Goal: Task Accomplishment & Management: Use online tool/utility

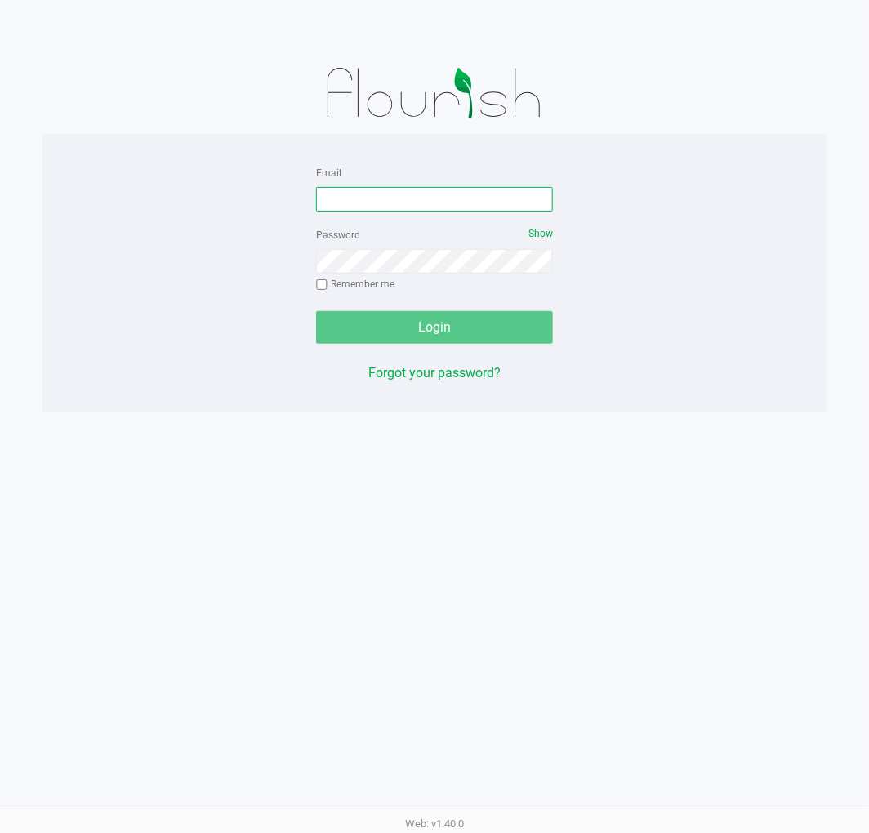
click at [413, 202] on input "Email" at bounding box center [434, 199] width 237 height 25
type input "jlitwins@liveparallel.com"
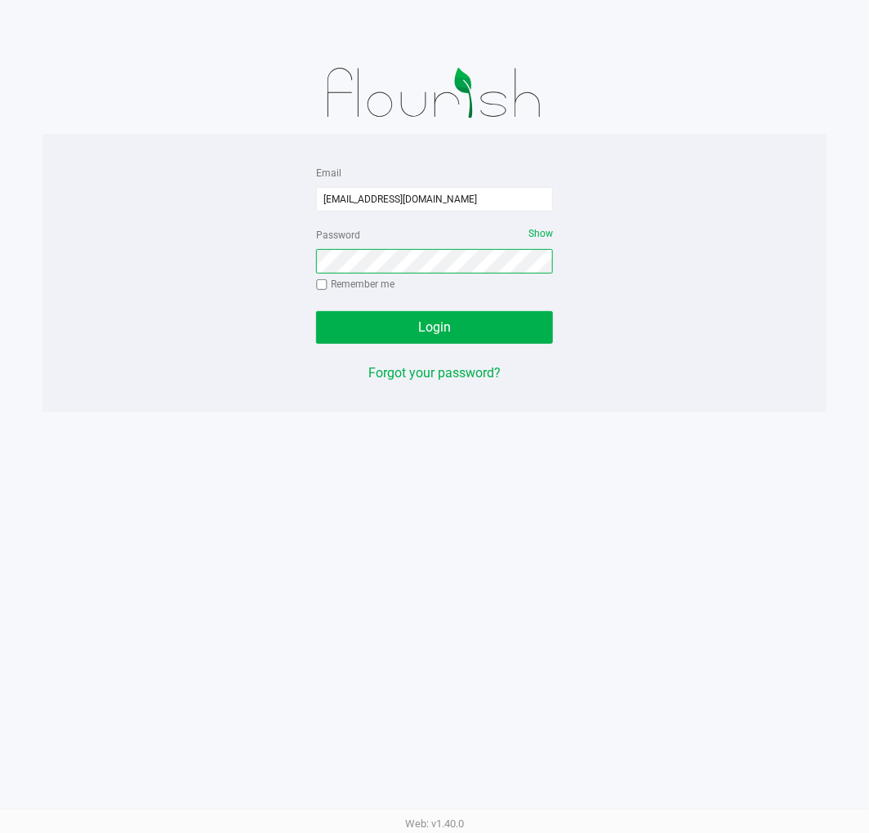
click at [316, 311] on button "Login" at bounding box center [434, 327] width 237 height 33
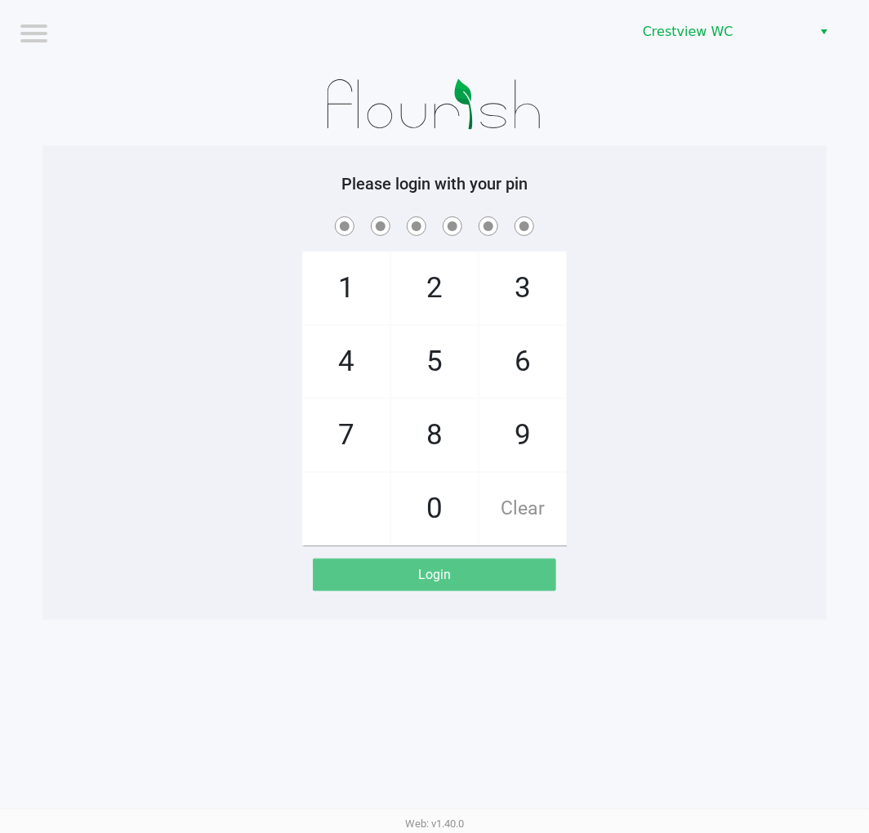
click at [737, 218] on span at bounding box center [435, 225] width 760 height 25
checkbox input "true"
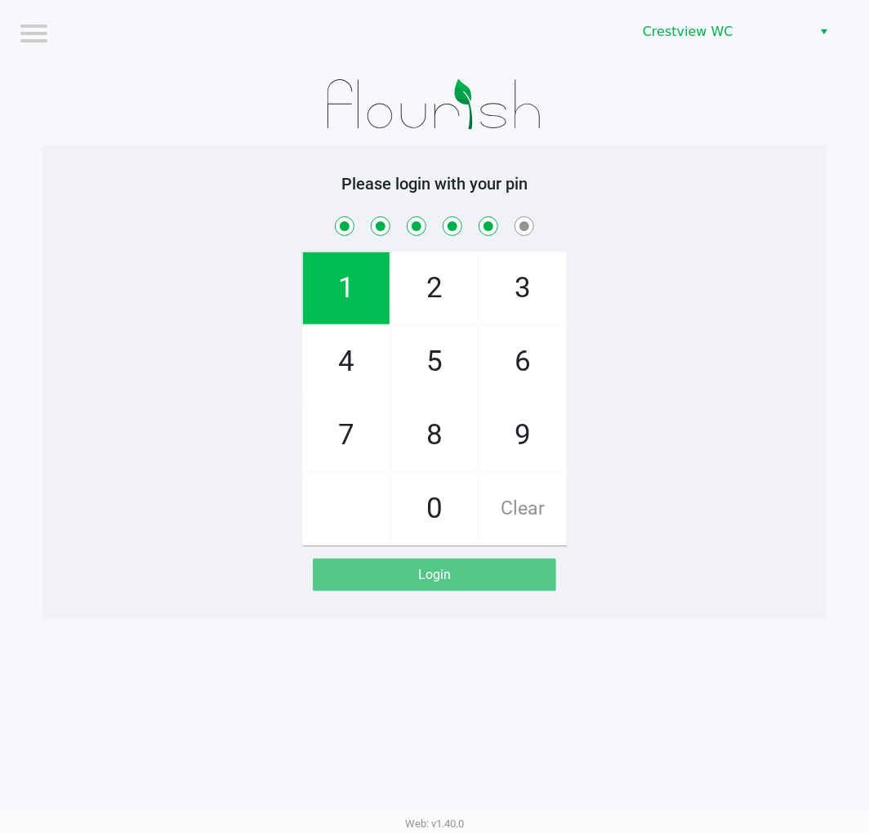
checkbox input "true"
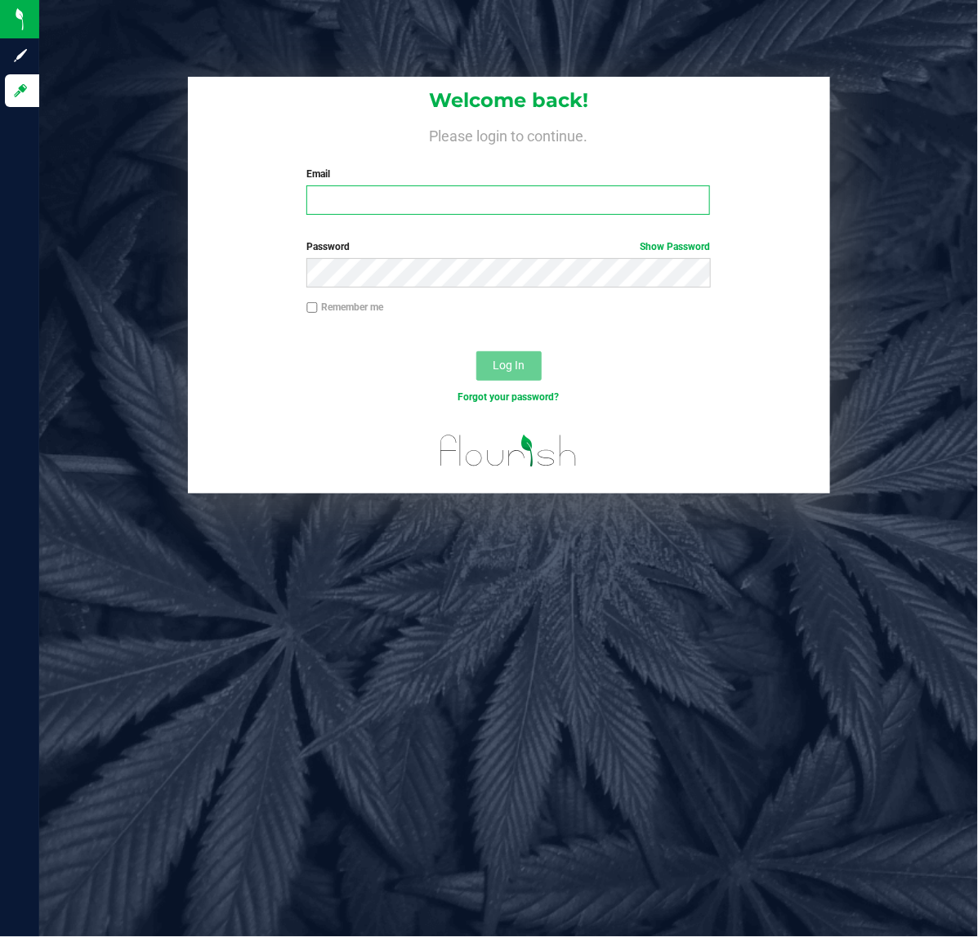
click at [348, 209] on input "Email" at bounding box center [508, 199] width 404 height 29
type input "[EMAIL_ADDRESS][DOMAIN_NAME]"
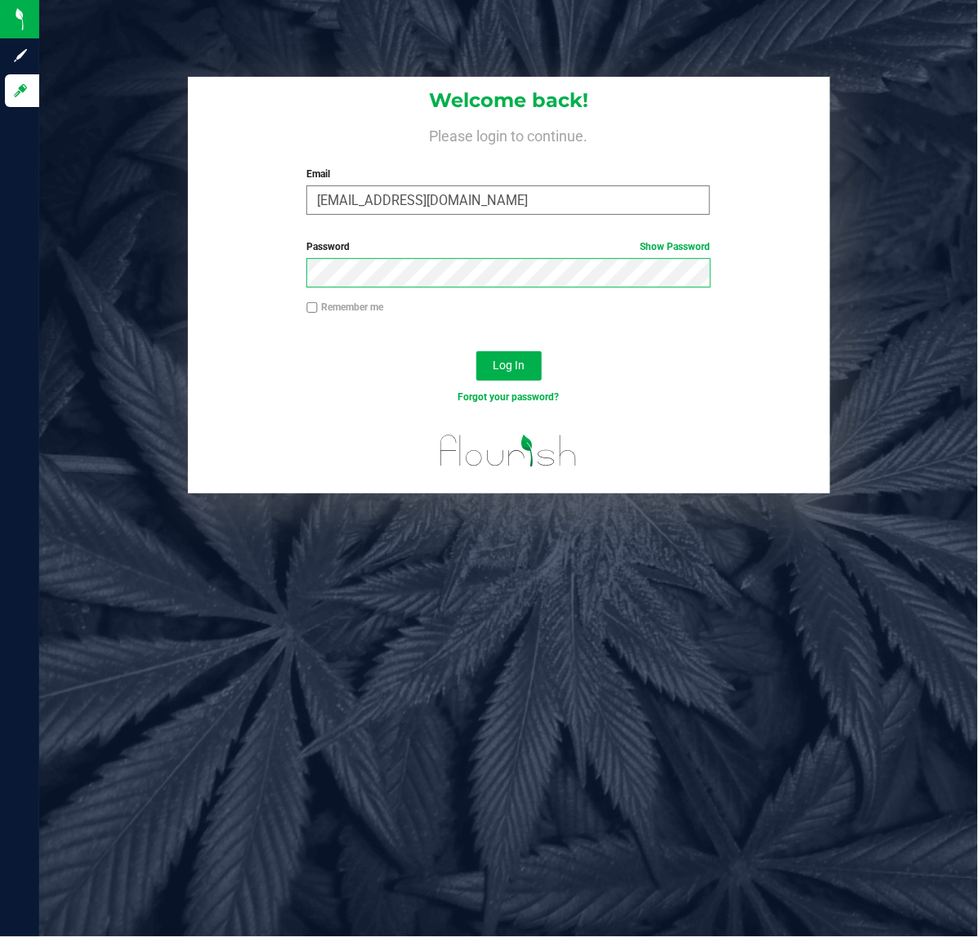
click at [476, 351] on button "Log In" at bounding box center [508, 365] width 65 height 29
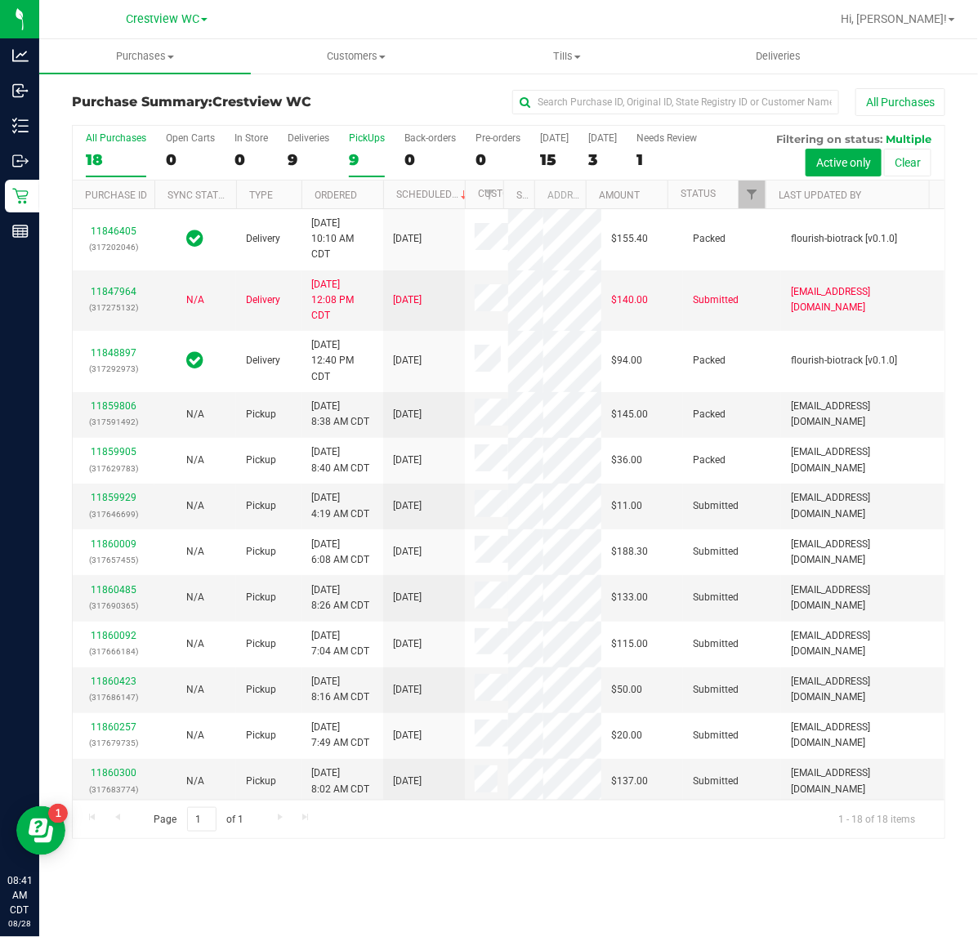
click at [370, 141] on div "PickUps" at bounding box center [367, 137] width 36 height 11
click at [0, 0] on input "PickUps 9" at bounding box center [0, 0] width 0 height 0
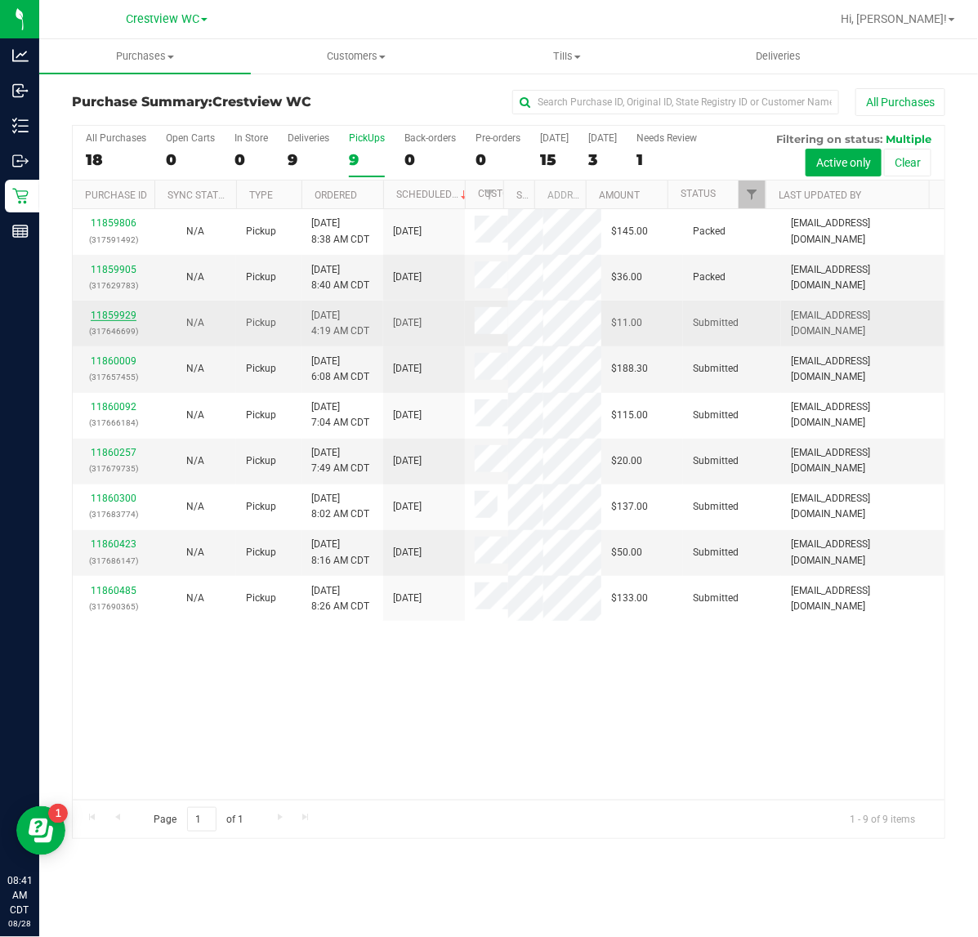
click at [110, 311] on link "11859929" at bounding box center [114, 315] width 46 height 11
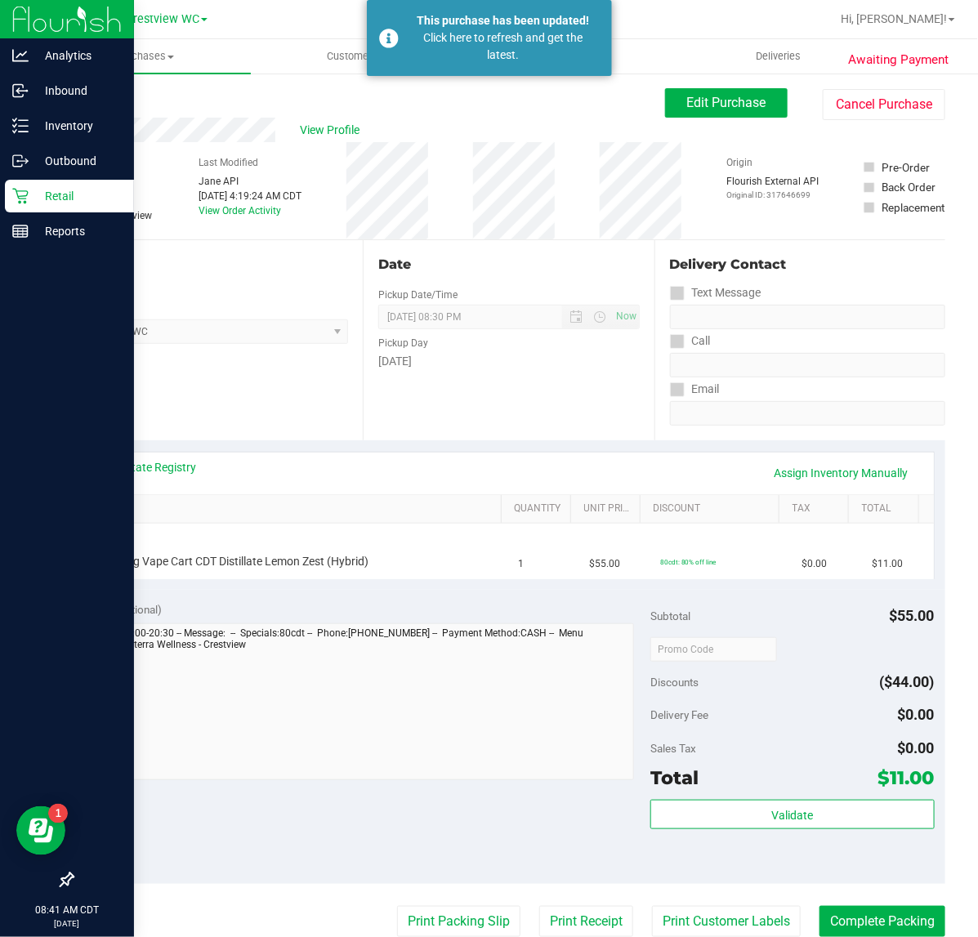
click at [19, 202] on icon at bounding box center [20, 197] width 16 height 16
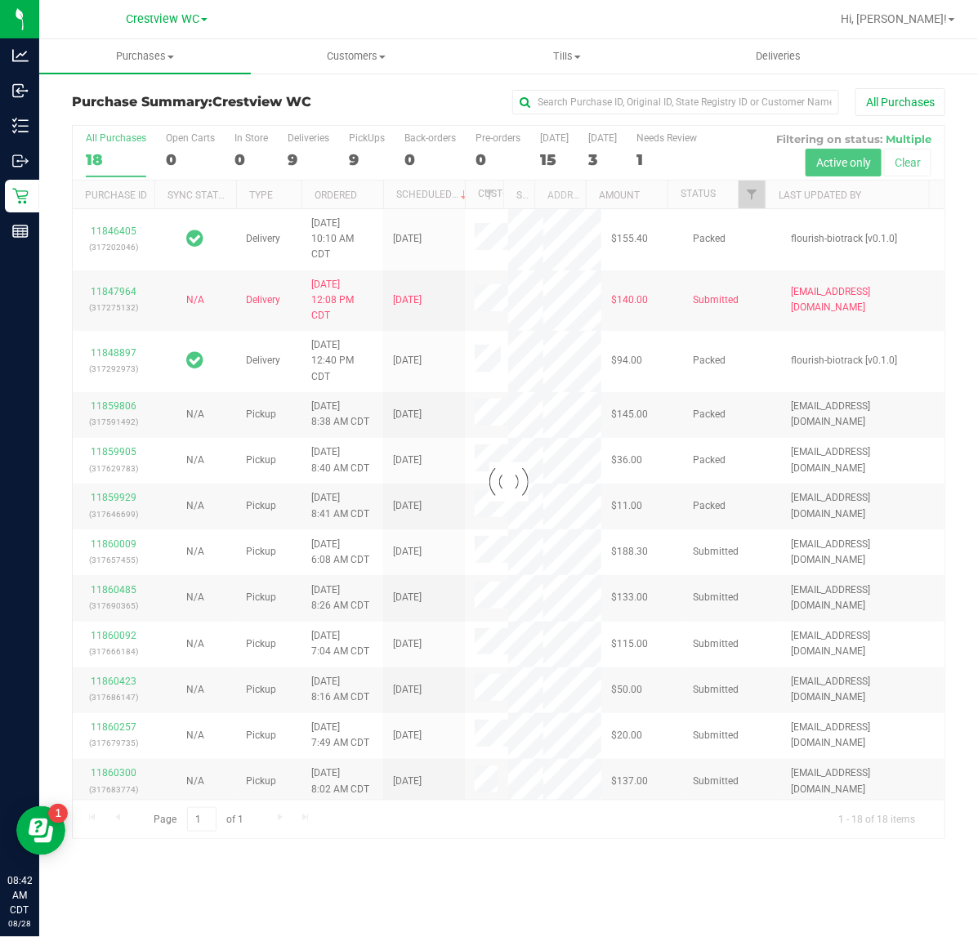
click at [362, 149] on div at bounding box center [509, 482] width 872 height 713
click at [356, 151] on div at bounding box center [509, 482] width 872 height 713
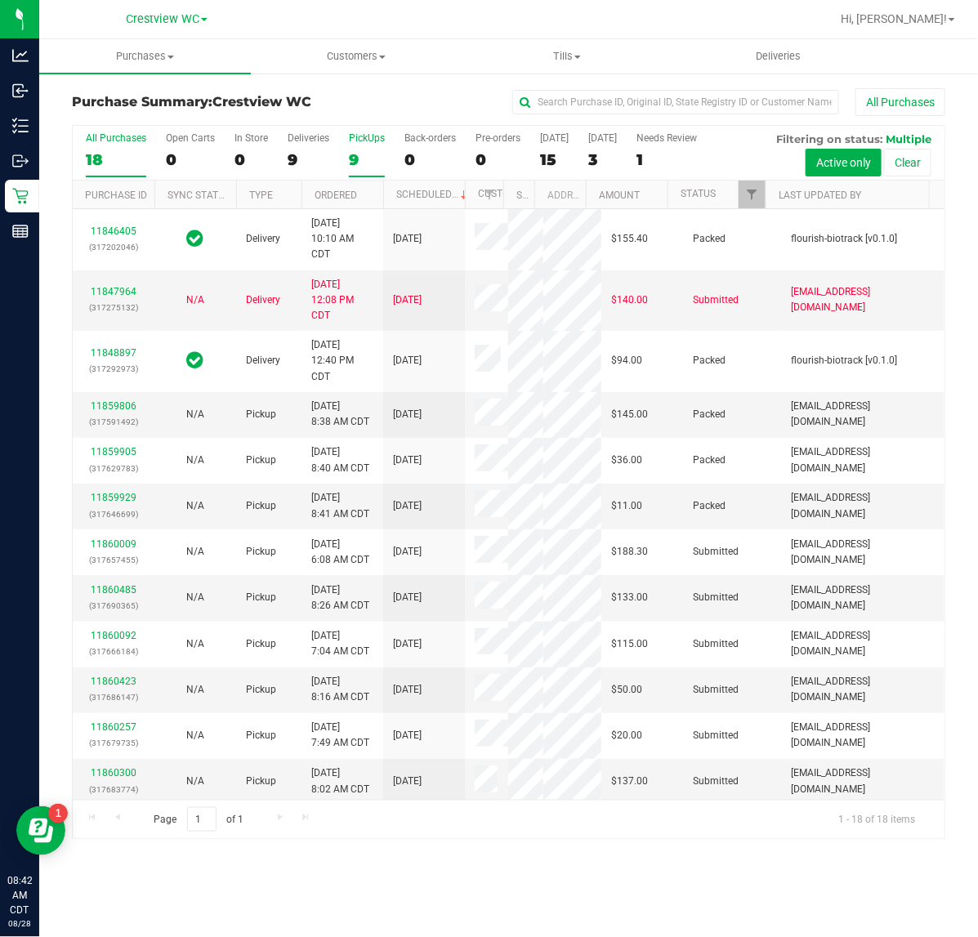
click at [361, 152] on div "9" at bounding box center [367, 159] width 36 height 19
click at [0, 0] on input "PickUps 9" at bounding box center [0, 0] width 0 height 0
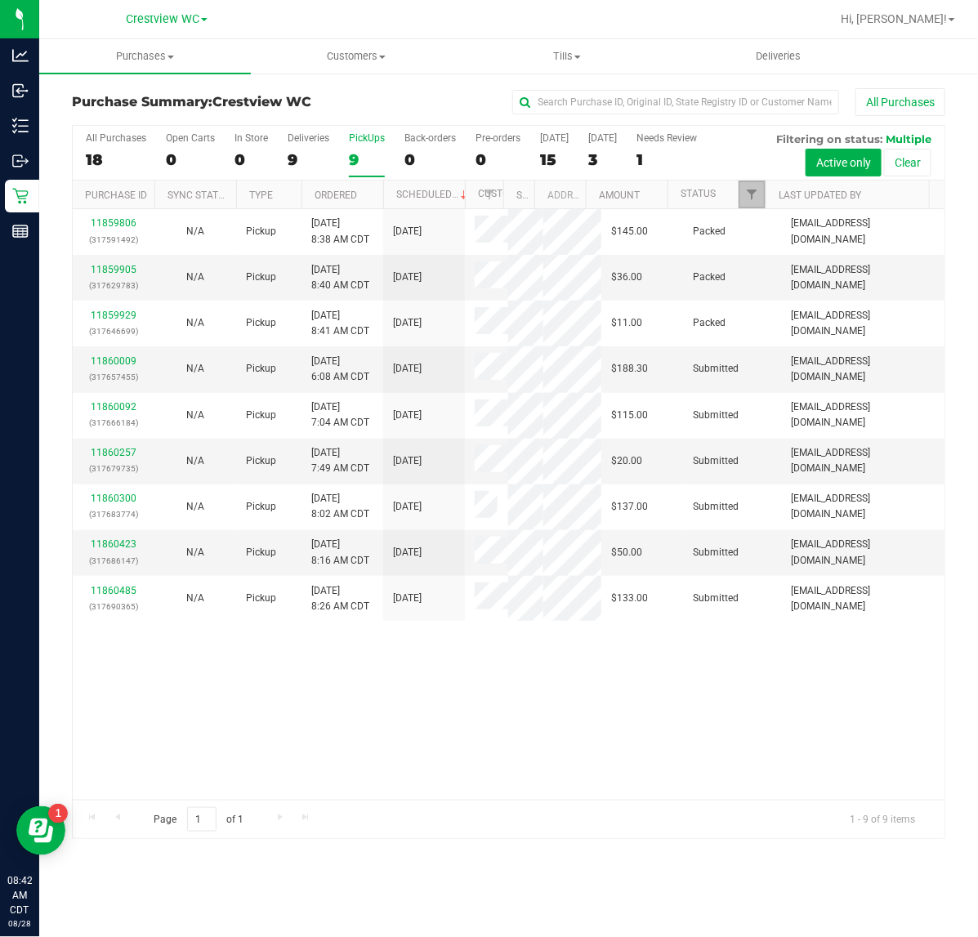
click at [756, 186] on link "Filter" at bounding box center [751, 195] width 27 height 28
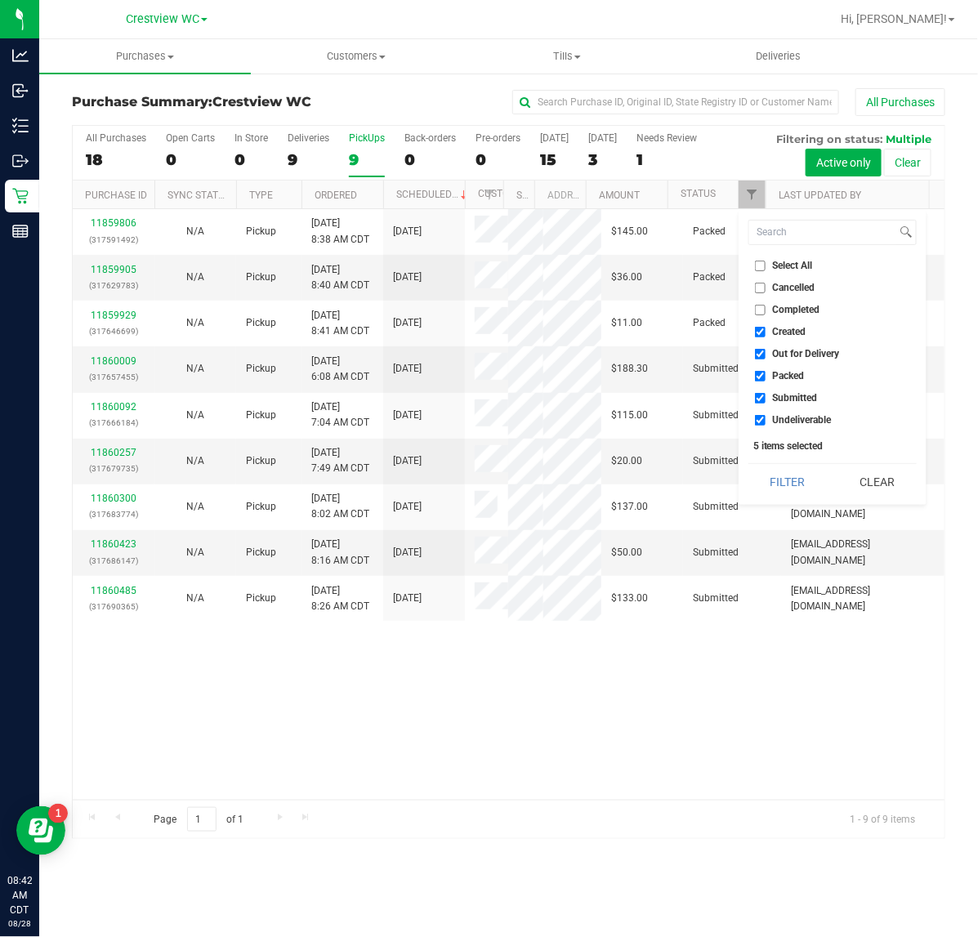
click at [758, 327] on input "Created" at bounding box center [760, 332] width 11 height 11
checkbox input "false"
click at [760, 355] on input "Out for Delivery" at bounding box center [760, 354] width 11 height 11
checkbox input "false"
click at [768, 372] on label "Packed" at bounding box center [780, 376] width 50 height 11
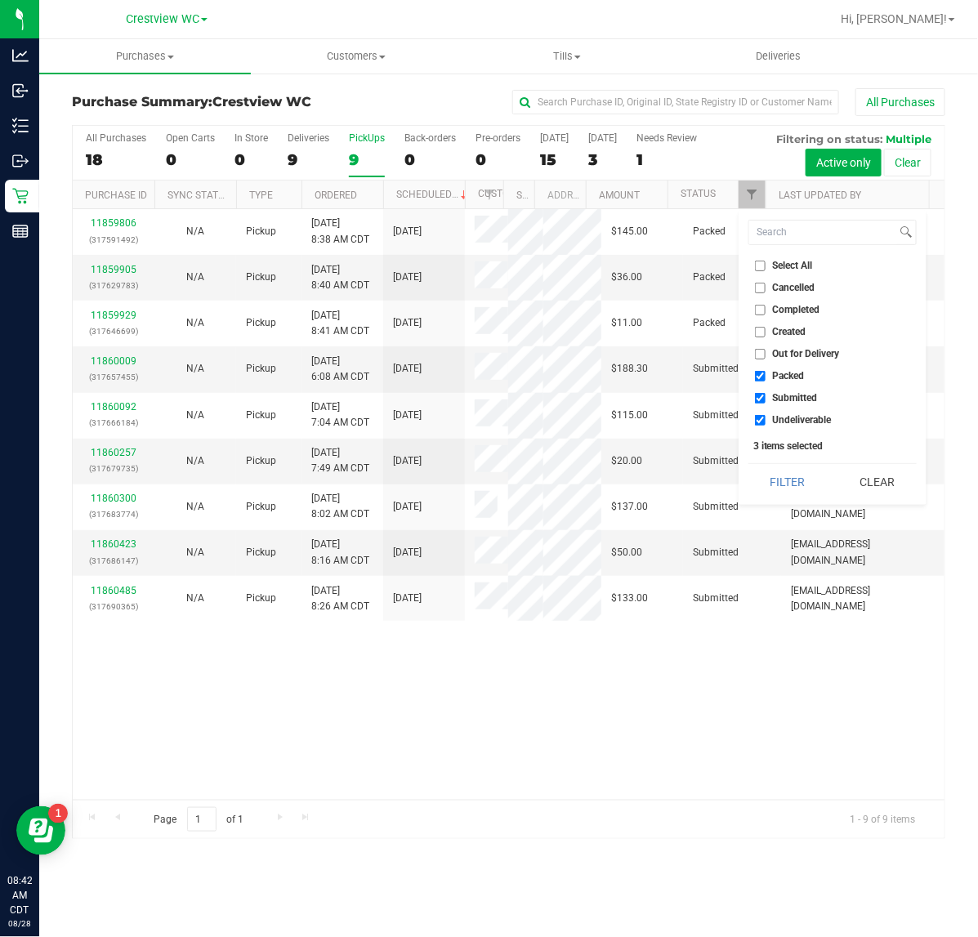
click at [765, 372] on input "Packed" at bounding box center [760, 376] width 11 height 11
checkbox input "false"
click at [761, 413] on li "Undeliverable" at bounding box center [832, 420] width 168 height 17
click at [774, 467] on button "Filter" at bounding box center [787, 482] width 78 height 36
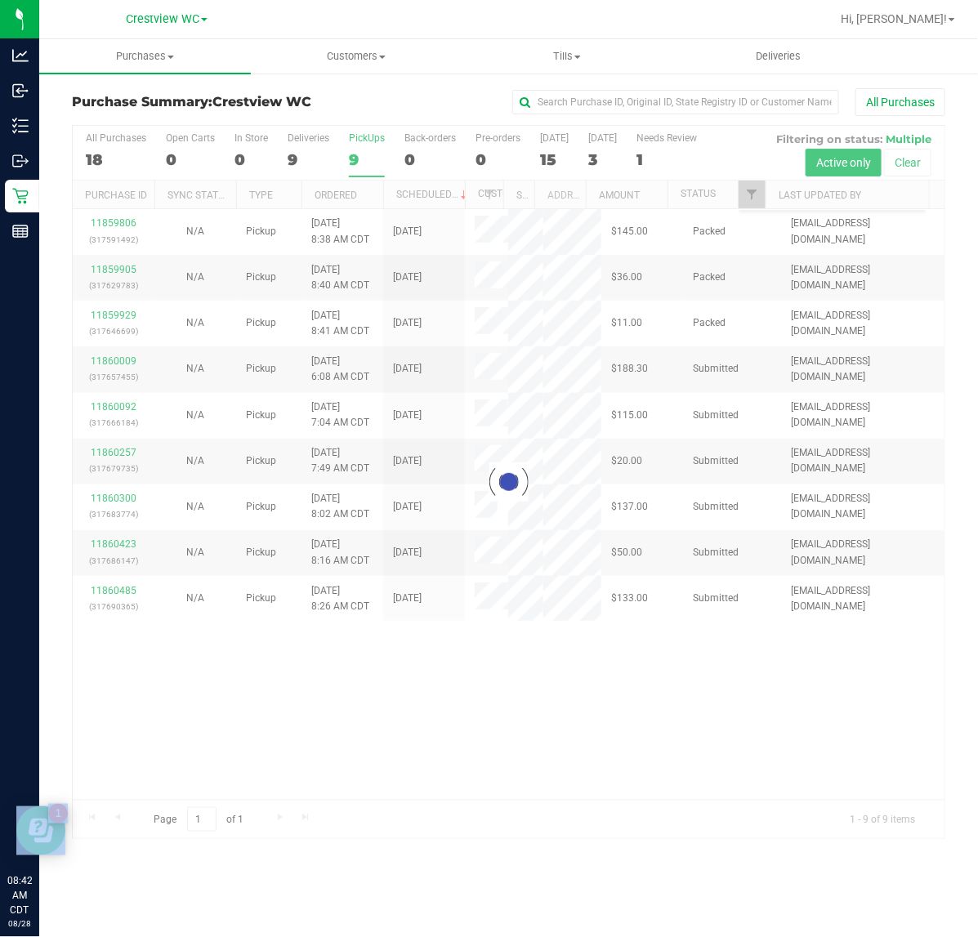
click at [774, 467] on body "Analytics Inbound Inventory Outbound Retail Reports 08:42 AM CDT [DATE] 08/28 C…" at bounding box center [489, 468] width 978 height 937
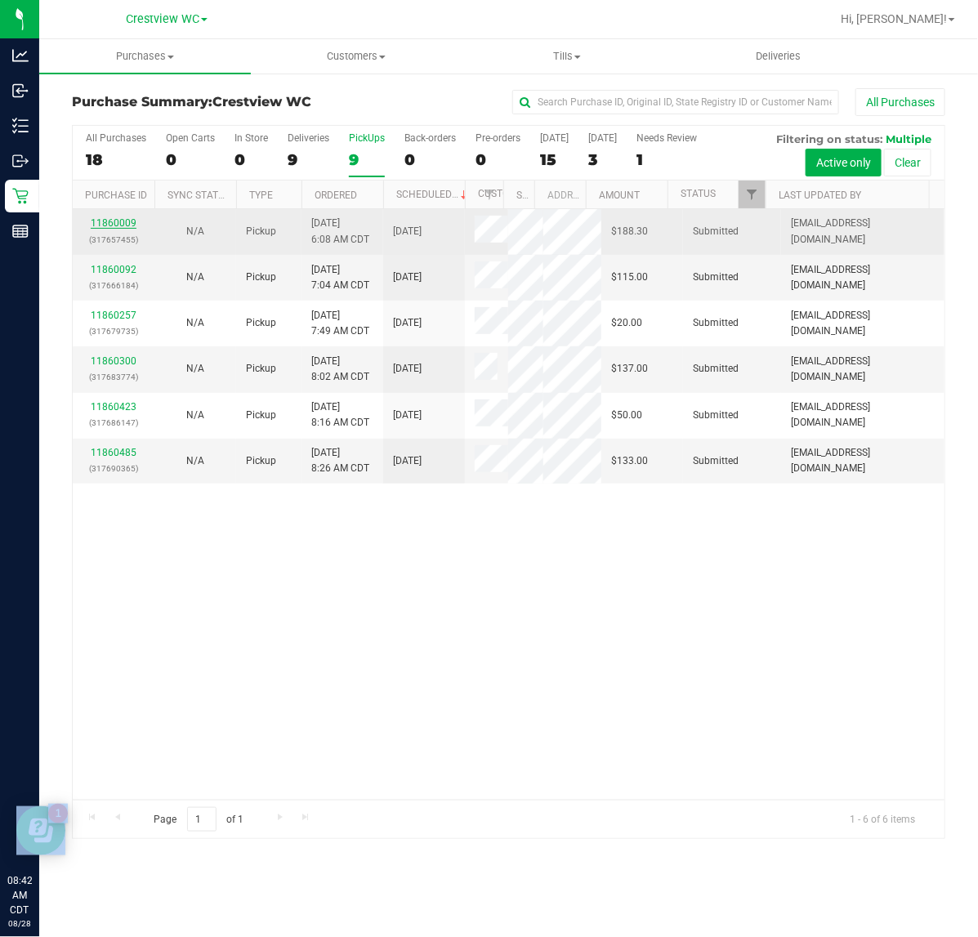
click at [109, 226] on link "11860009" at bounding box center [114, 222] width 46 height 11
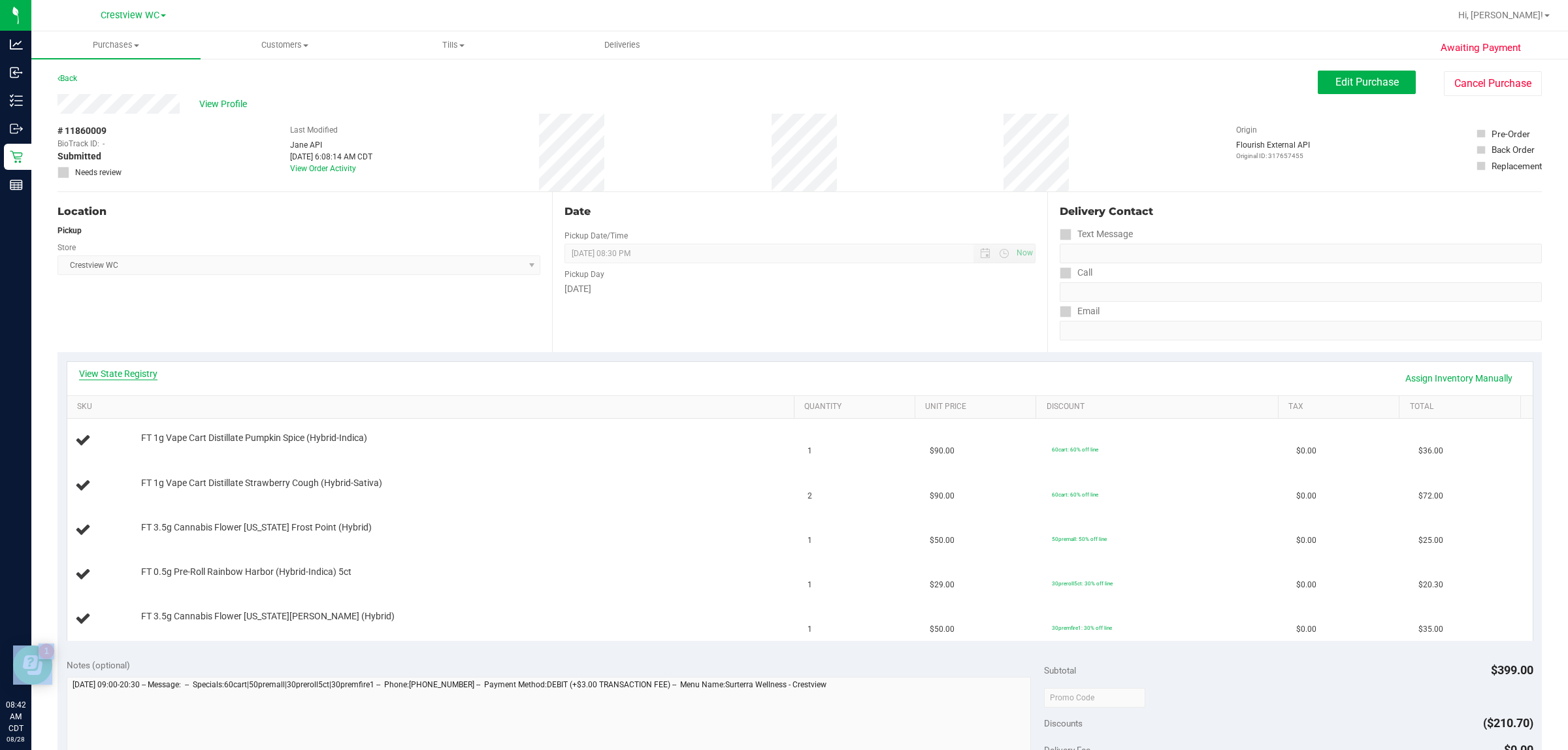
click at [106, 371] on link "View State Registry" at bounding box center [118, 373] width 78 height 13
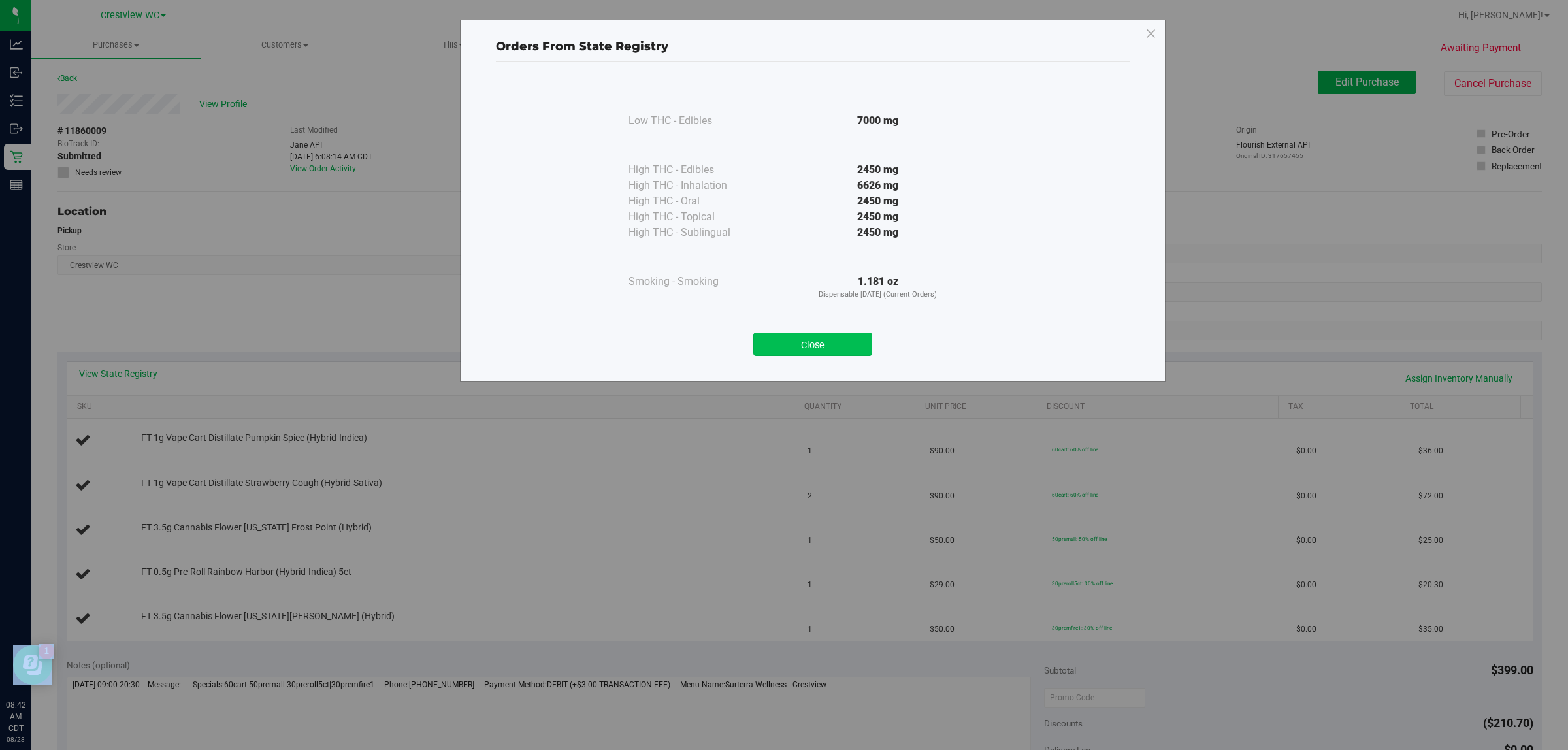
click at [782, 337] on button "Close" at bounding box center [813, 344] width 119 height 23
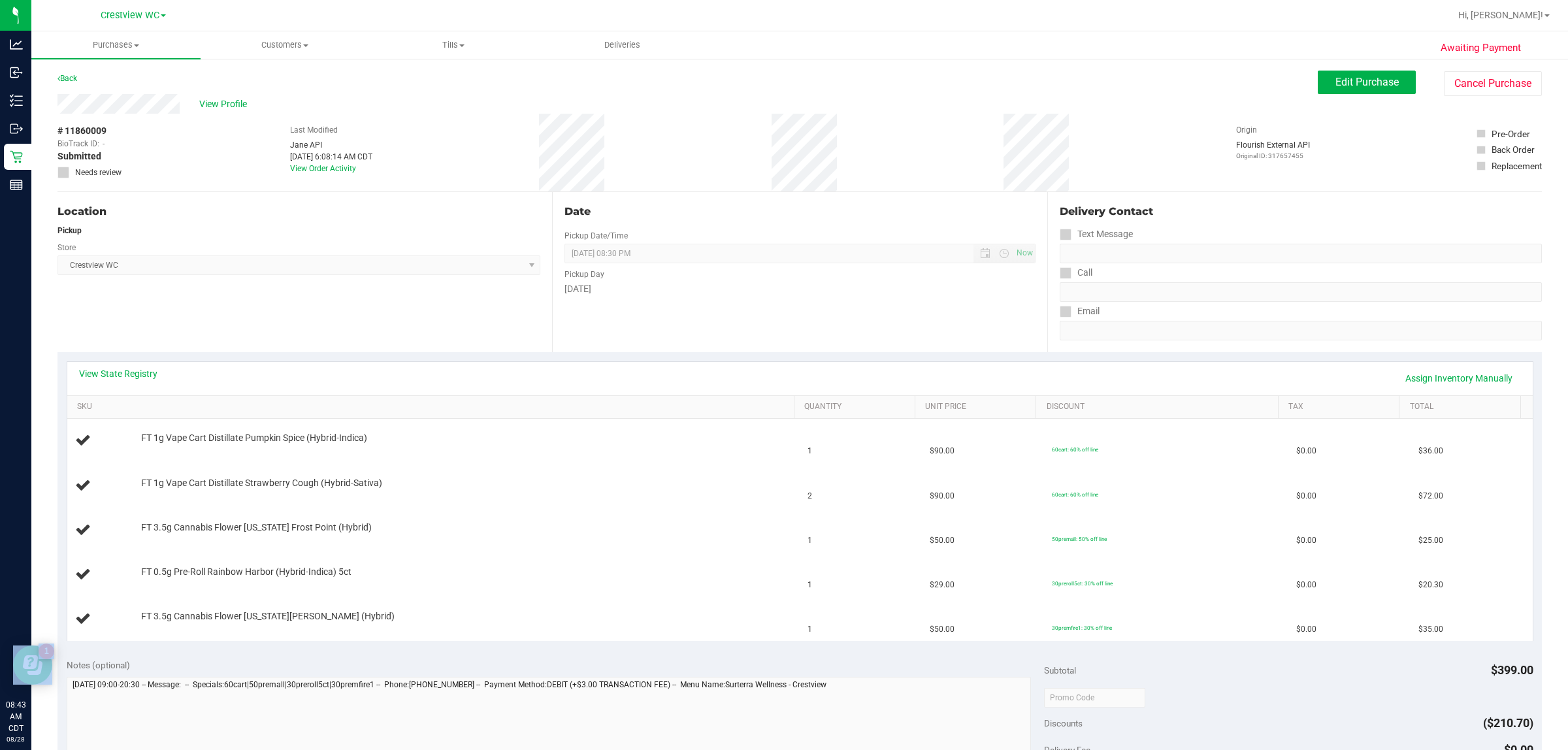
click at [394, 288] on div "Location Pickup Store Crestview WC Select Store [PERSON_NAME][GEOGRAPHIC_DATA] …" at bounding box center [305, 272] width 494 height 160
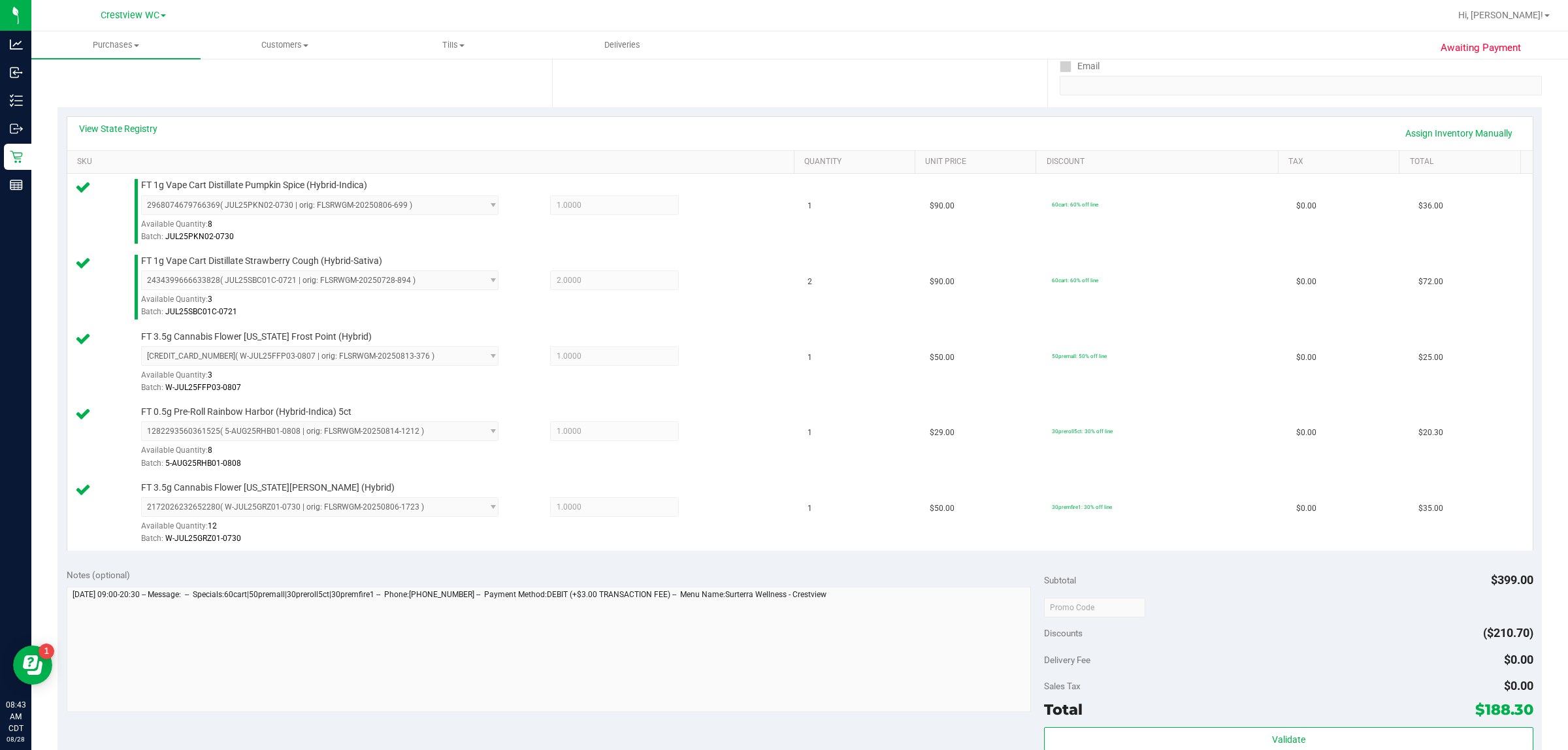
scroll to position [621, 0]
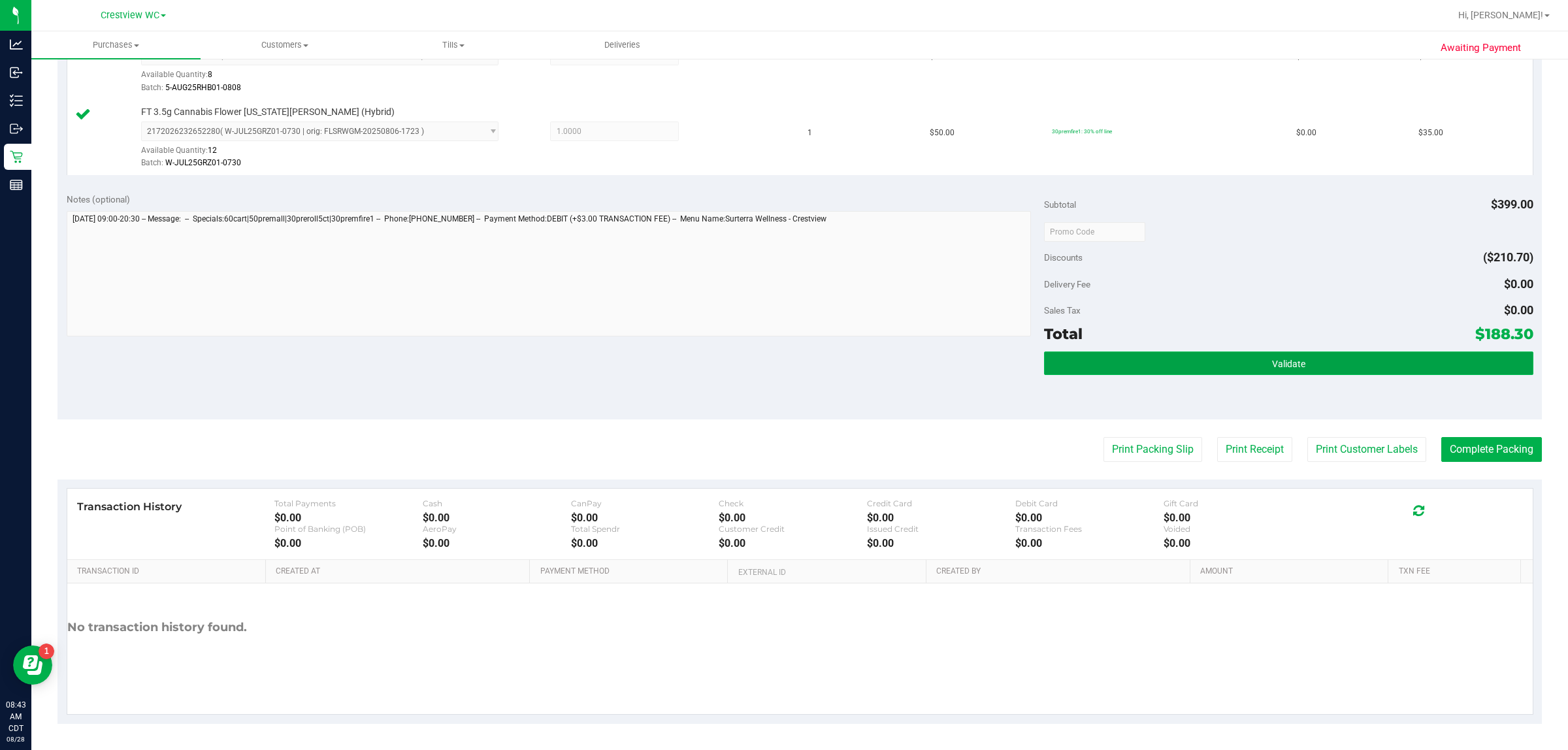
drag, startPoint x: 1154, startPoint y: 364, endPoint x: 1122, endPoint y: 360, distance: 32.2
click at [782, 364] on button "Validate" at bounding box center [1288, 362] width 489 height 23
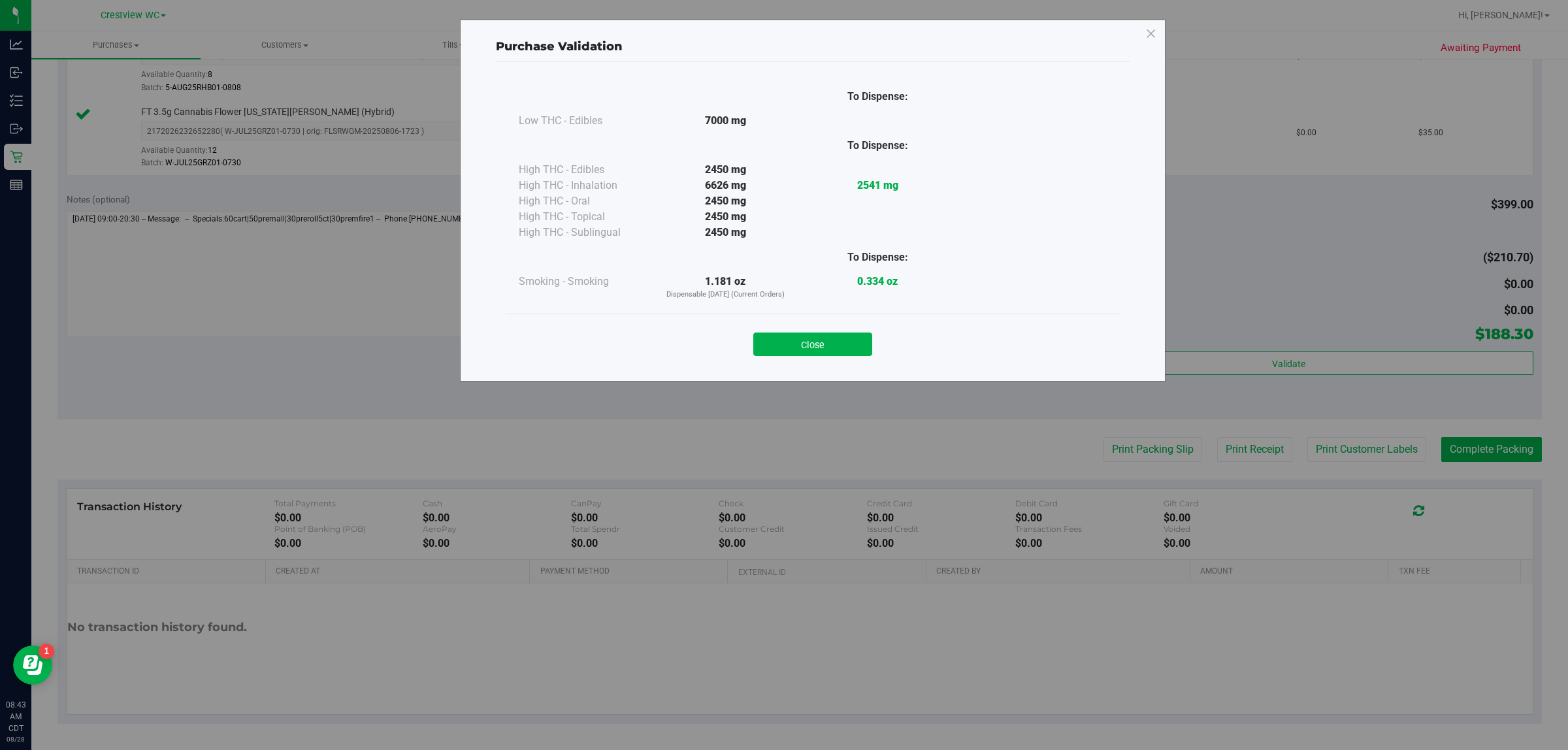
click at [782, 330] on div "Close" at bounding box center [813, 340] width 594 height 33
click at [782, 337] on button "Close" at bounding box center [813, 344] width 119 height 23
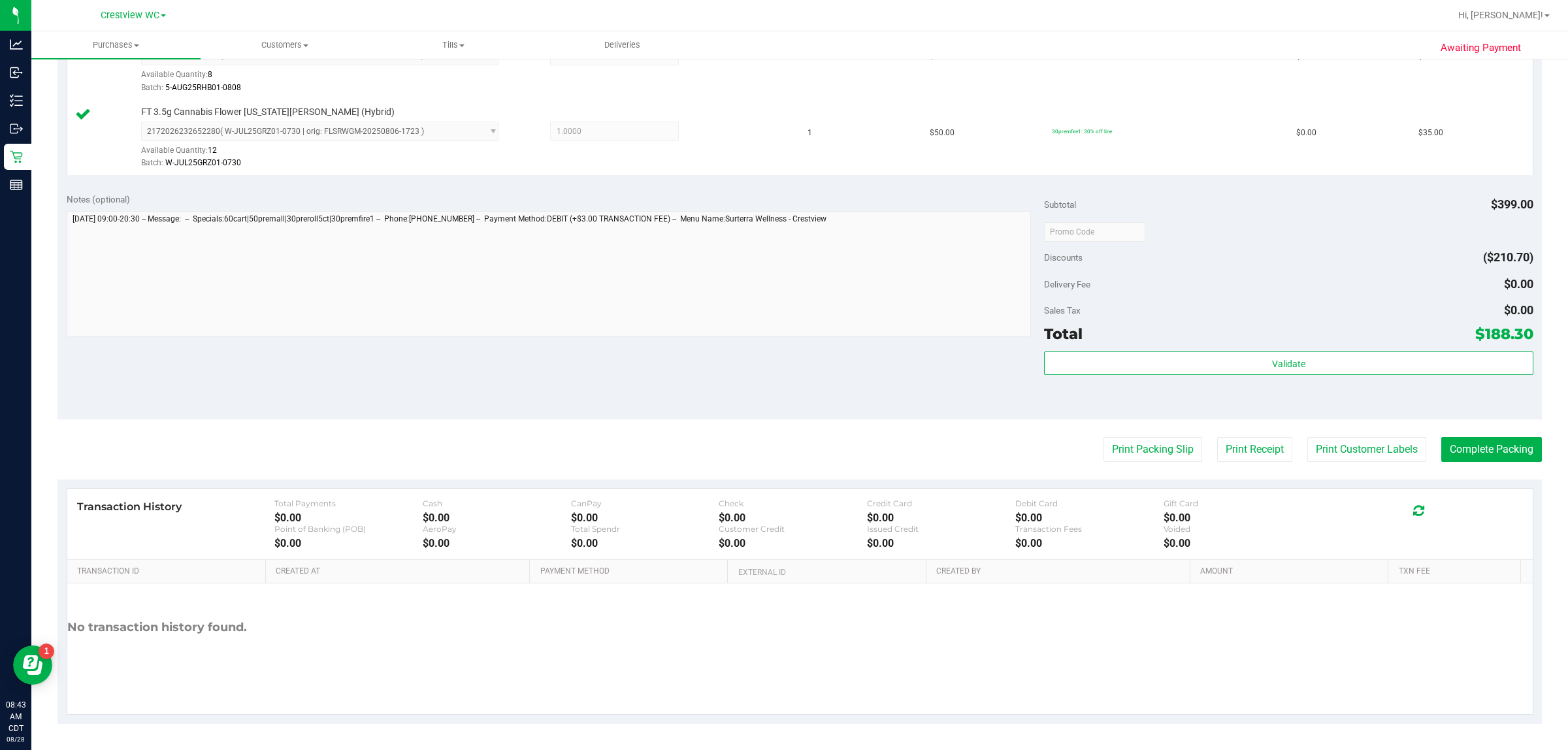
click at [782, 341] on div "Notes (optional) Subtotal $399.00 Discounts ($210.70) Delivery Fee $0.00 Sales …" at bounding box center [800, 301] width 1485 height 235
click at [782, 439] on button "Print Packing Slip" at bounding box center [1153, 449] width 98 height 25
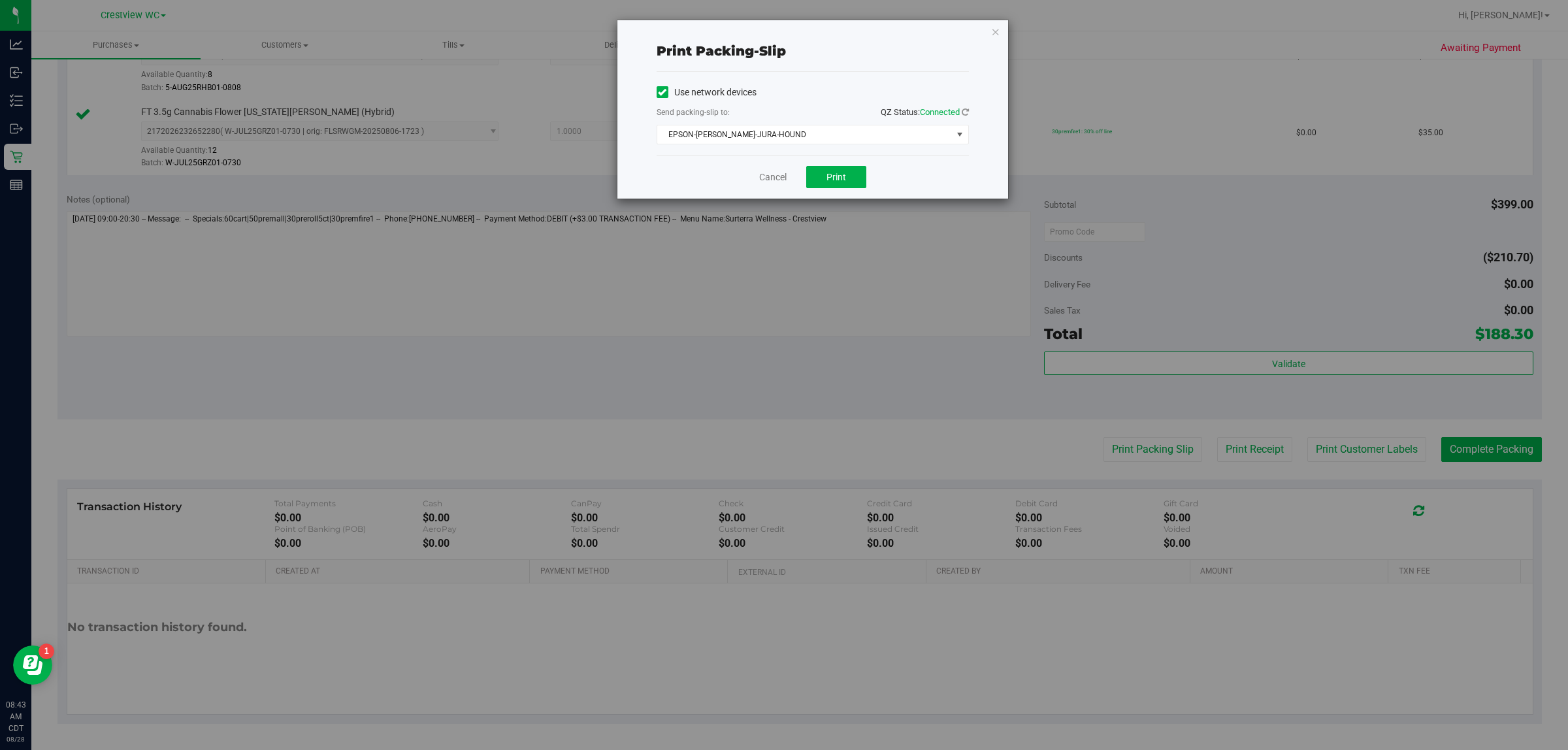
click at [782, 116] on div "Send packing-slip to: QZ Status: Connected" at bounding box center [813, 114] width 312 height 16
click at [782, 132] on span "EPSON-[PERSON_NAME]-JURA-HOUND" at bounding box center [805, 134] width 294 height 18
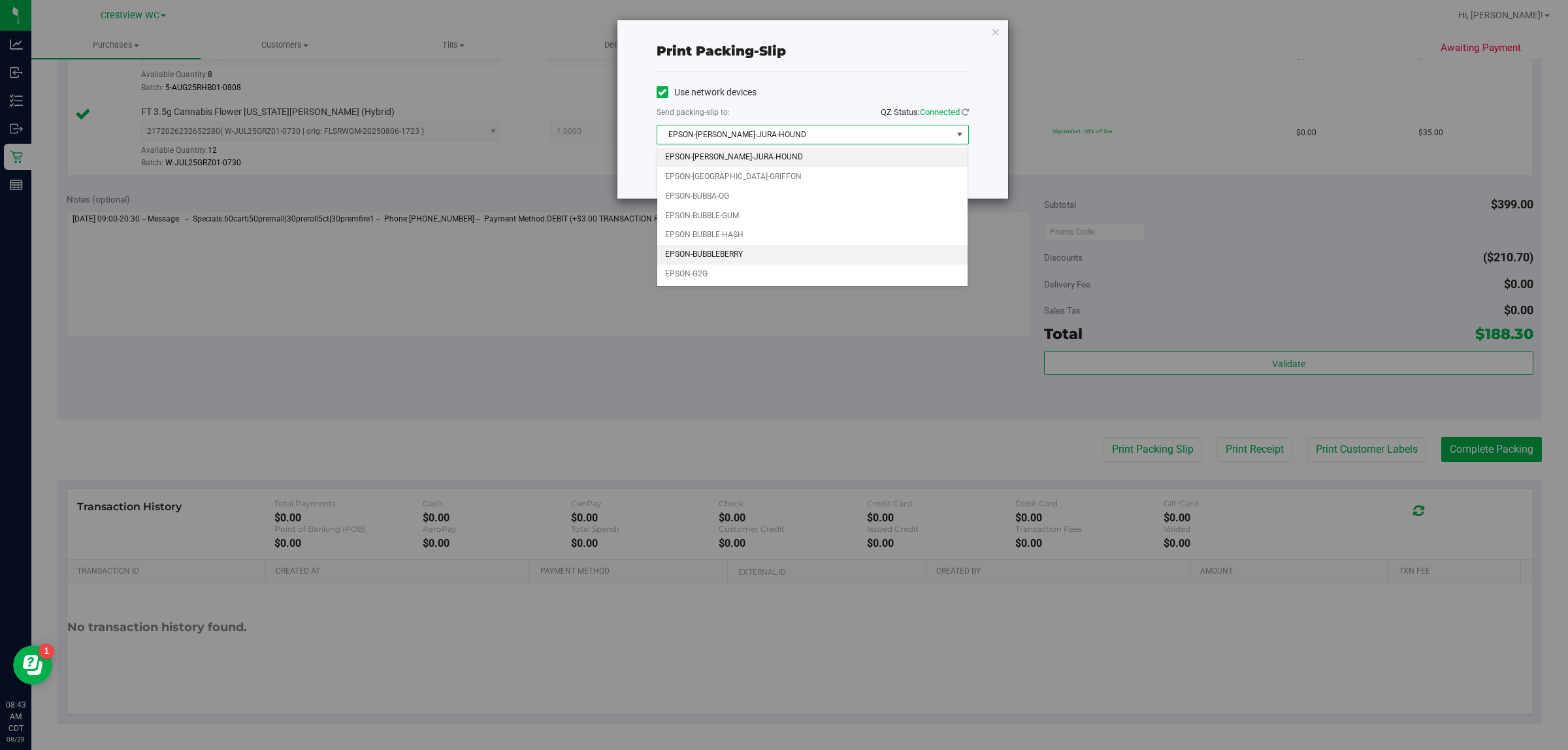
click at [752, 252] on li "EPSON-BUBBLEBERRY" at bounding box center [813, 254] width 311 height 20
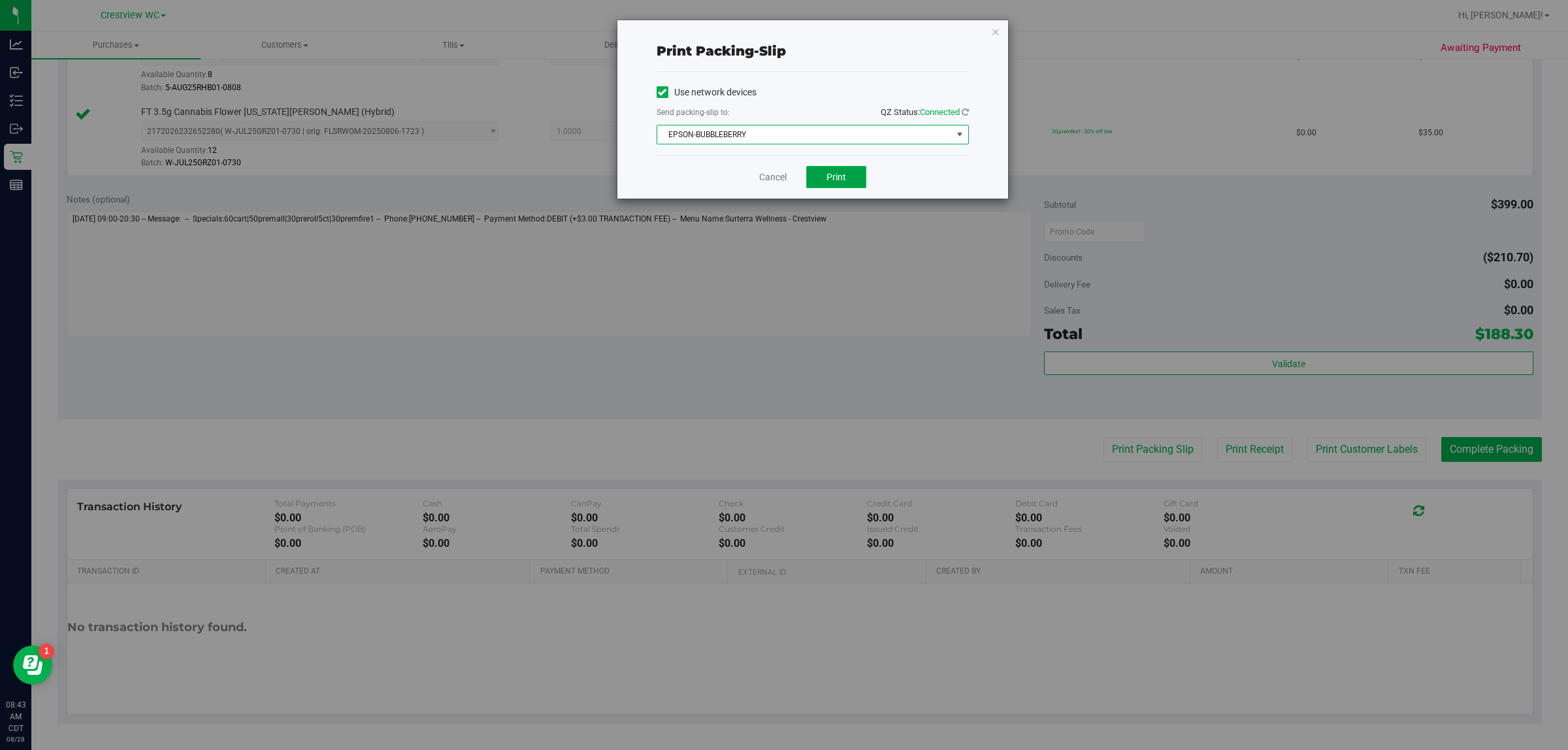
click at [782, 187] on button "Print" at bounding box center [836, 177] width 60 height 22
click at [775, 174] on link "Cancel" at bounding box center [773, 177] width 27 height 14
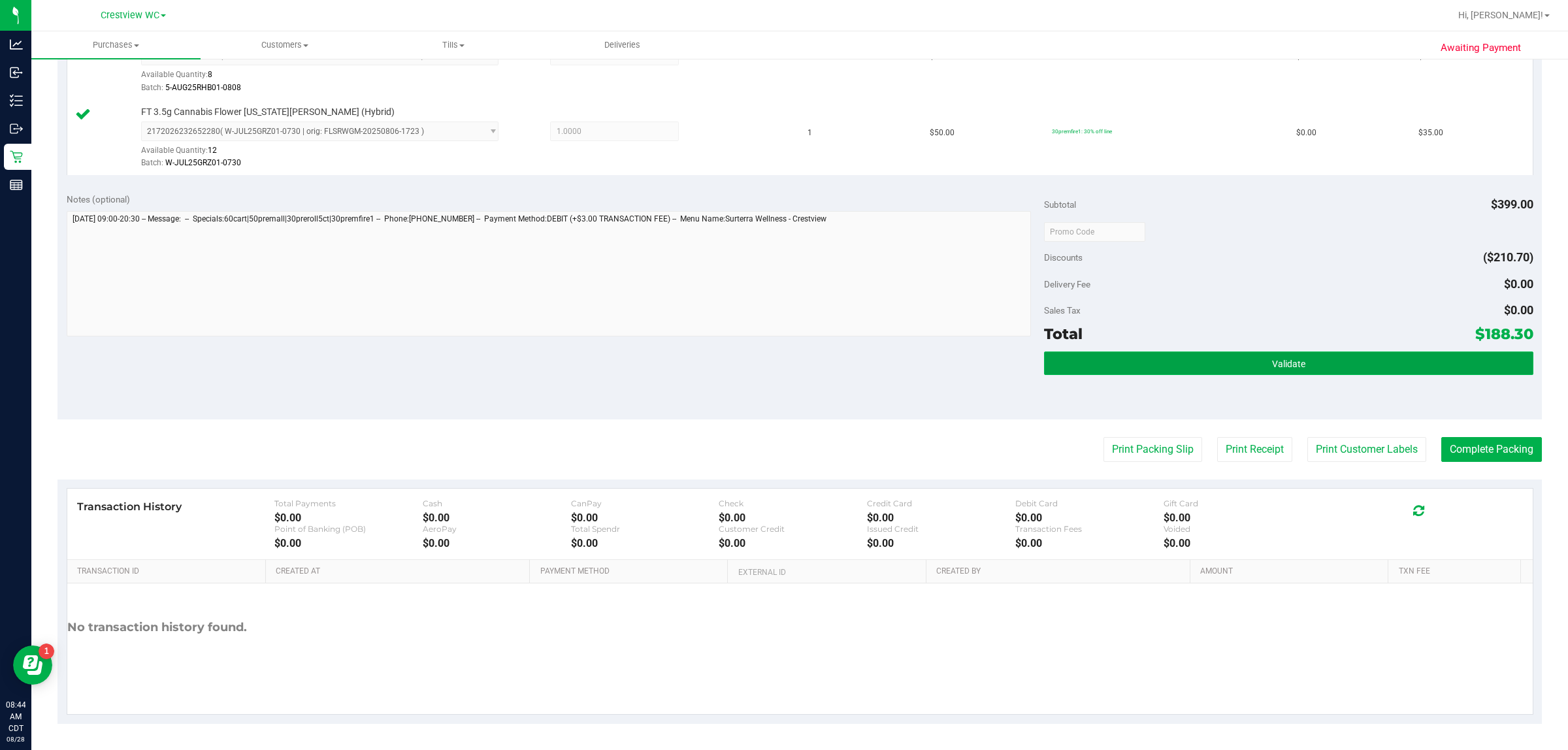
click at [782, 359] on button "Validate" at bounding box center [1288, 362] width 489 height 23
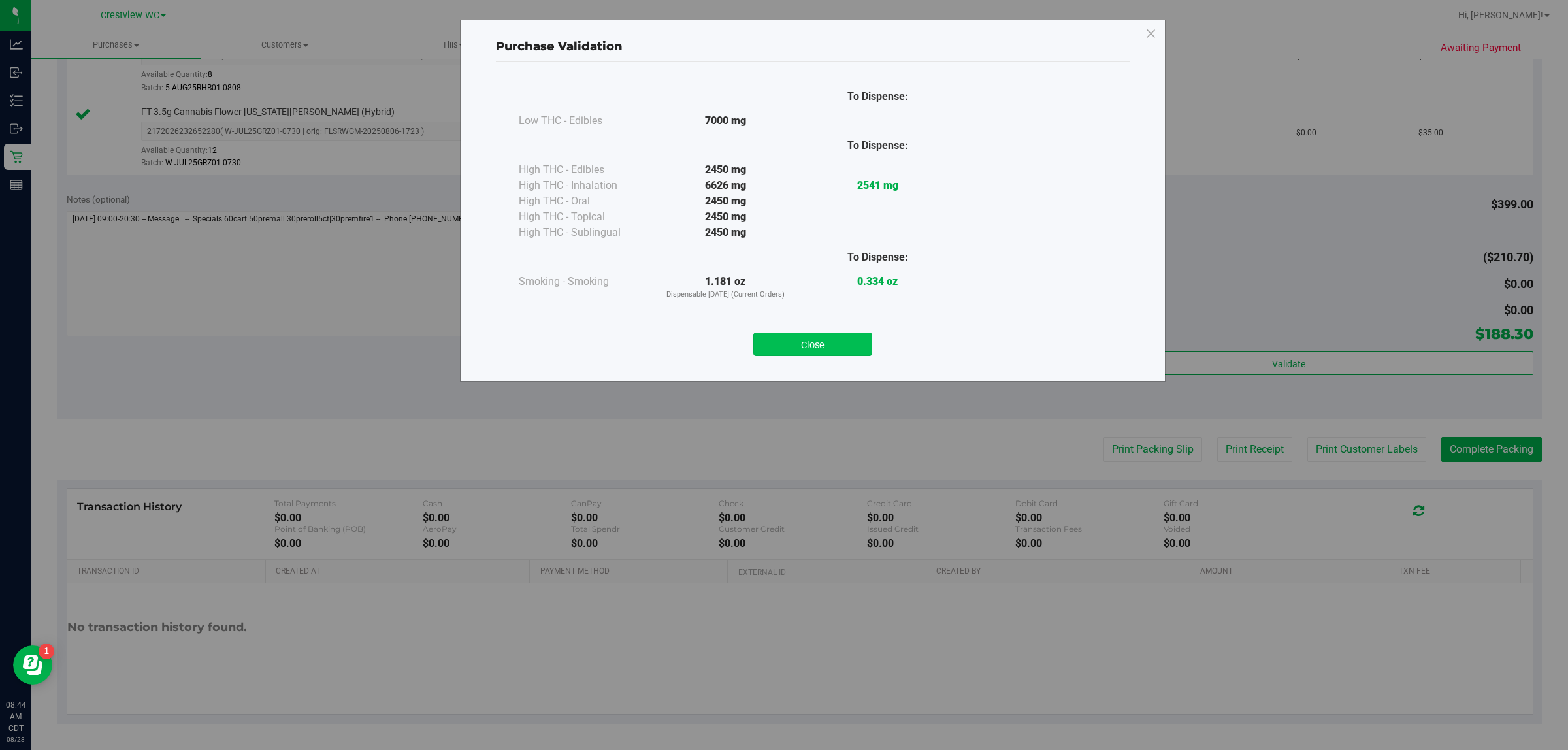
click at [782, 334] on button "Close" at bounding box center [813, 344] width 119 height 23
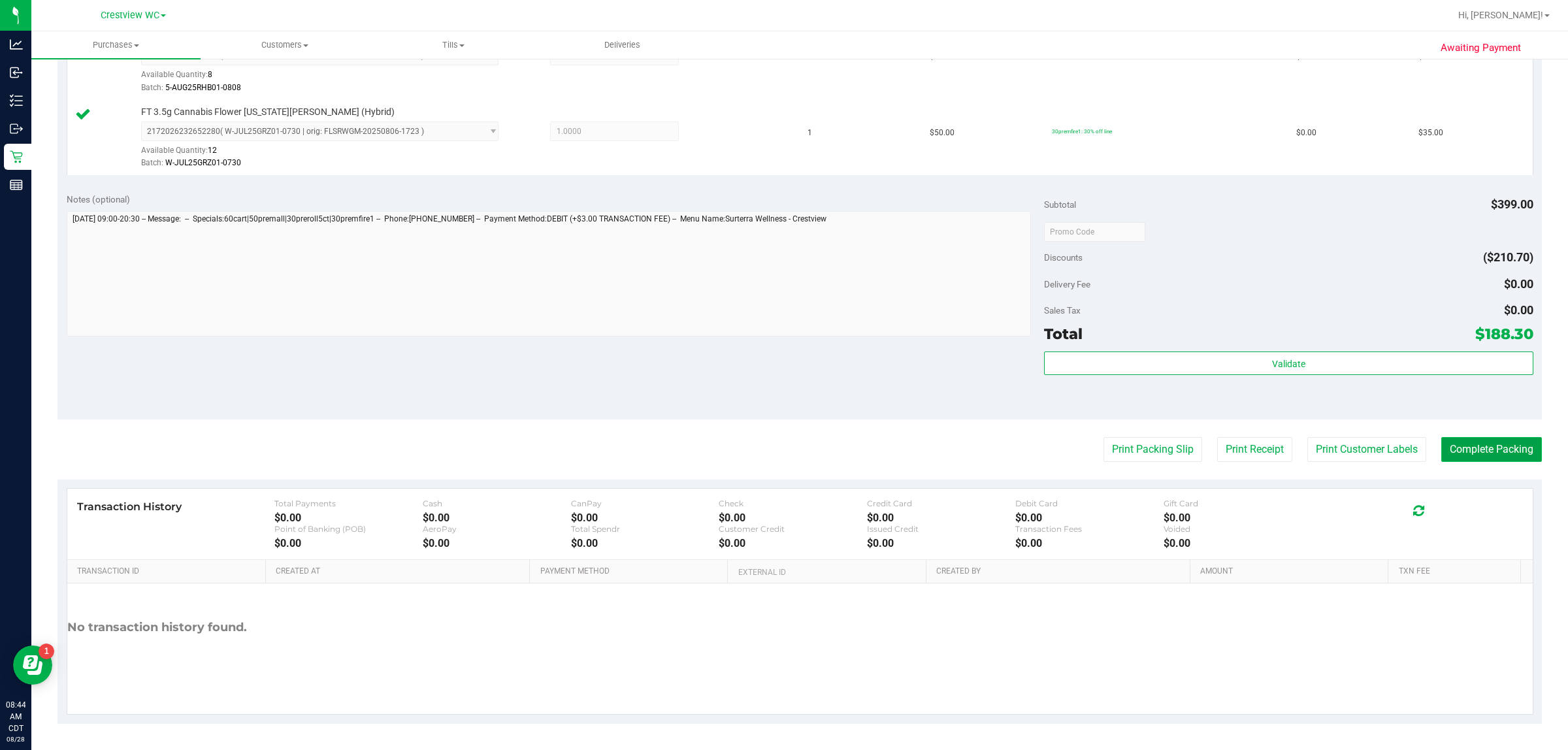
drag, startPoint x: 1490, startPoint y: 461, endPoint x: 1462, endPoint y: 462, distance: 28.0
click at [782, 461] on button "Complete Packing" at bounding box center [1492, 449] width 101 height 25
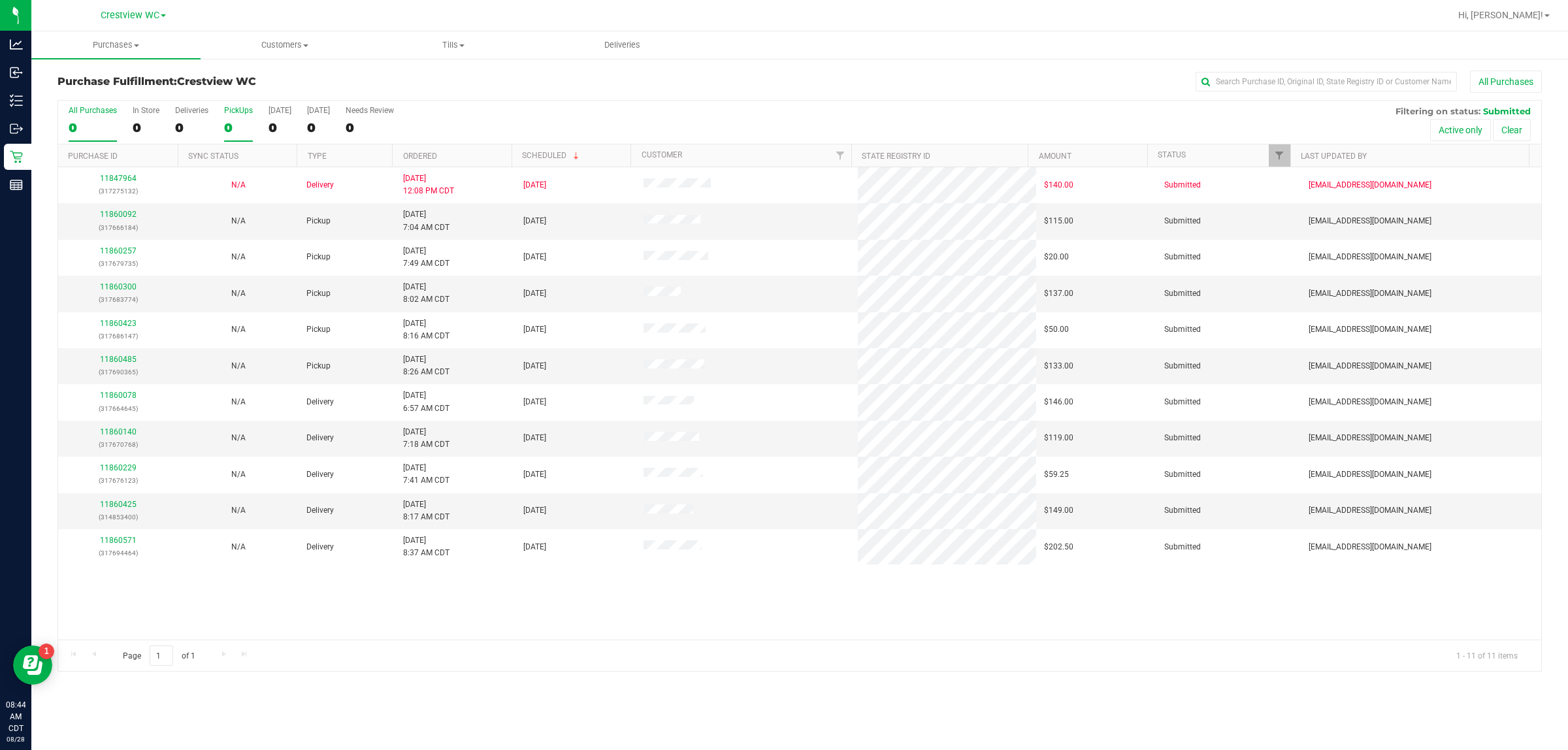
click at [229, 126] on div "0" at bounding box center [238, 127] width 29 height 15
click at [0, 0] on input "PickUps 0" at bounding box center [0, 0] width 0 height 0
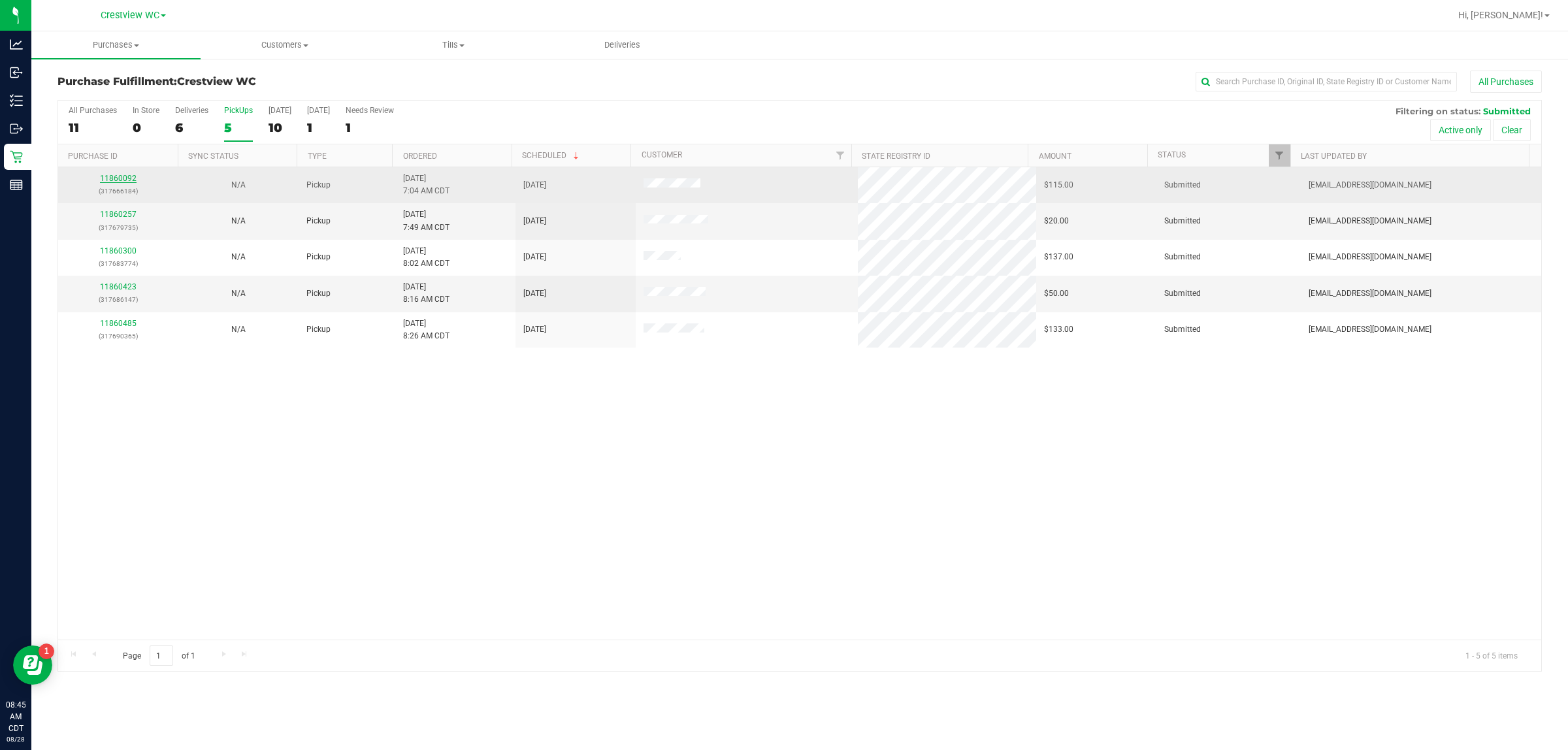
click at [115, 180] on link "11860092" at bounding box center [118, 178] width 37 height 9
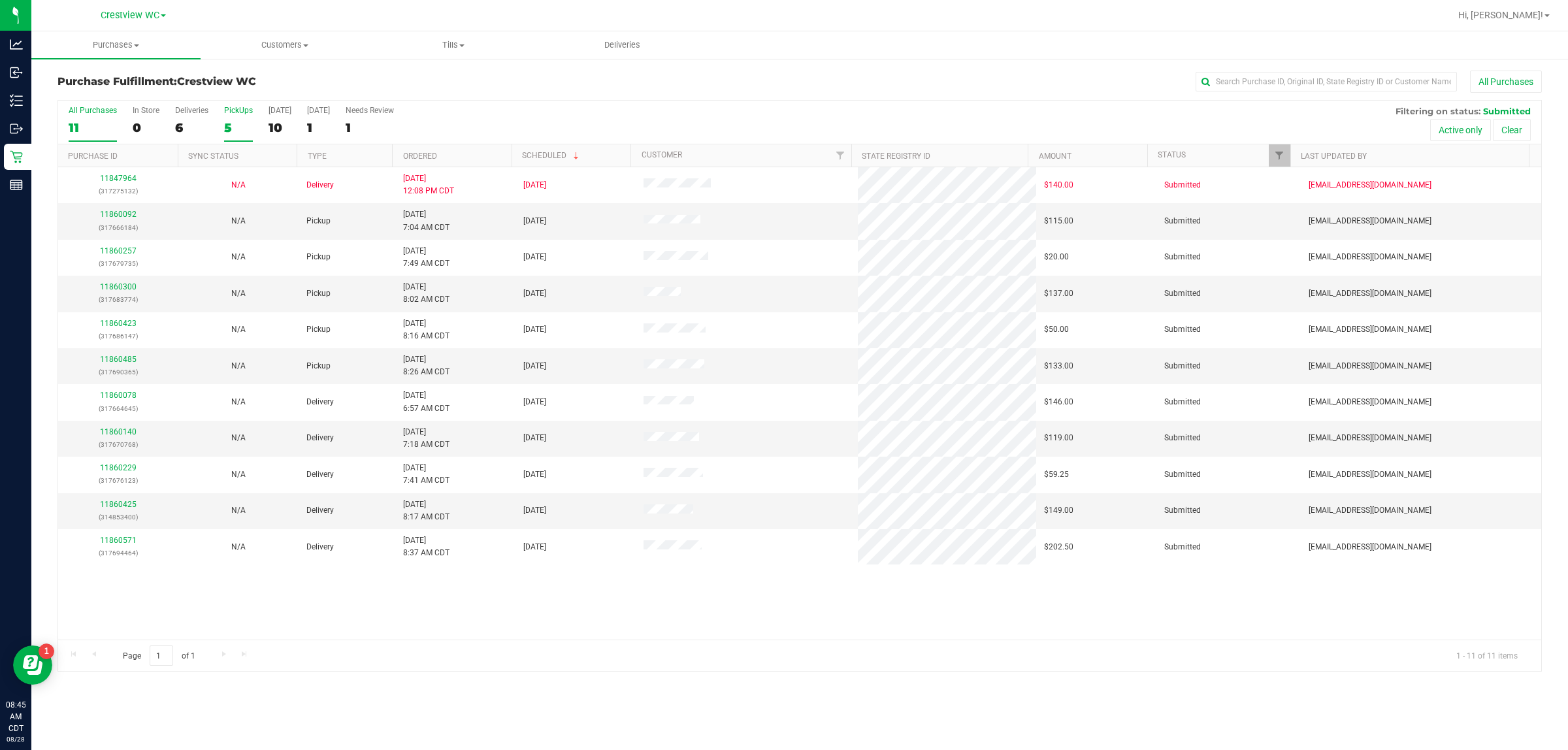
click at [246, 126] on div "5" at bounding box center [238, 127] width 29 height 15
click at [0, 0] on input "PickUps 5" at bounding box center [0, 0] width 0 height 0
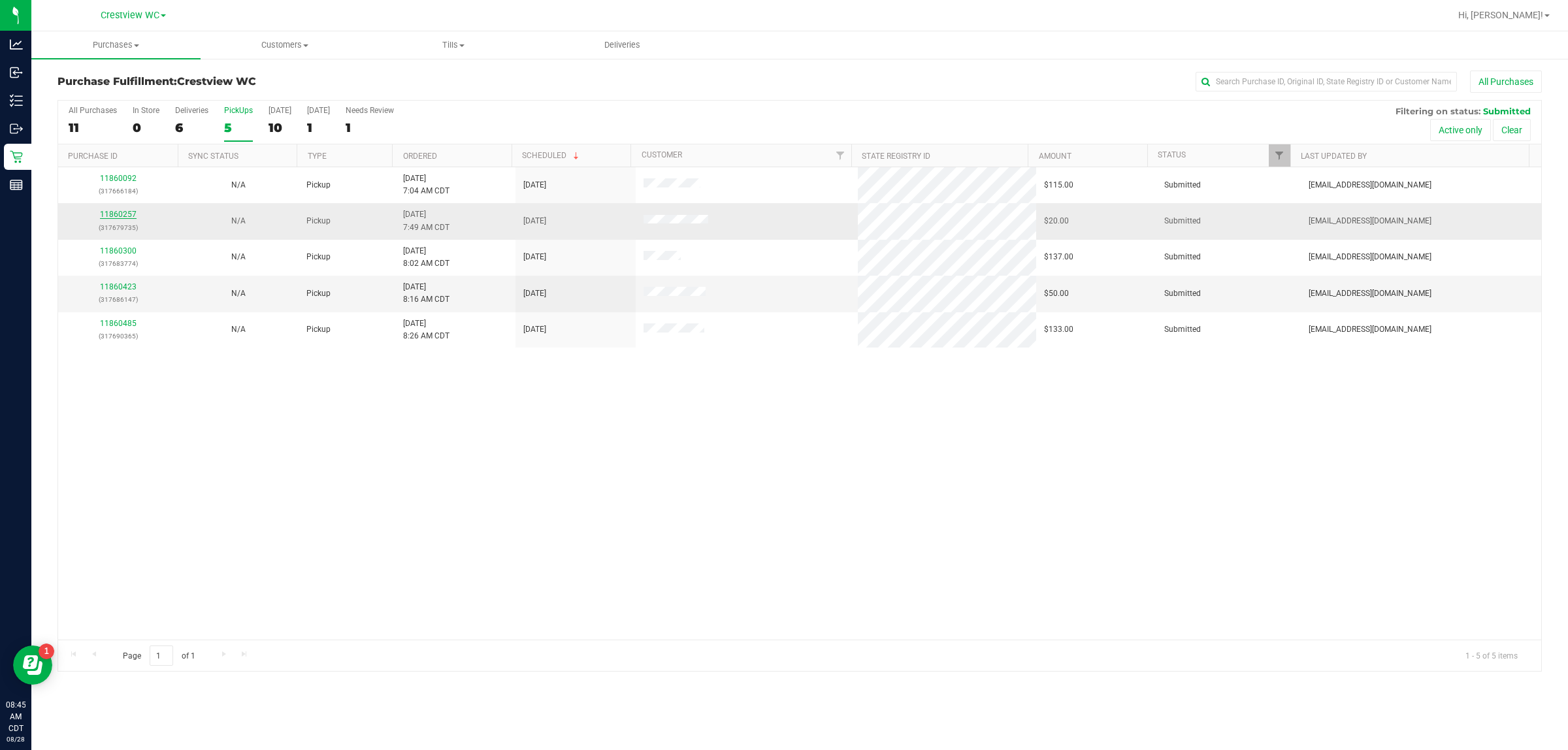
click at [118, 214] on link "11860257" at bounding box center [118, 213] width 37 height 9
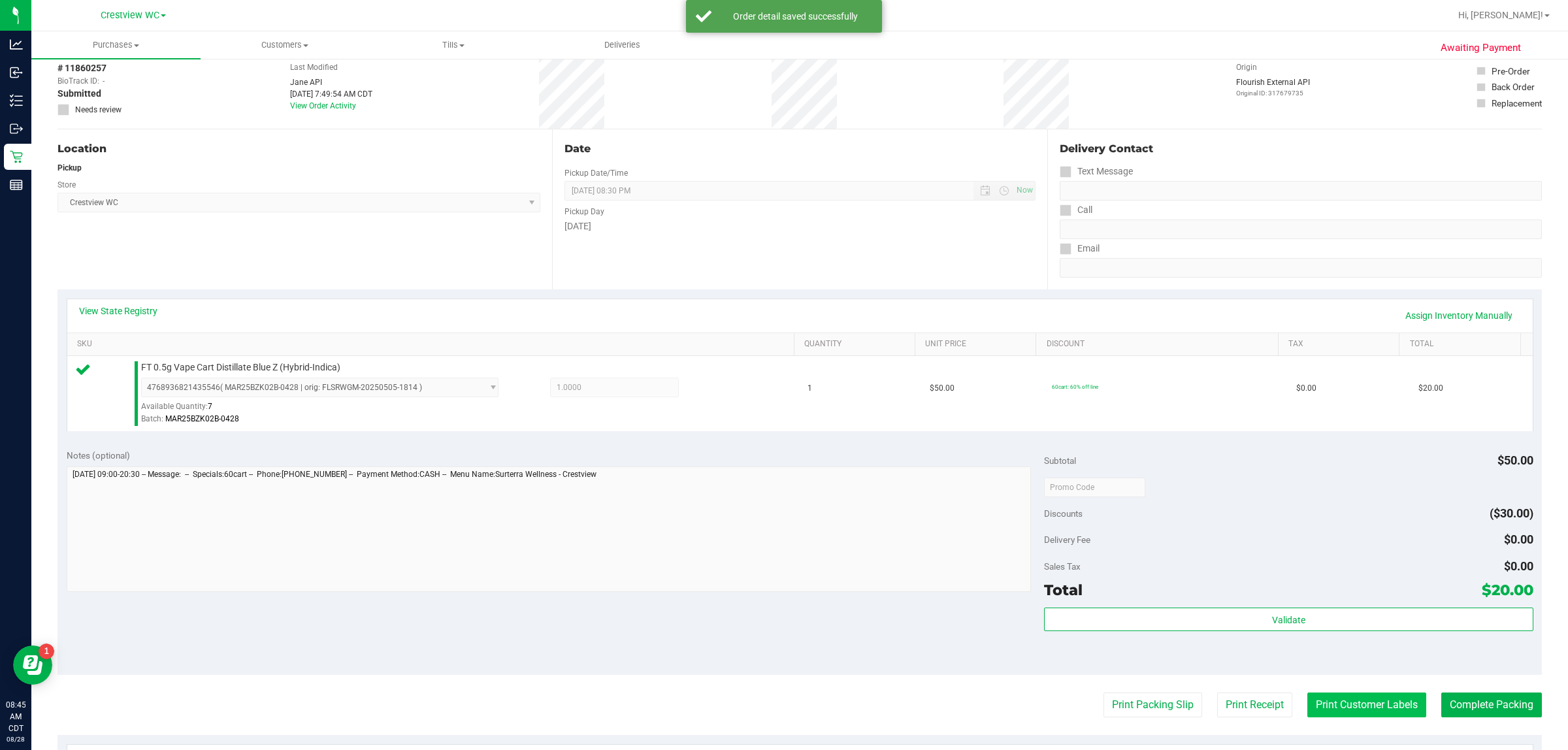
scroll to position [317, 0]
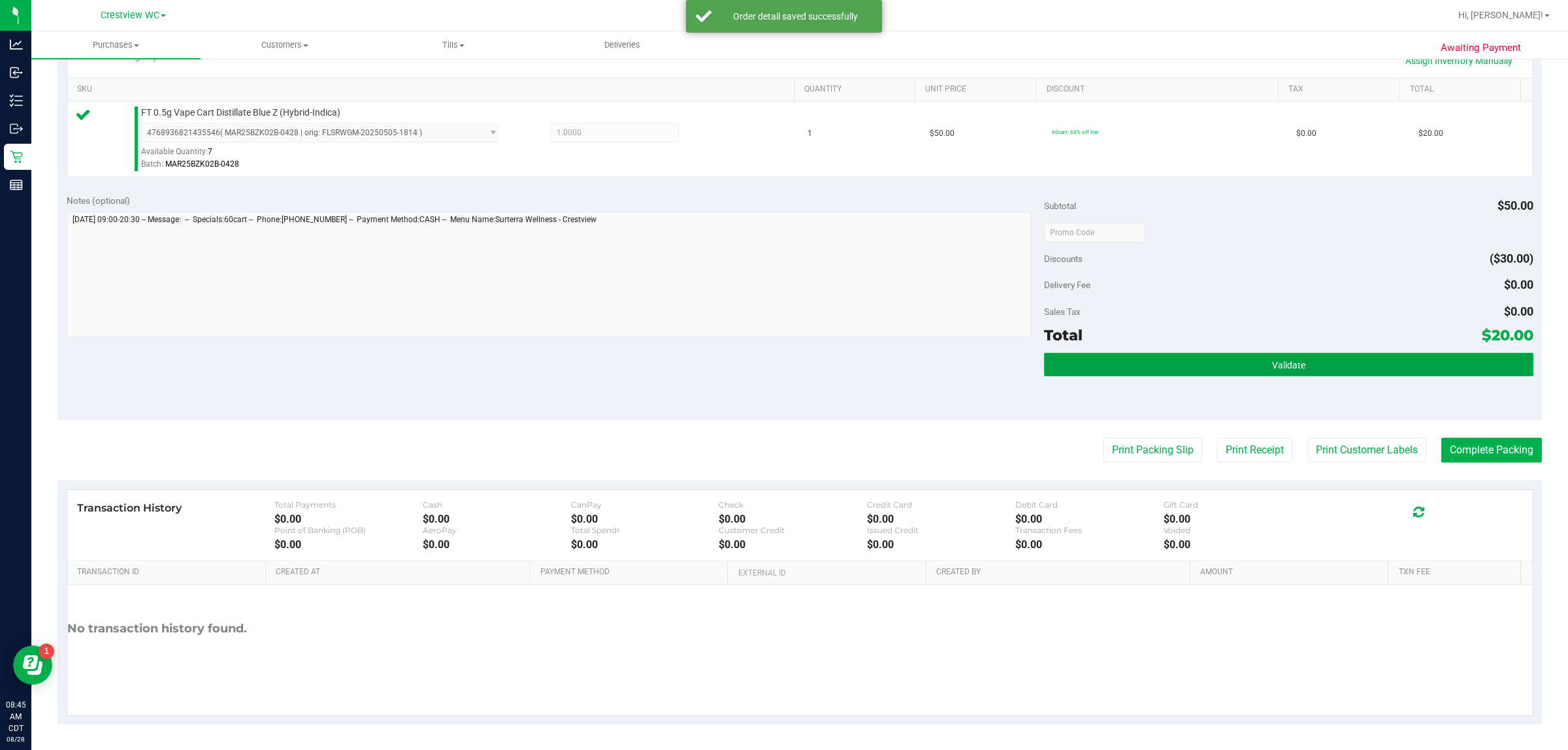
click at [782, 354] on button "Validate" at bounding box center [1288, 364] width 489 height 23
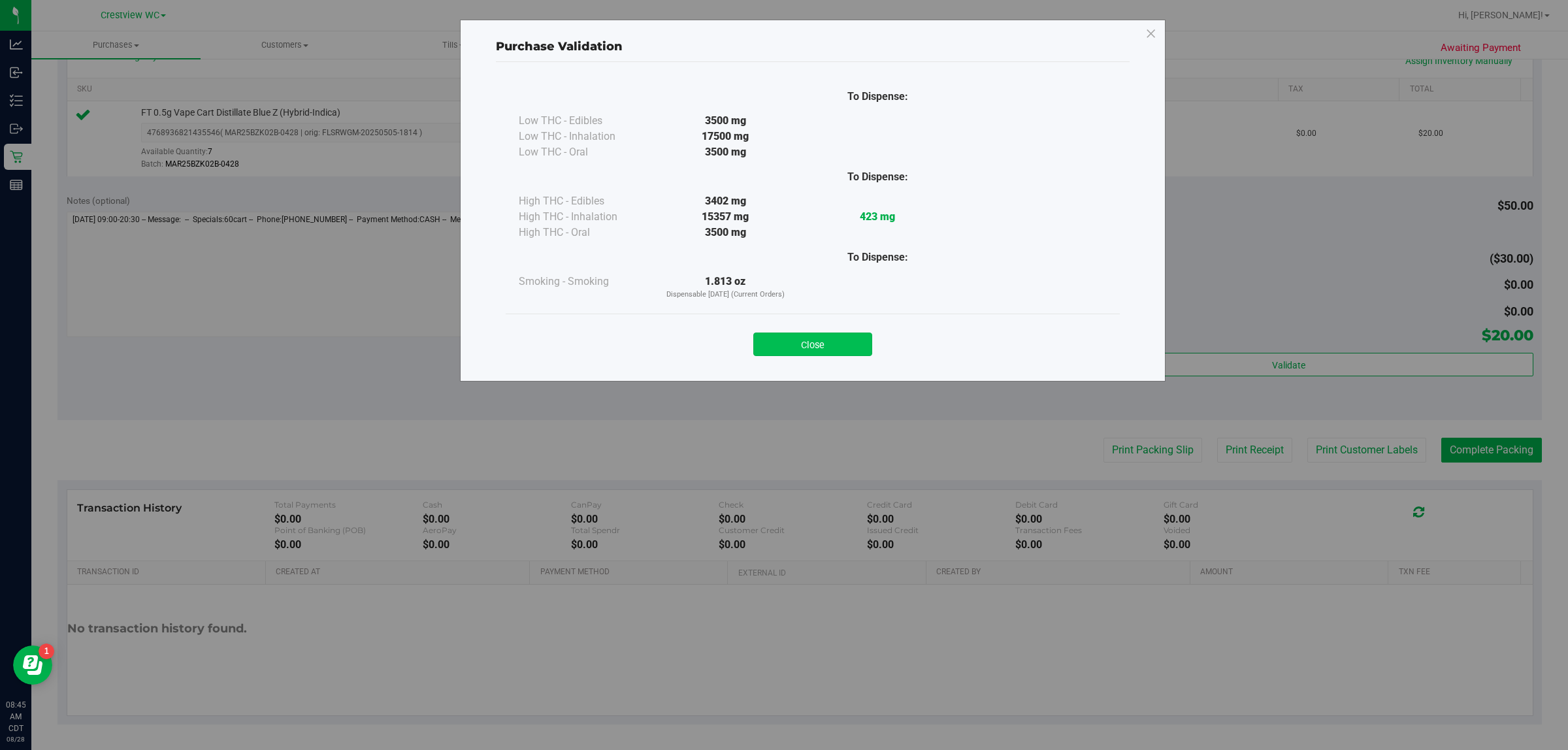
click at [782, 335] on button "Close" at bounding box center [813, 344] width 119 height 23
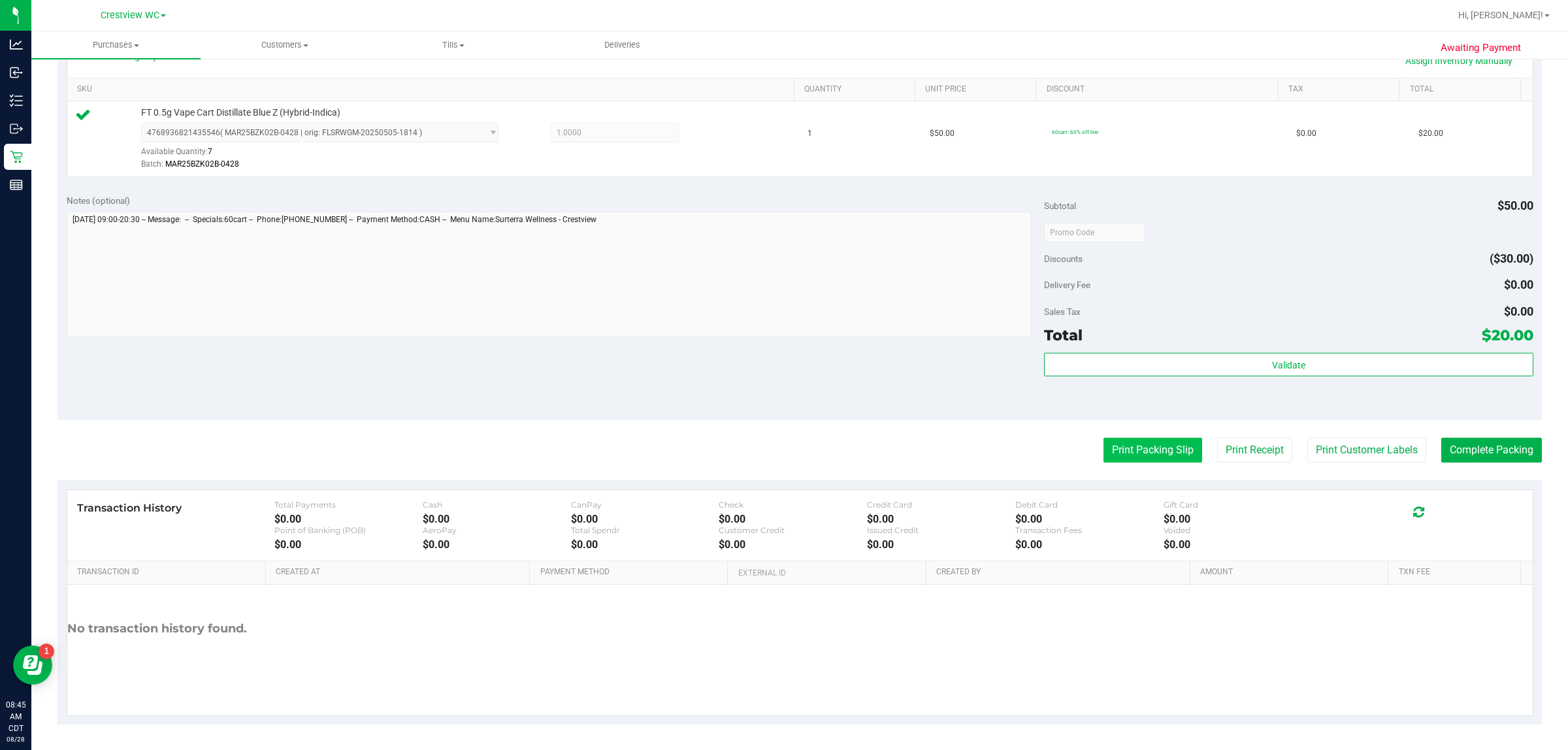
click at [782, 454] on button "Print Packing Slip" at bounding box center [1153, 449] width 98 height 25
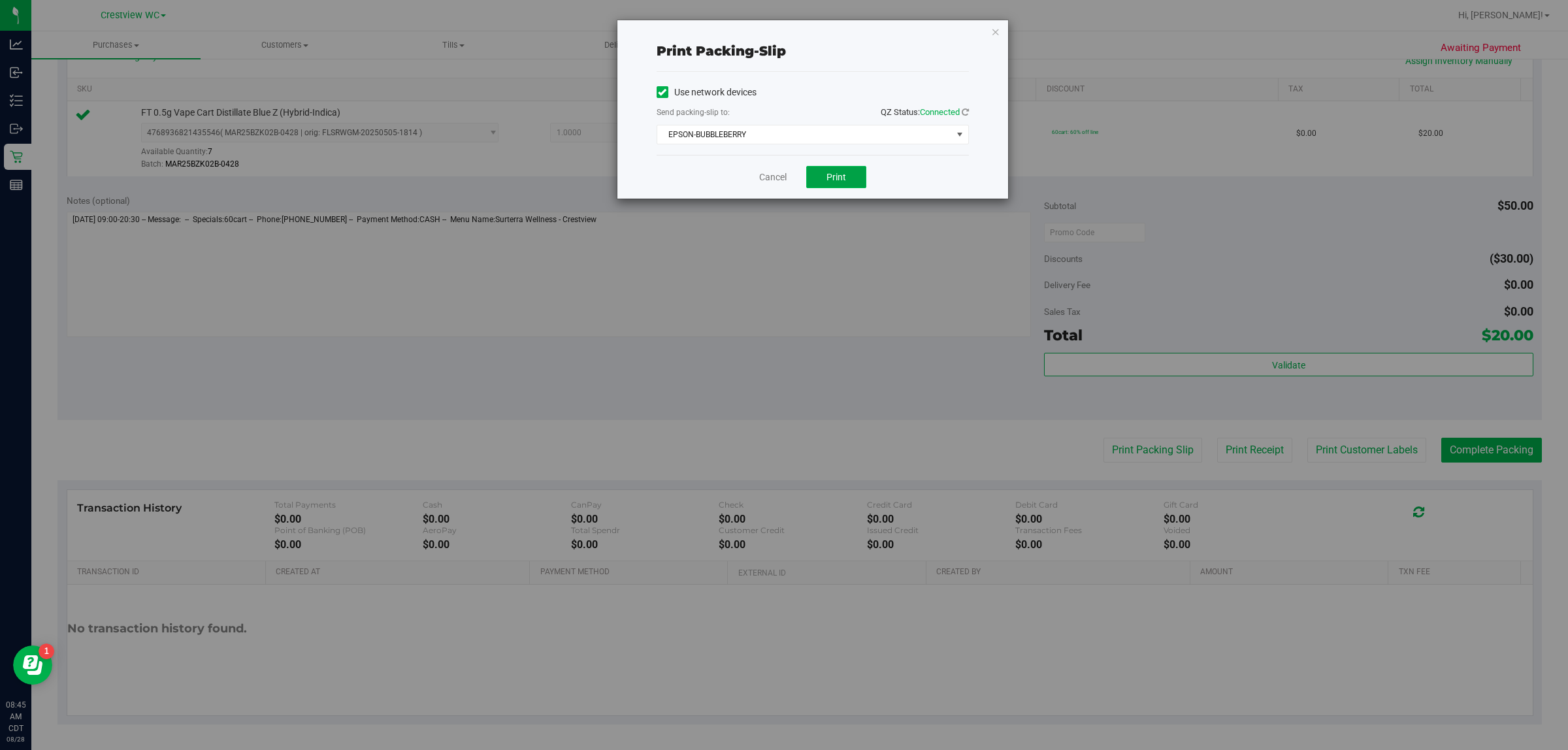
click at [782, 174] on span "Print" at bounding box center [836, 177] width 20 height 10
click at [769, 170] on link "Cancel" at bounding box center [773, 177] width 27 height 14
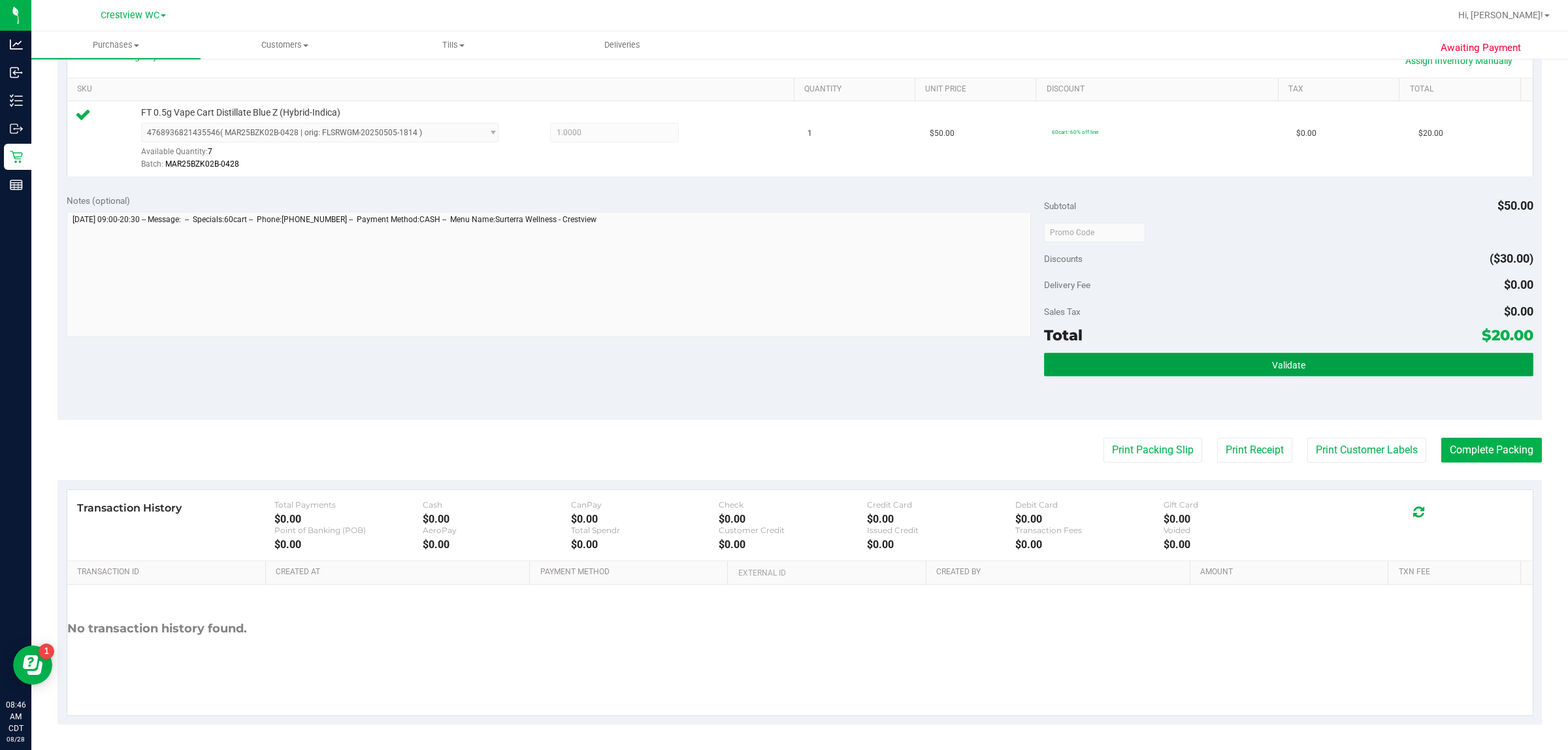
click at [782, 366] on button "Validate" at bounding box center [1288, 364] width 489 height 23
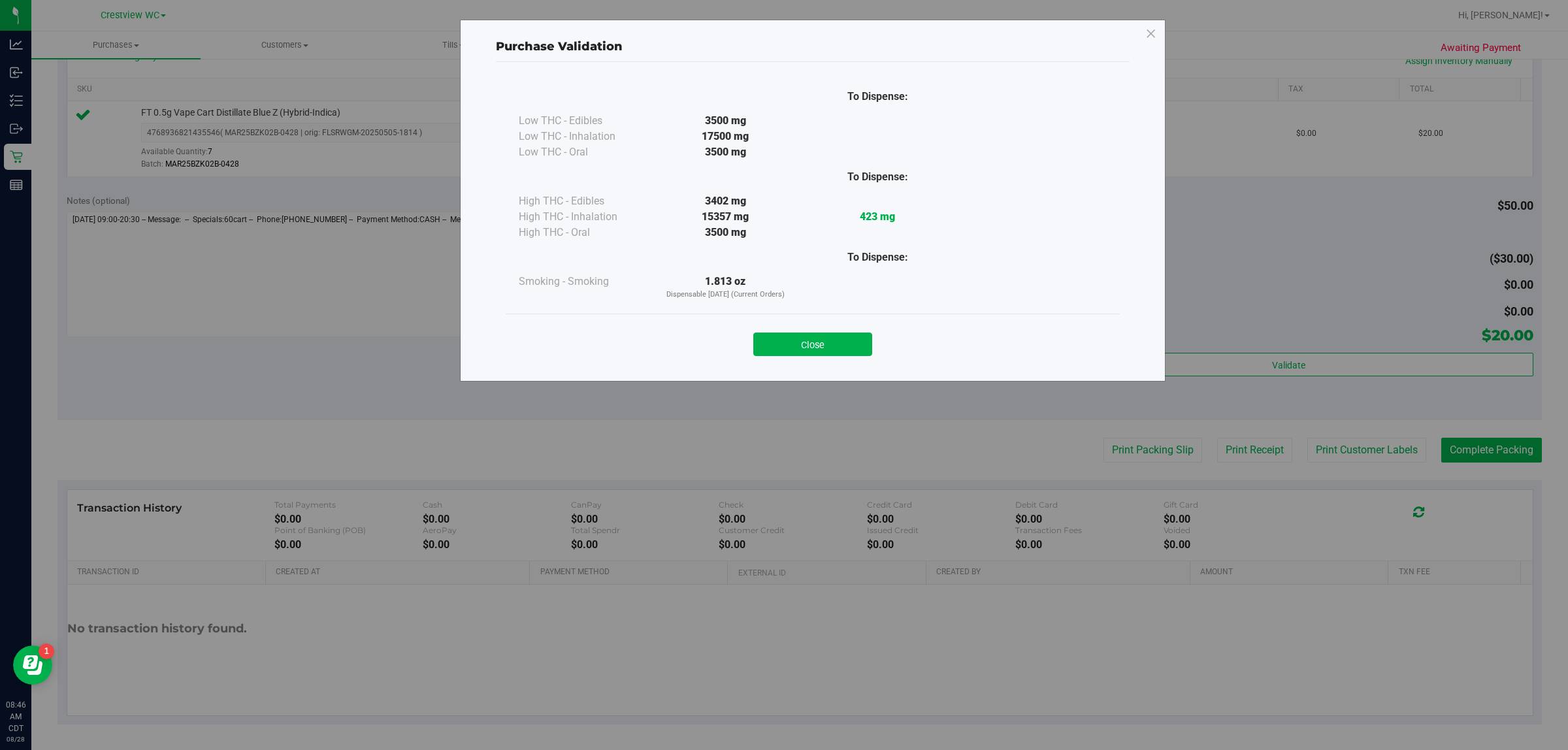
drag, startPoint x: 843, startPoint y: 351, endPoint x: 890, endPoint y: 345, distance: 47.4
click at [782, 349] on button "Close" at bounding box center [813, 344] width 119 height 23
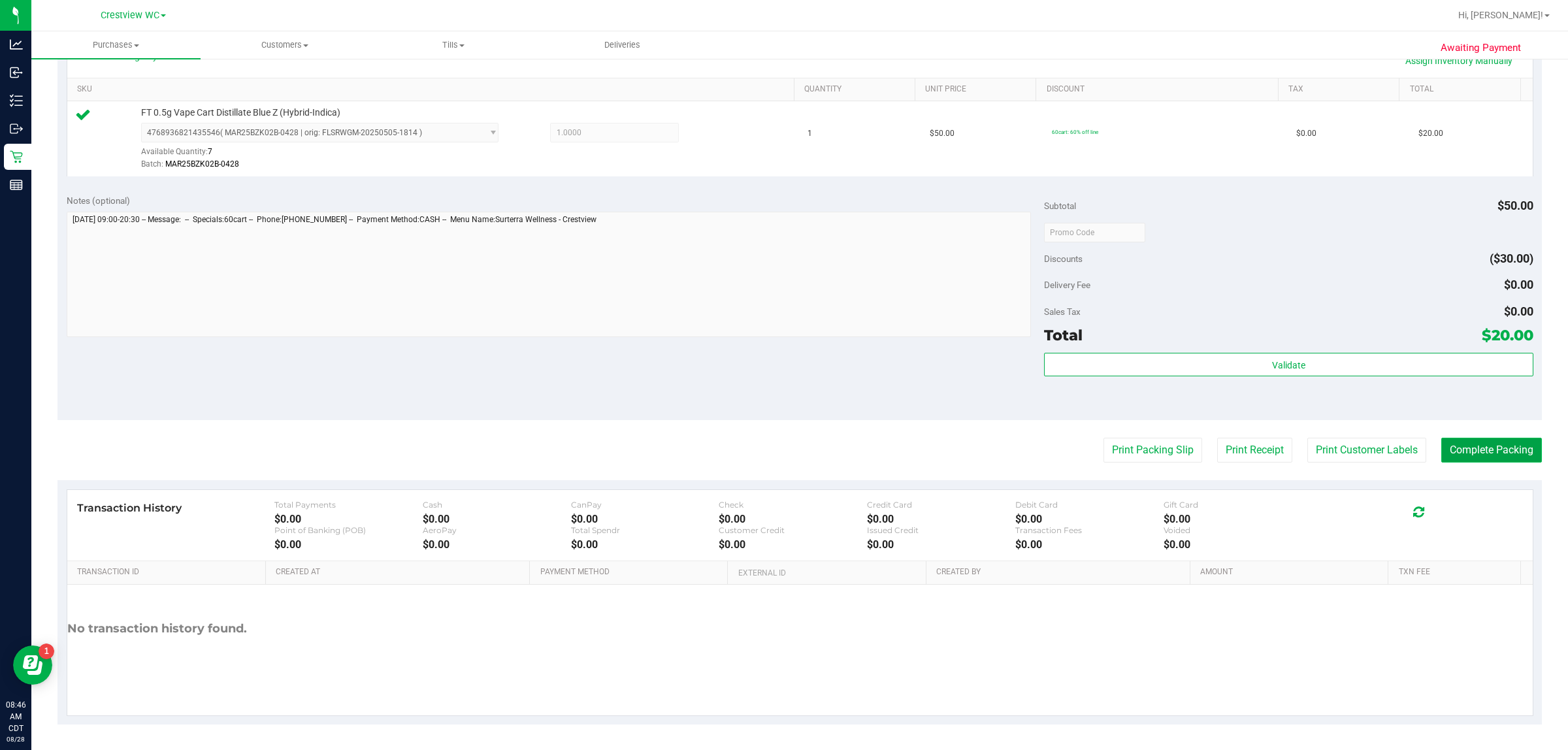
click at [782, 461] on button "Complete Packing" at bounding box center [1492, 449] width 101 height 25
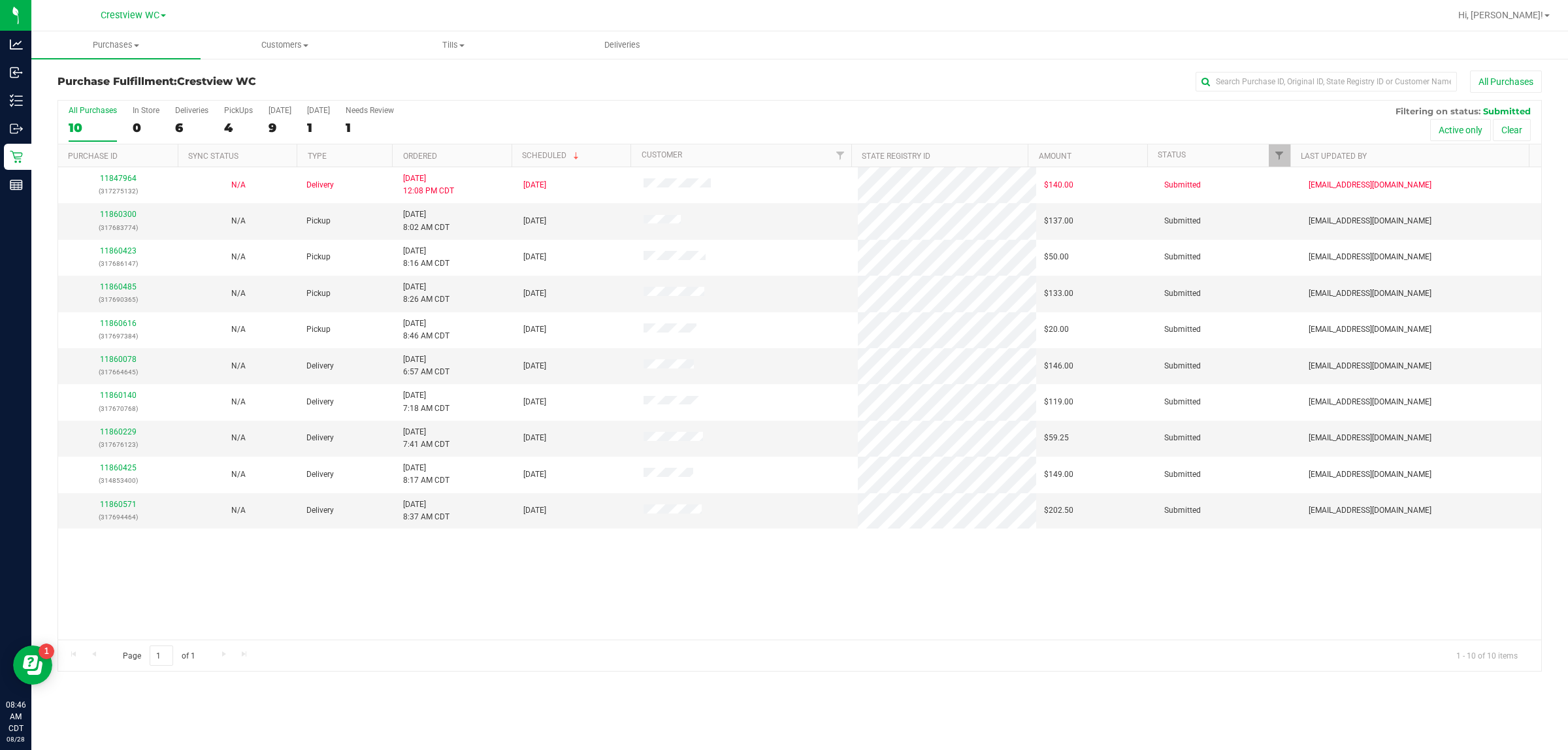
click at [221, 123] on div "All Purchases 10 In Store 0 Deliveries 6 PickUps 4 [DATE] 9 [DATE] 1 Needs Revi…" at bounding box center [800, 122] width 1483 height 44
click at [249, 122] on div "4" at bounding box center [238, 127] width 29 height 15
click at [0, 0] on input "PickUps 4" at bounding box center [0, 0] width 0 height 0
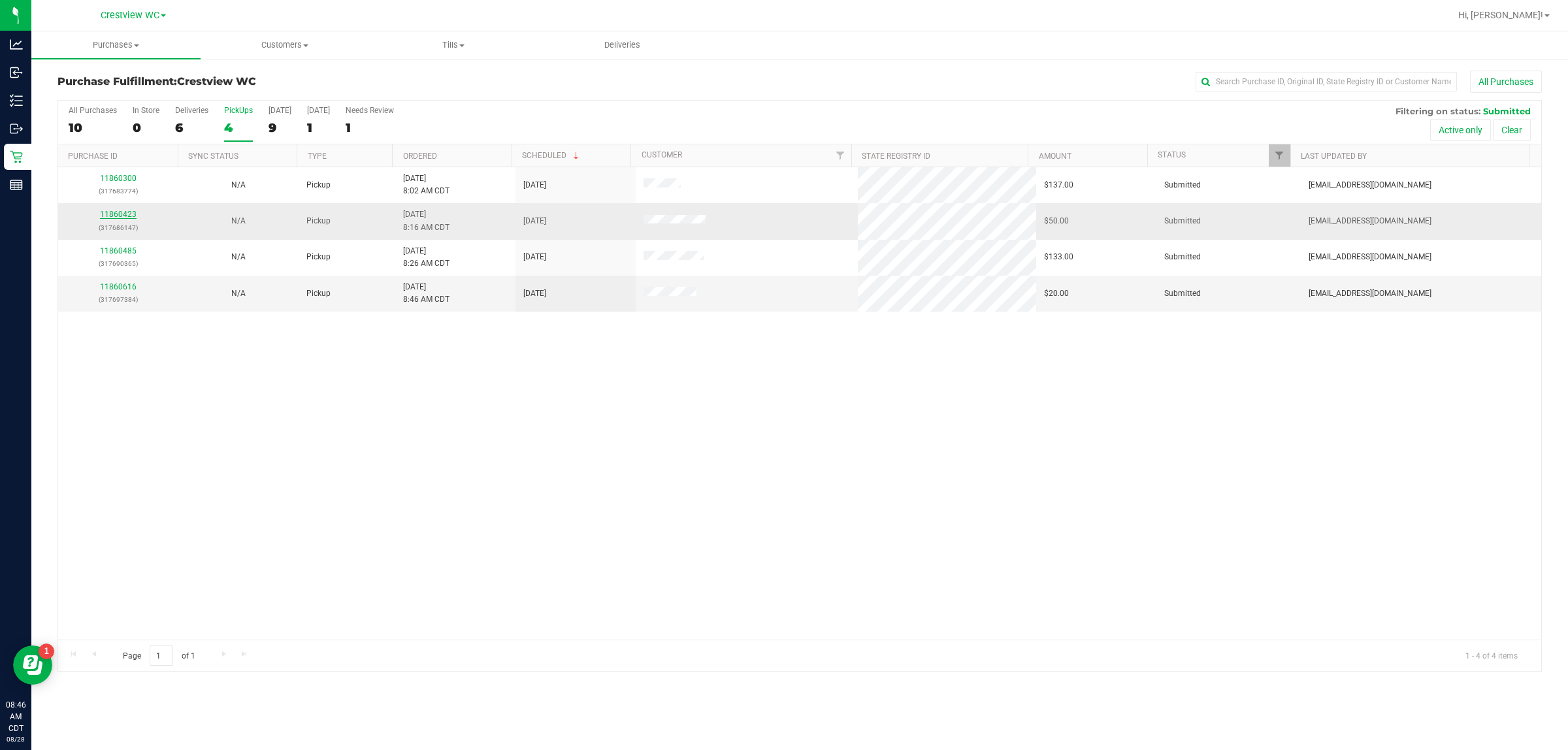
click at [119, 214] on link "11860423" at bounding box center [118, 213] width 37 height 9
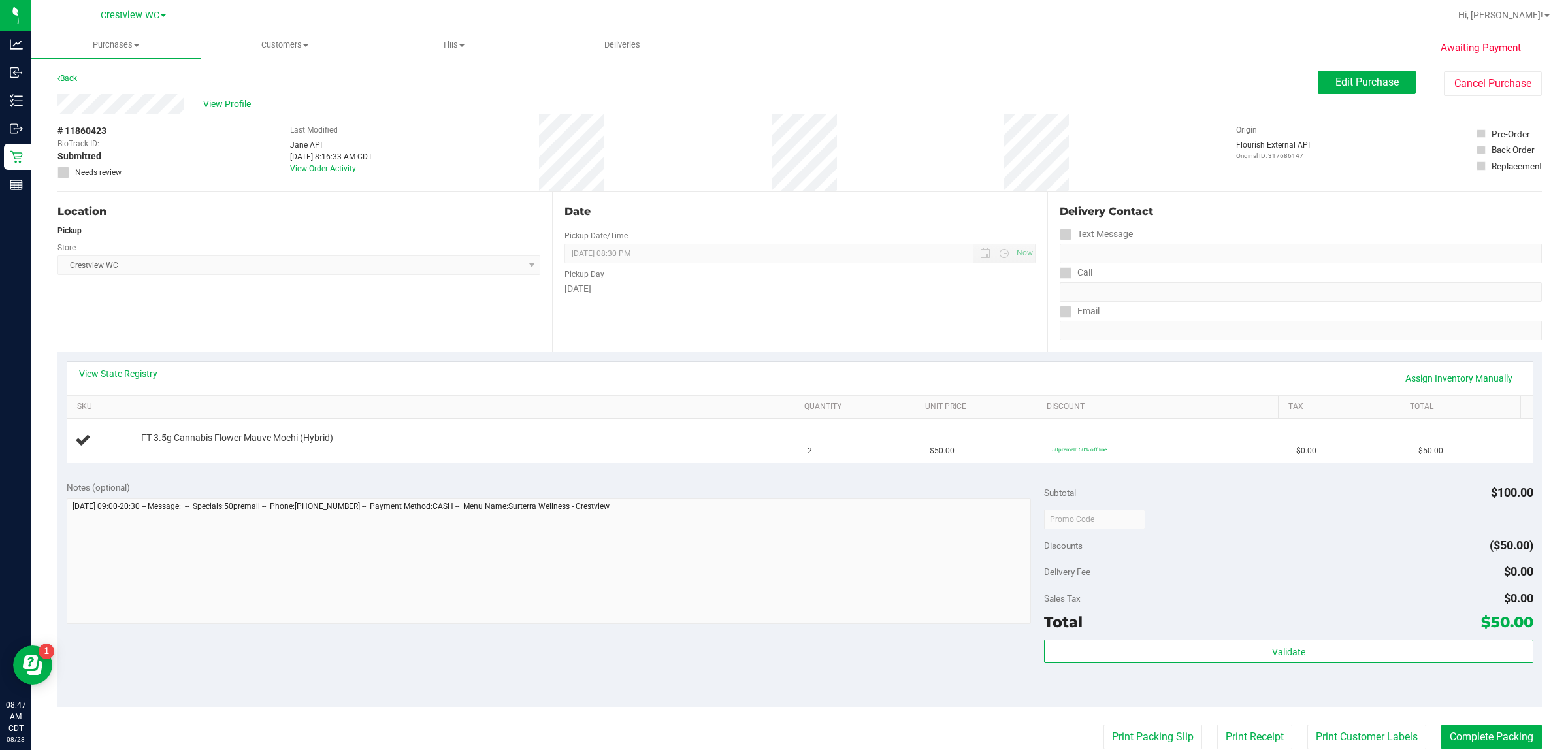
click at [180, 310] on div "Location Pickup Store Crestview WC Select Store [PERSON_NAME][GEOGRAPHIC_DATA] …" at bounding box center [305, 272] width 494 height 160
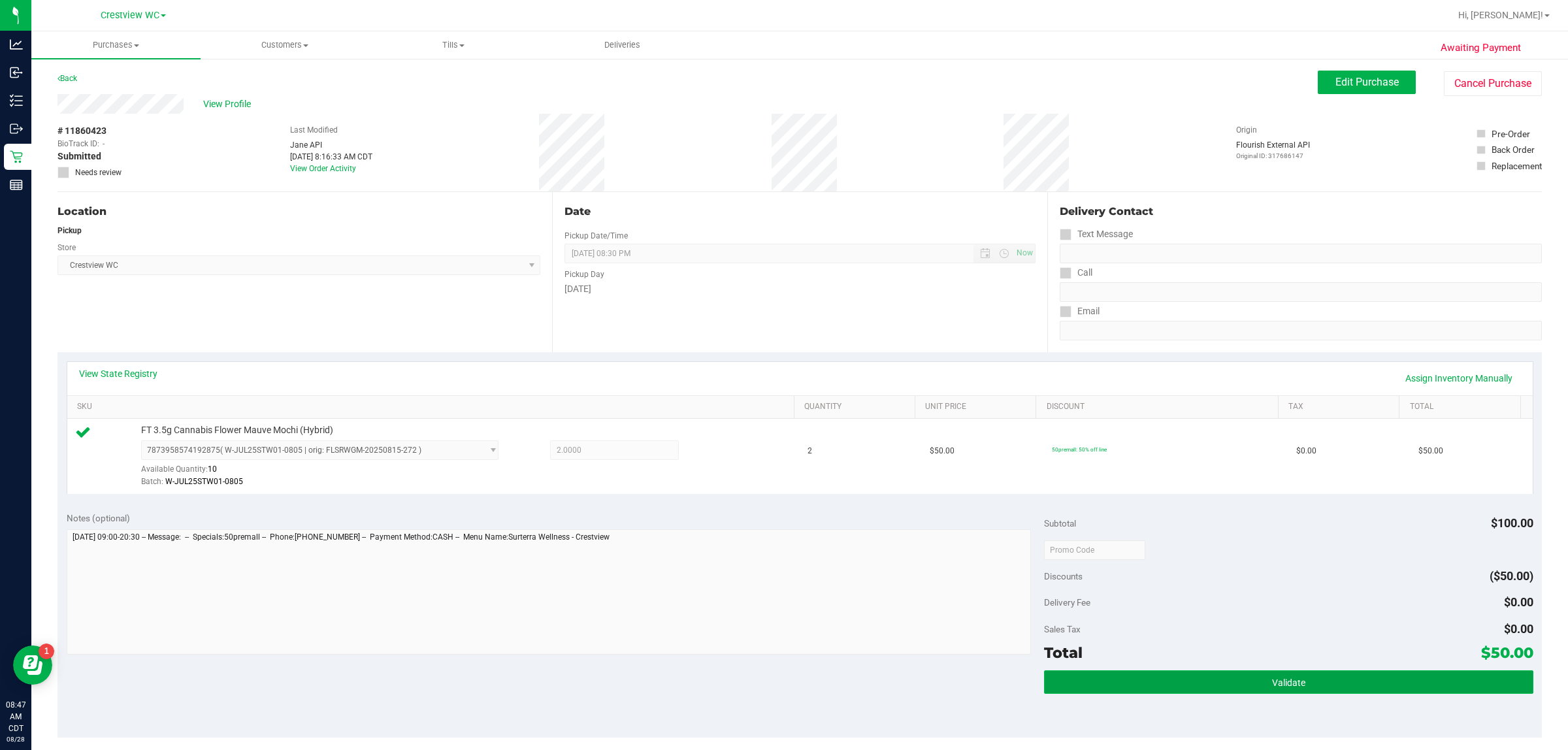
click at [782, 676] on button "Validate" at bounding box center [1288, 681] width 489 height 23
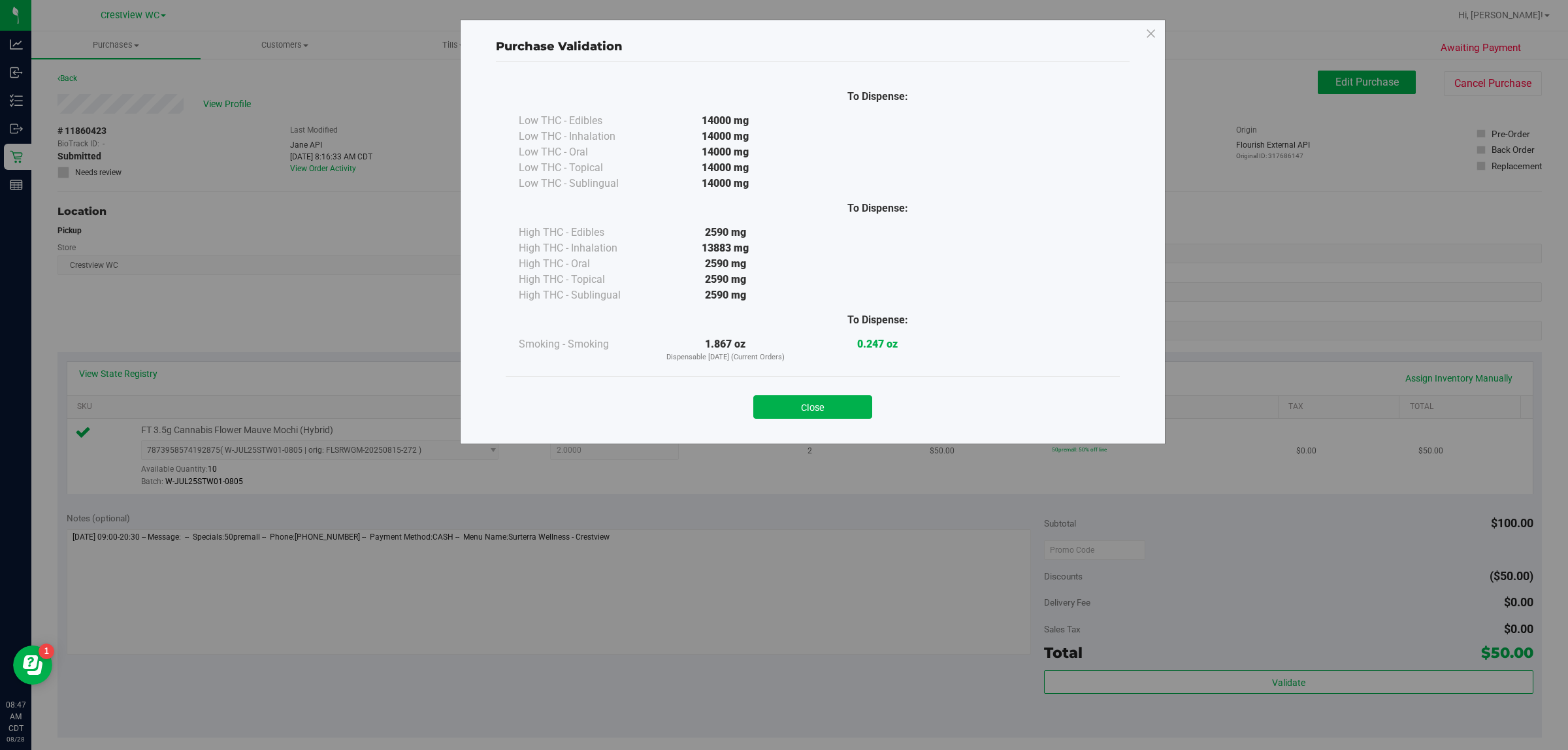
drag, startPoint x: 850, startPoint y: 406, endPoint x: 962, endPoint y: 432, distance: 115.0
click at [782, 405] on button "Close" at bounding box center [813, 406] width 119 height 23
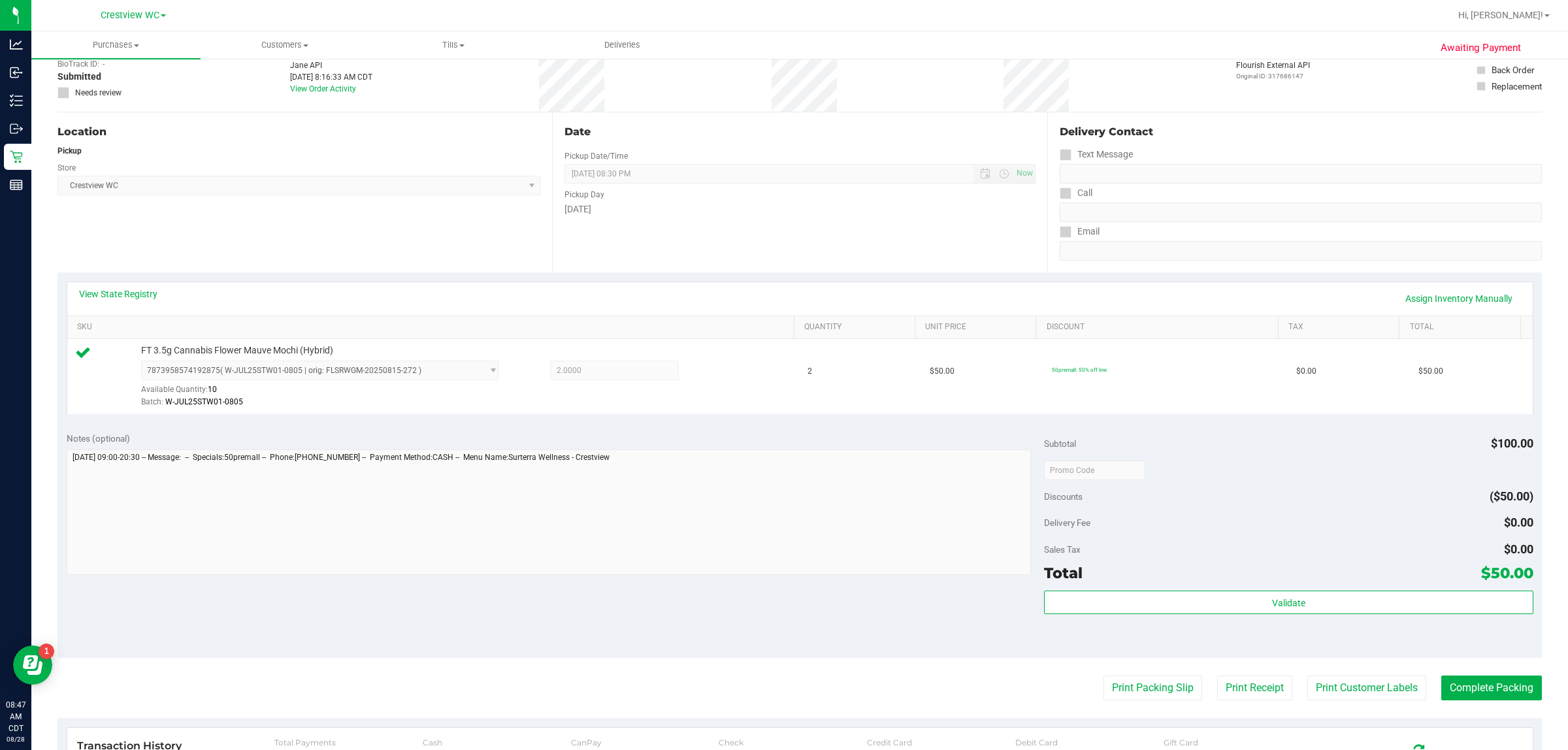
scroll to position [245, 0]
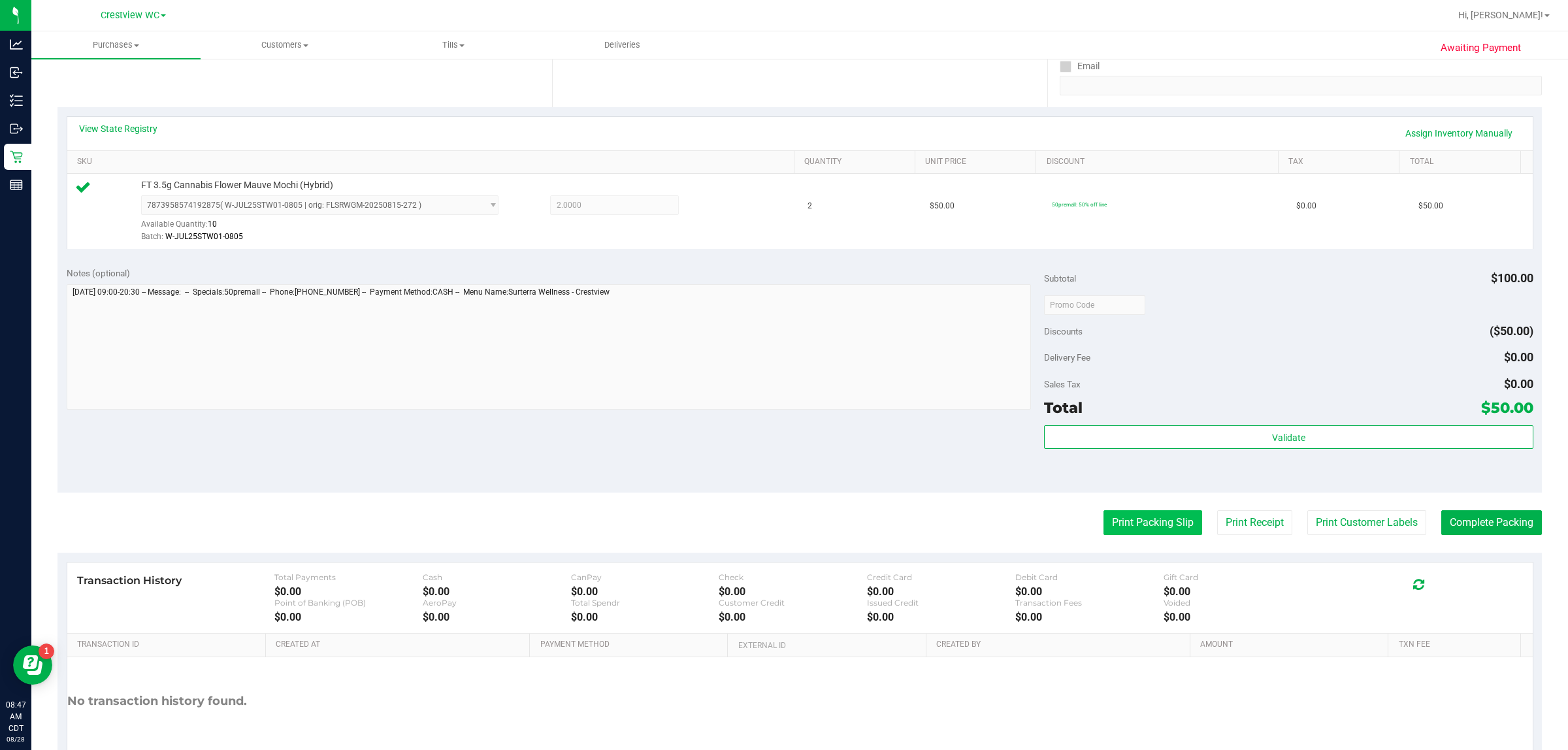
click at [782, 529] on button "Print Packing Slip" at bounding box center [1153, 522] width 98 height 25
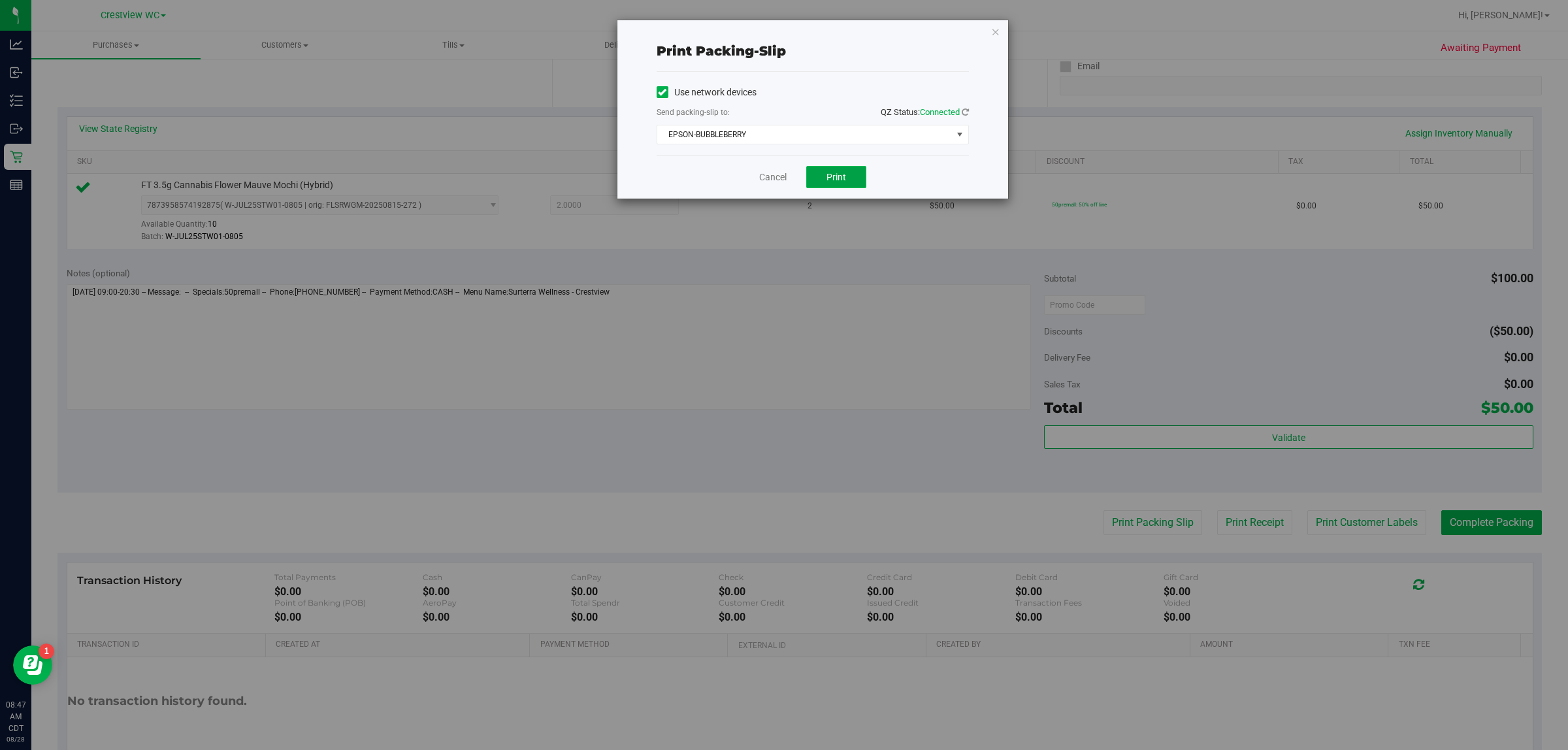
click at [782, 172] on button "Print" at bounding box center [836, 177] width 60 height 22
click at [774, 175] on link "Cancel" at bounding box center [773, 177] width 27 height 14
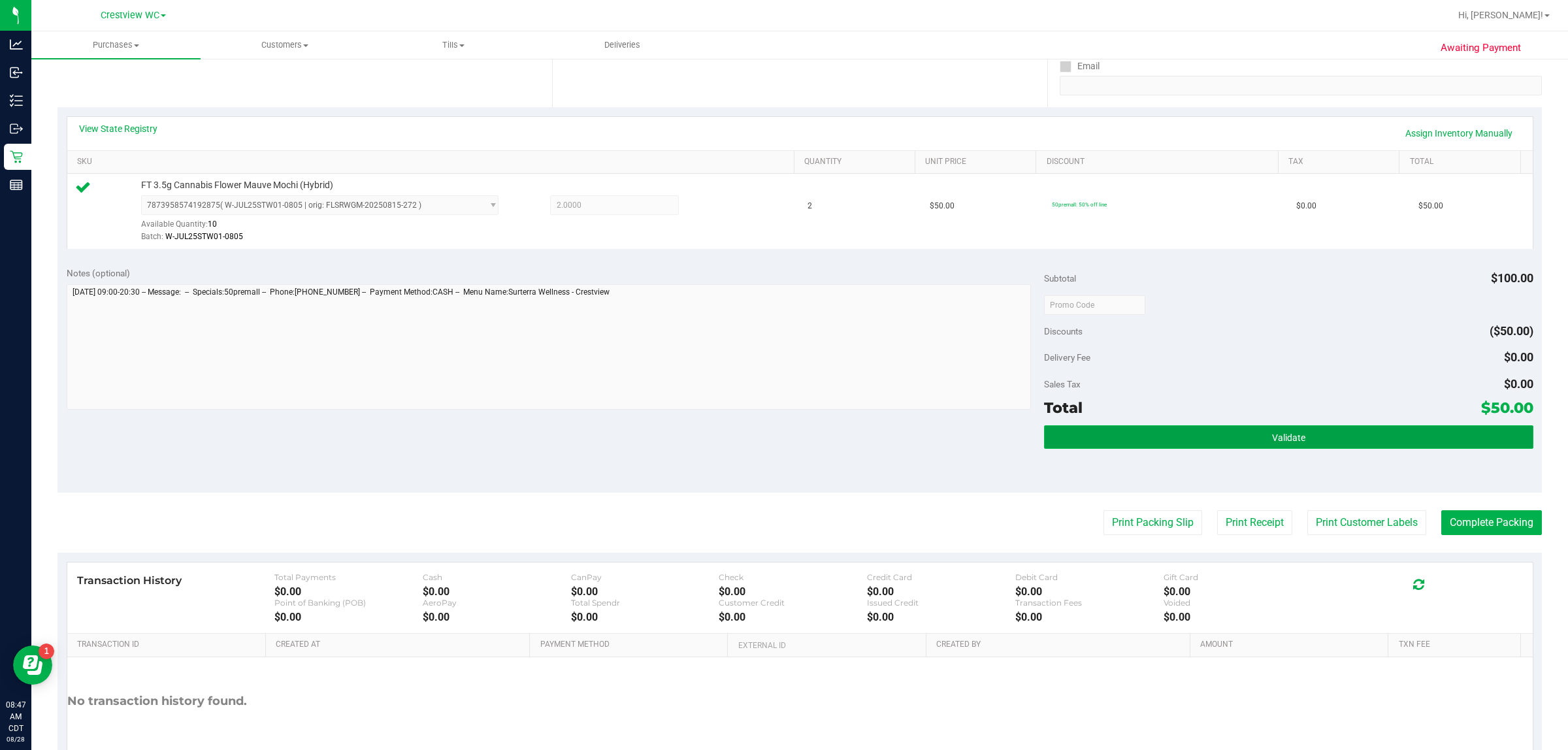
click at [782, 446] on button "Validate" at bounding box center [1288, 437] width 489 height 23
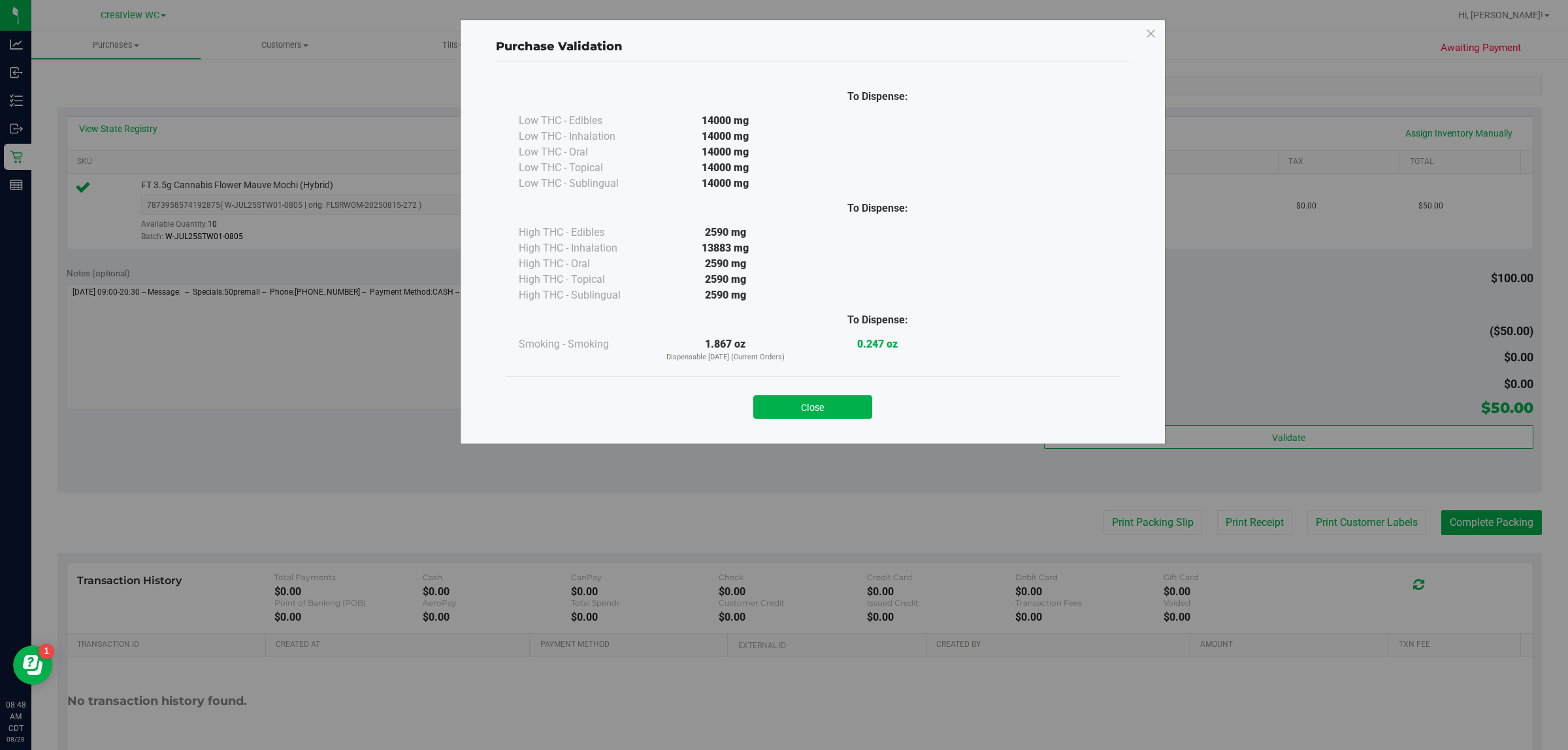
click at [782, 405] on button "Close" at bounding box center [813, 406] width 119 height 23
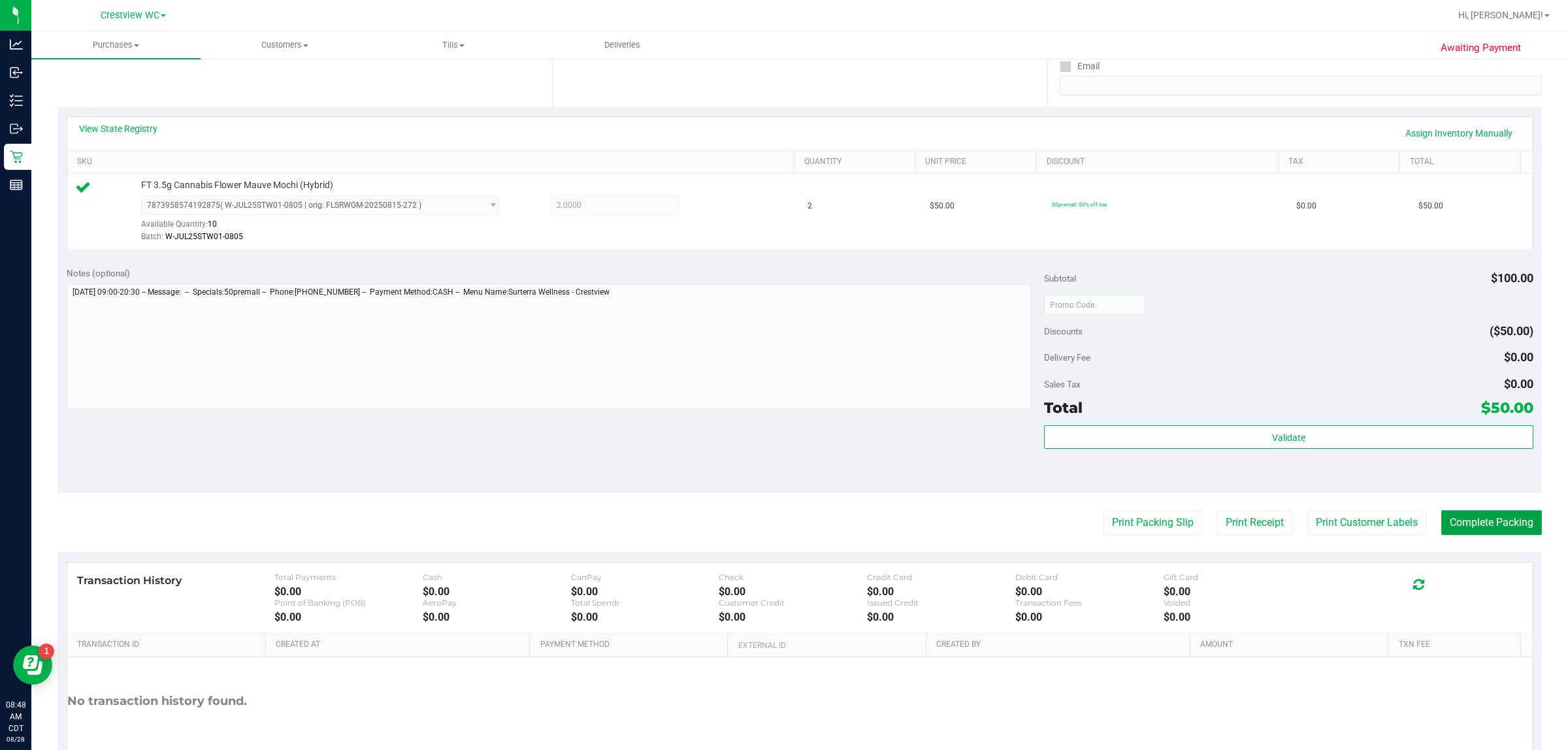
click at [782, 525] on button "Complete Packing" at bounding box center [1492, 522] width 101 height 25
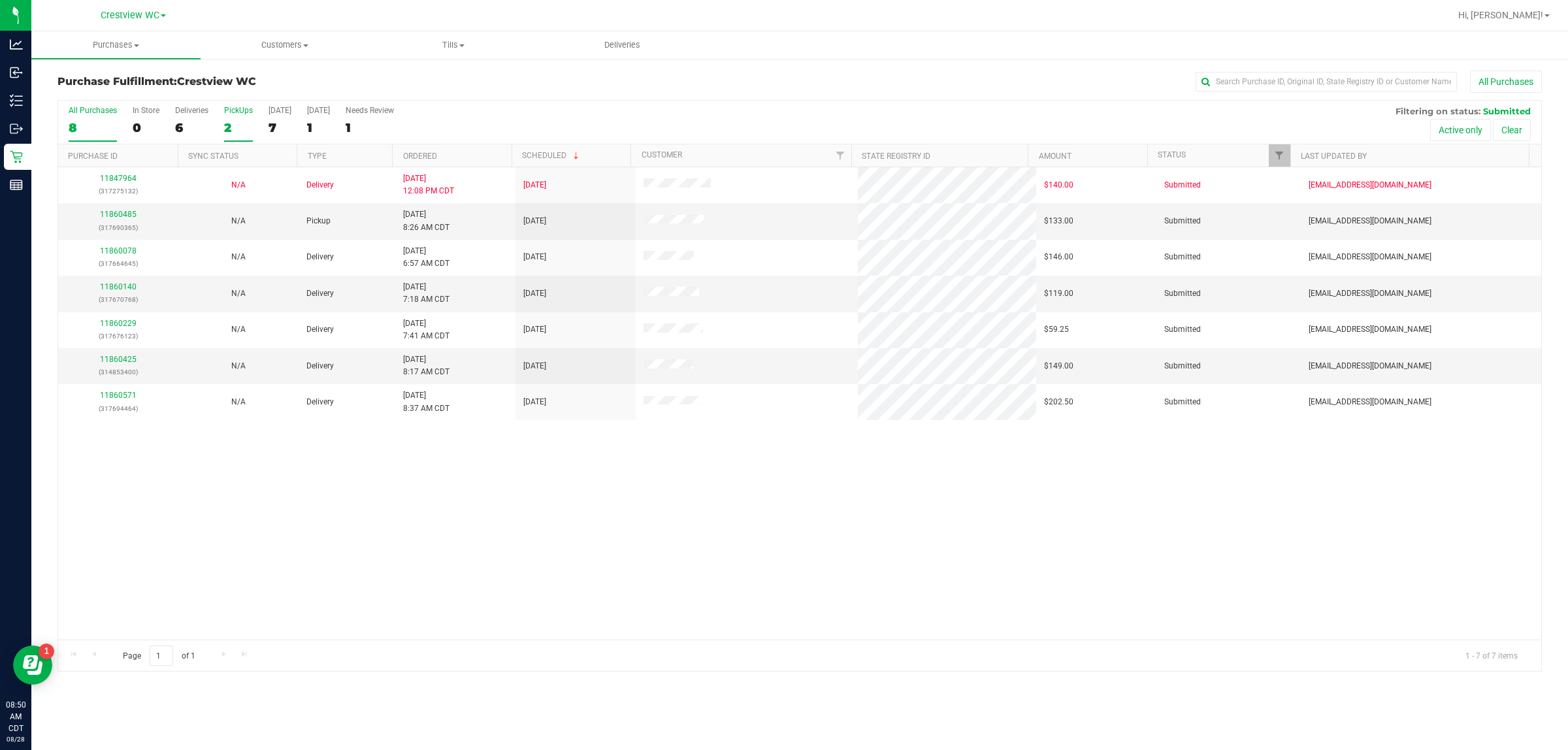
click at [242, 119] on label "PickUps 2" at bounding box center [238, 123] width 29 height 36
click at [0, 0] on input "PickUps 2" at bounding box center [0, 0] width 0 height 0
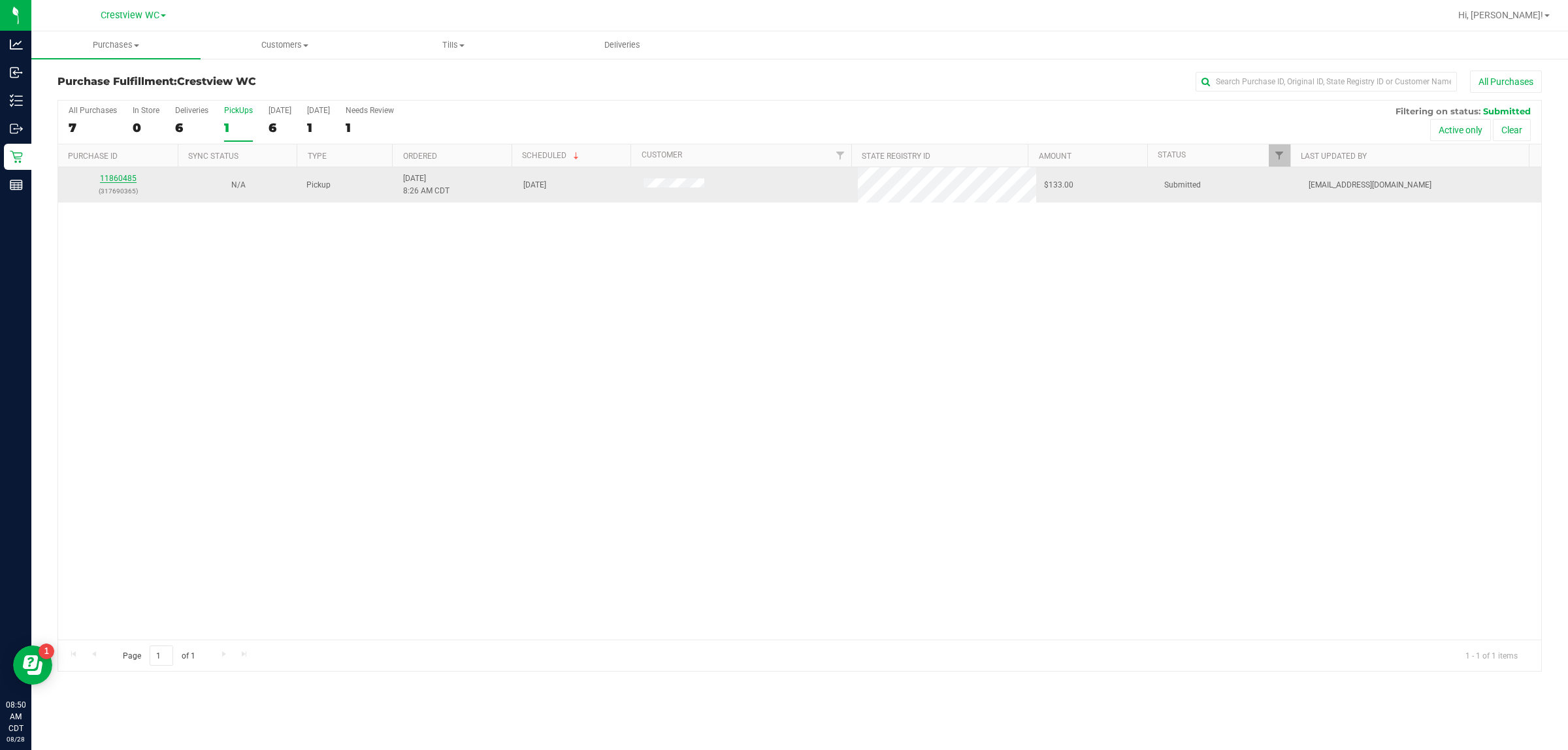
click at [130, 177] on link "11860485" at bounding box center [118, 178] width 37 height 9
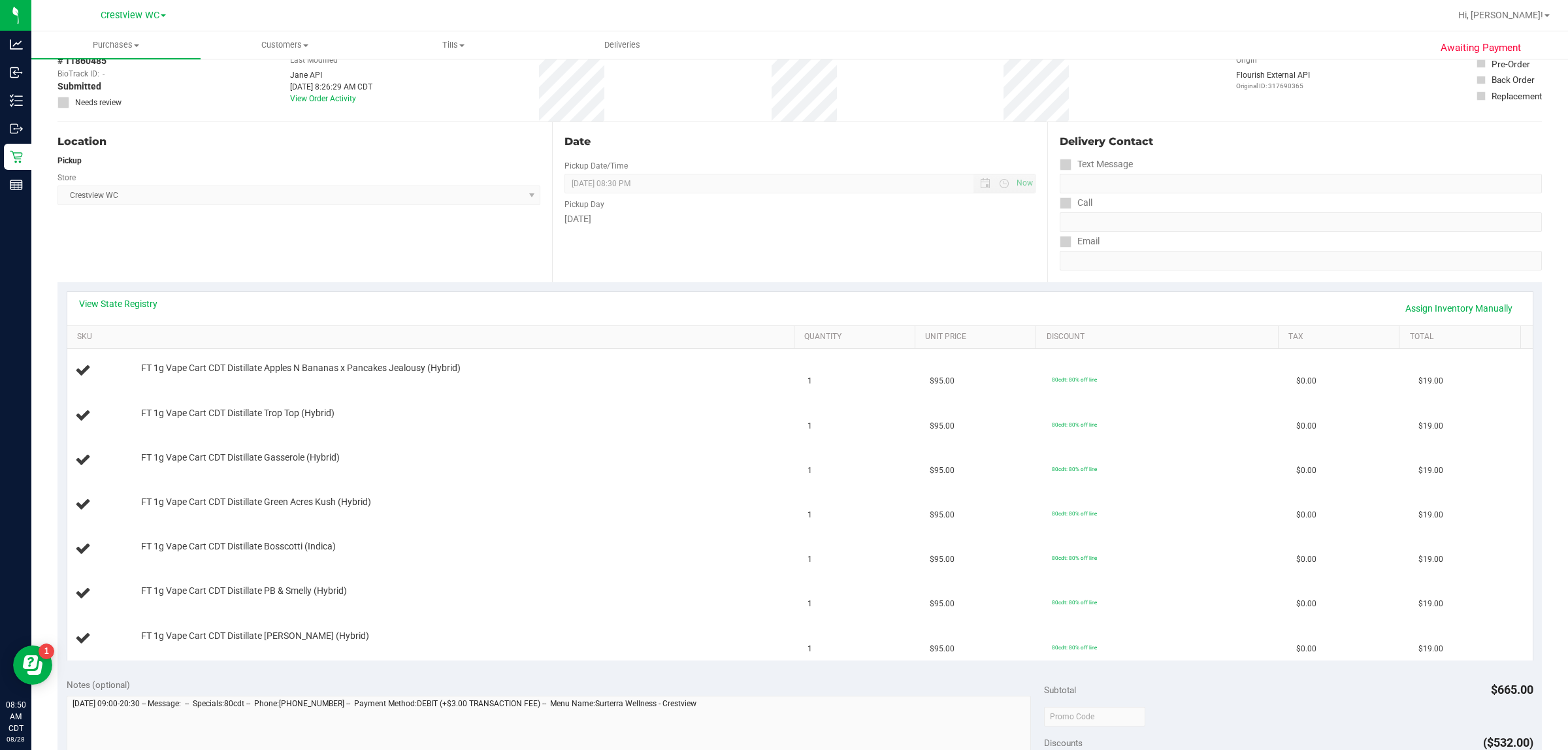
scroll to position [163, 0]
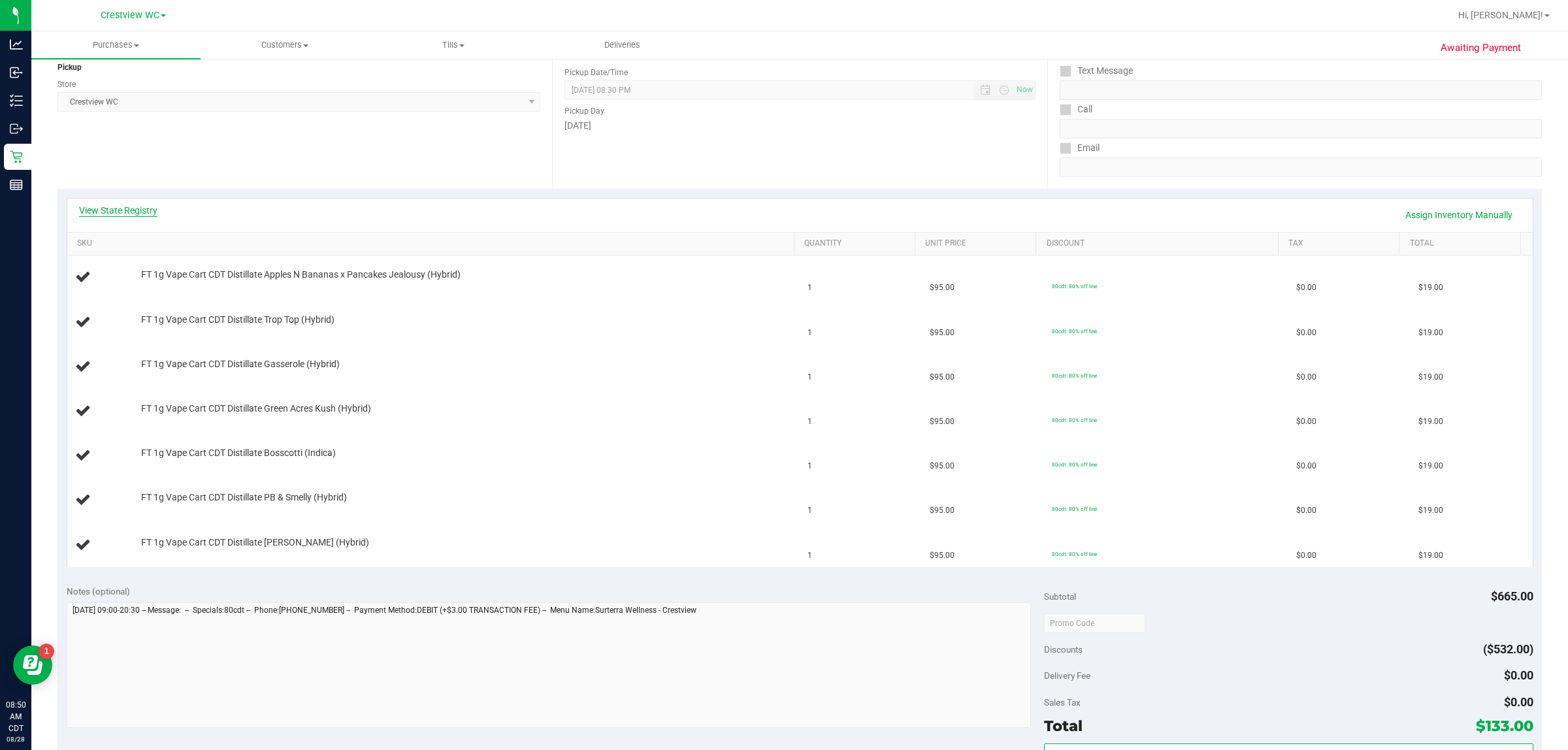
click at [142, 206] on link "View State Registry" at bounding box center [118, 210] width 78 height 13
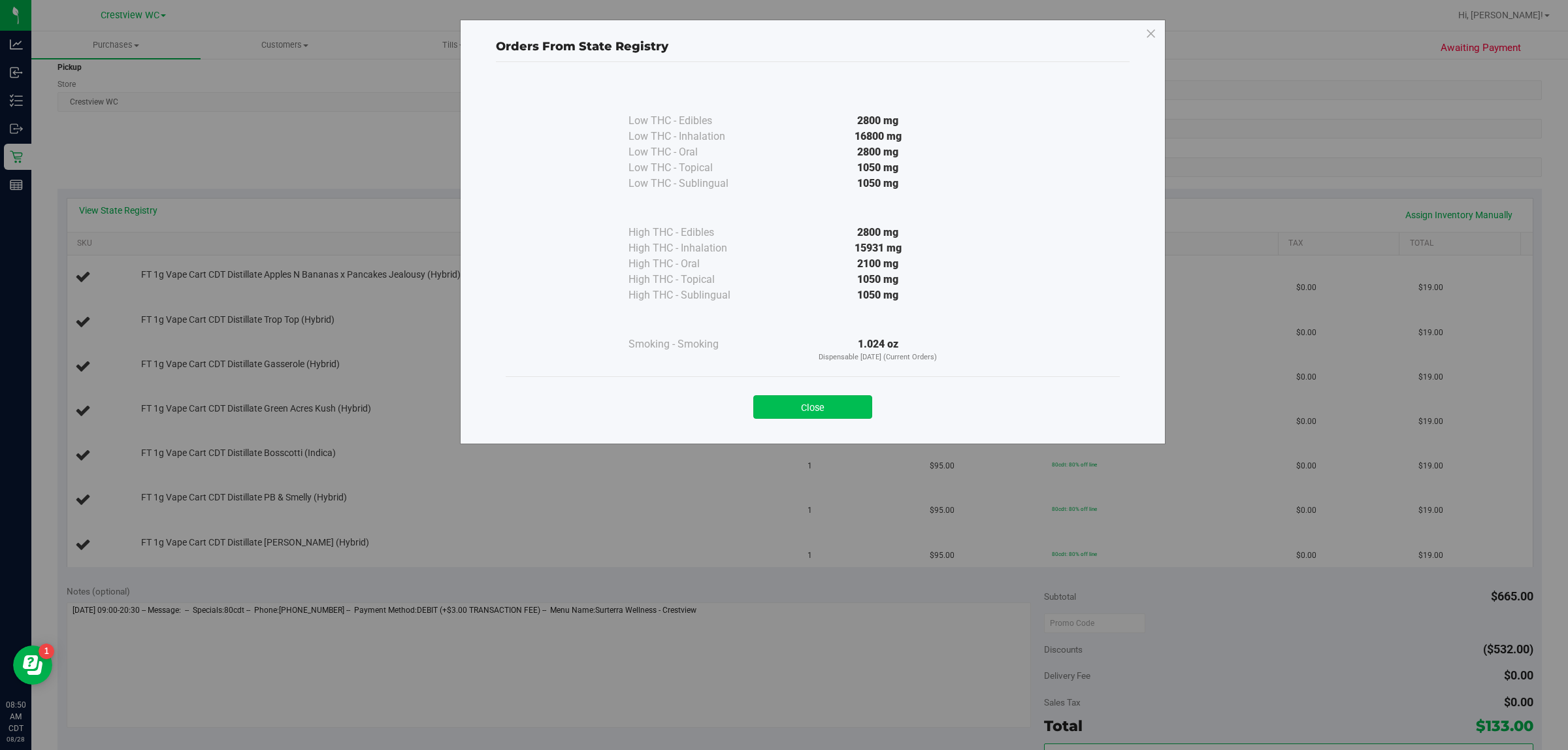
click at [782, 409] on button "Close" at bounding box center [813, 406] width 119 height 23
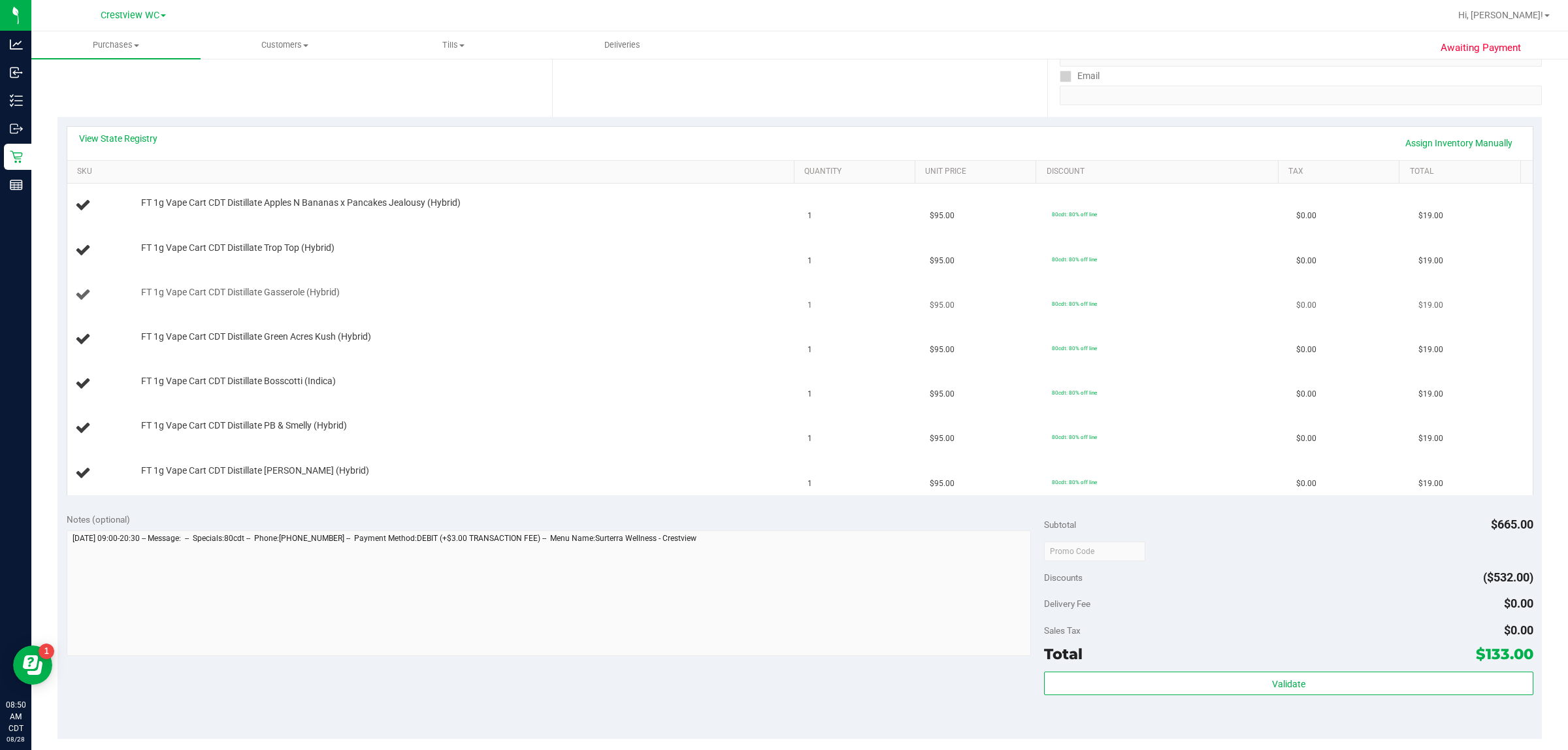
scroll to position [223, 0]
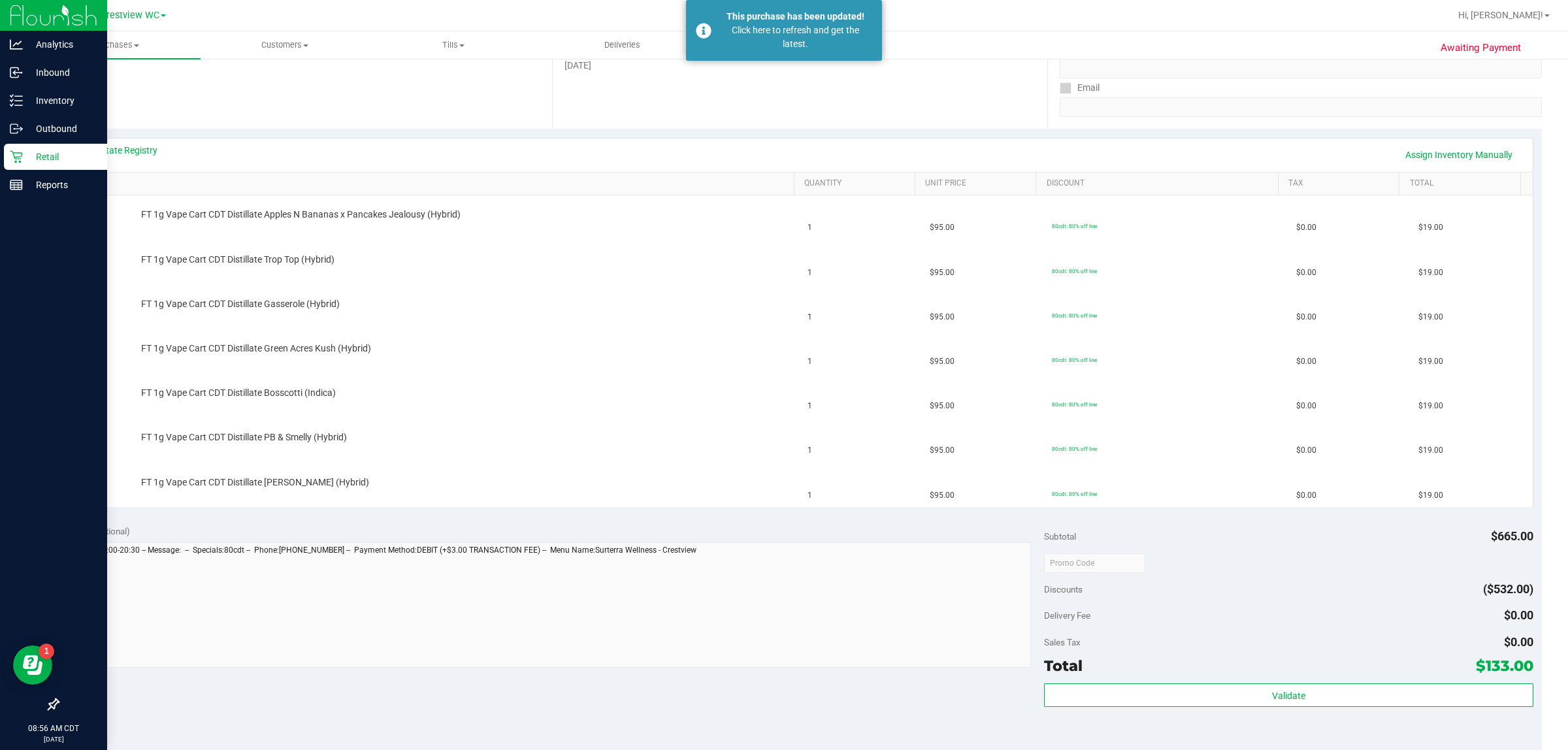
click at [76, 152] on p "Retail" at bounding box center [62, 157] width 78 height 16
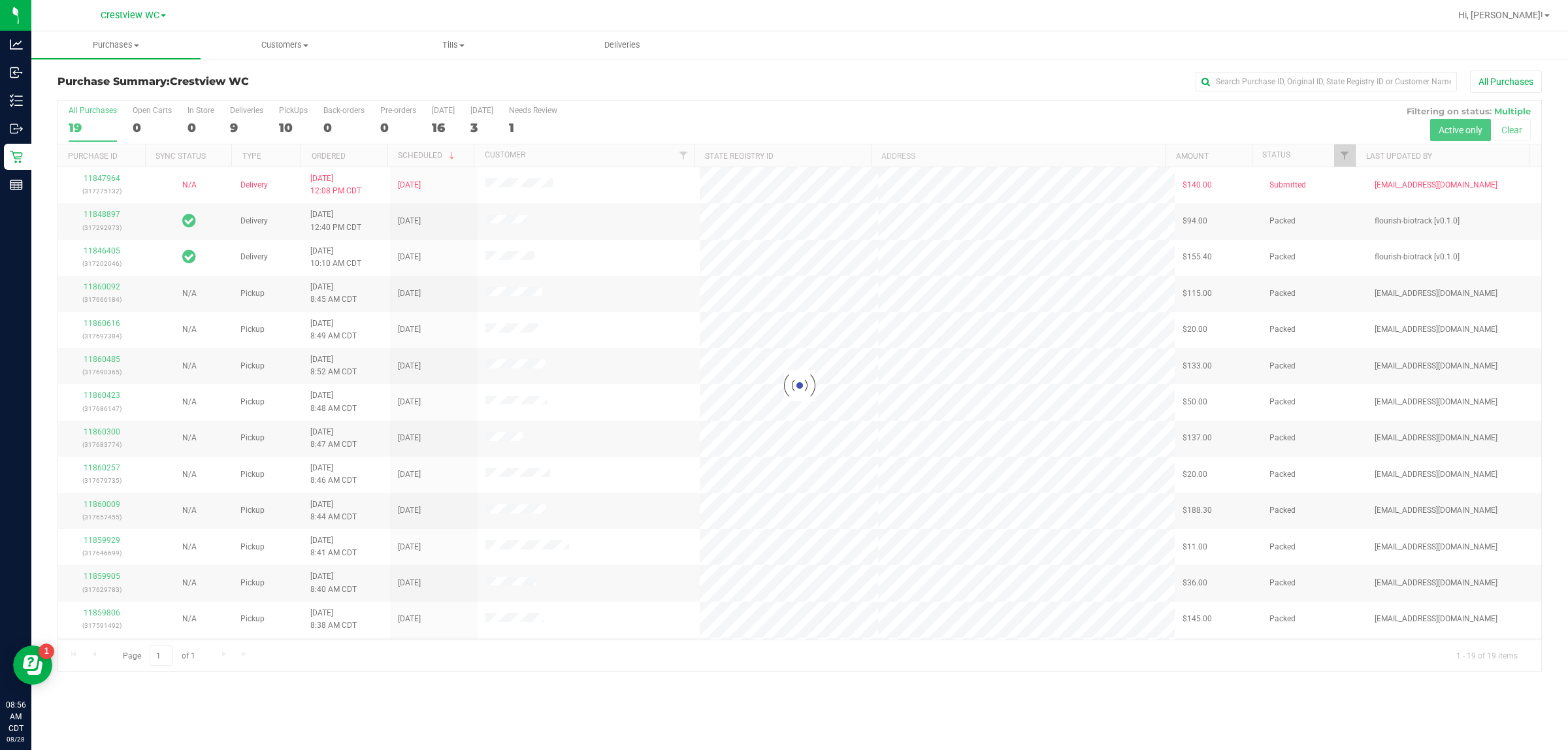
click at [282, 123] on div at bounding box center [800, 385] width 1483 height 570
click at [288, 122] on div "10" at bounding box center [294, 127] width 29 height 15
click at [0, 0] on input "PickUps 10" at bounding box center [0, 0] width 0 height 0
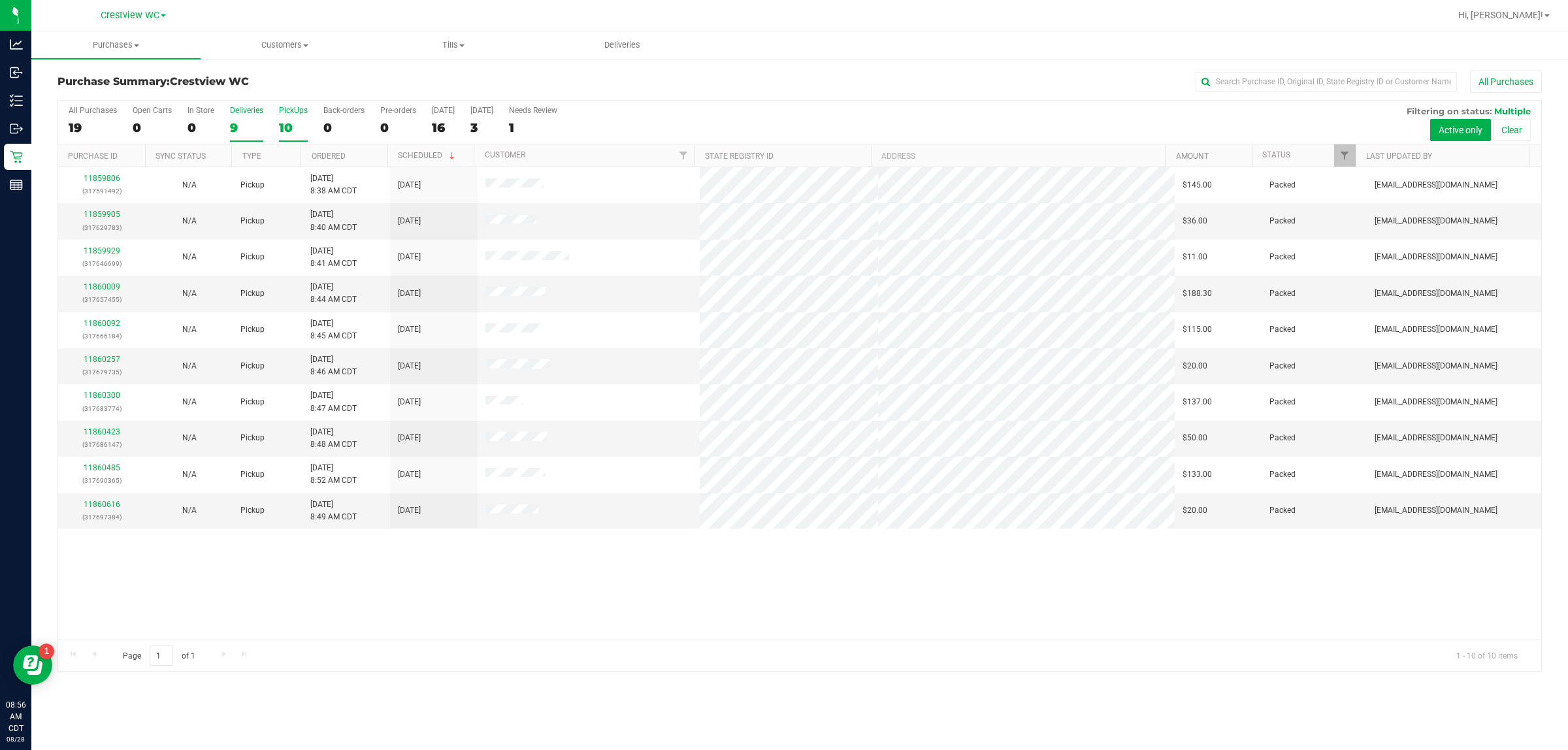
click at [247, 116] on label "Deliveries 9" at bounding box center [247, 123] width 34 height 36
click at [0, 0] on input "Deliveries 9" at bounding box center [0, 0] width 0 height 0
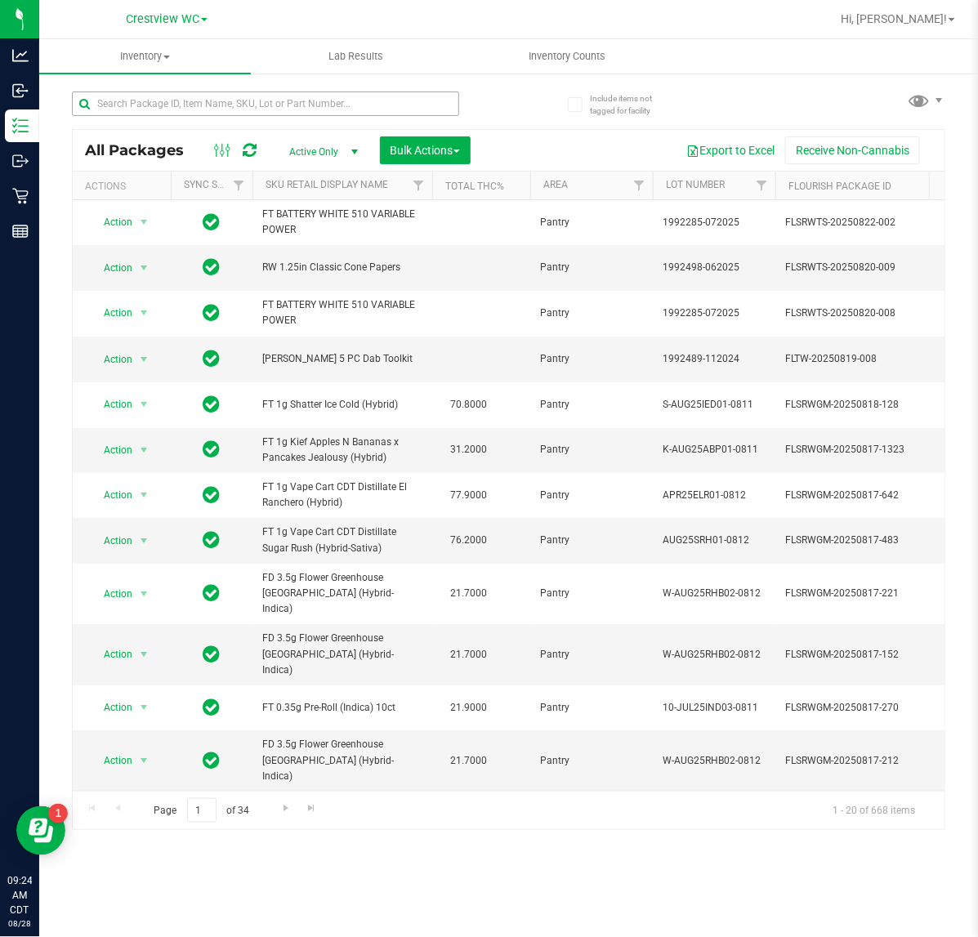
click at [230, 91] on div at bounding box center [290, 103] width 437 height 52
click at [230, 102] on input "text" at bounding box center [265, 103] width 387 height 25
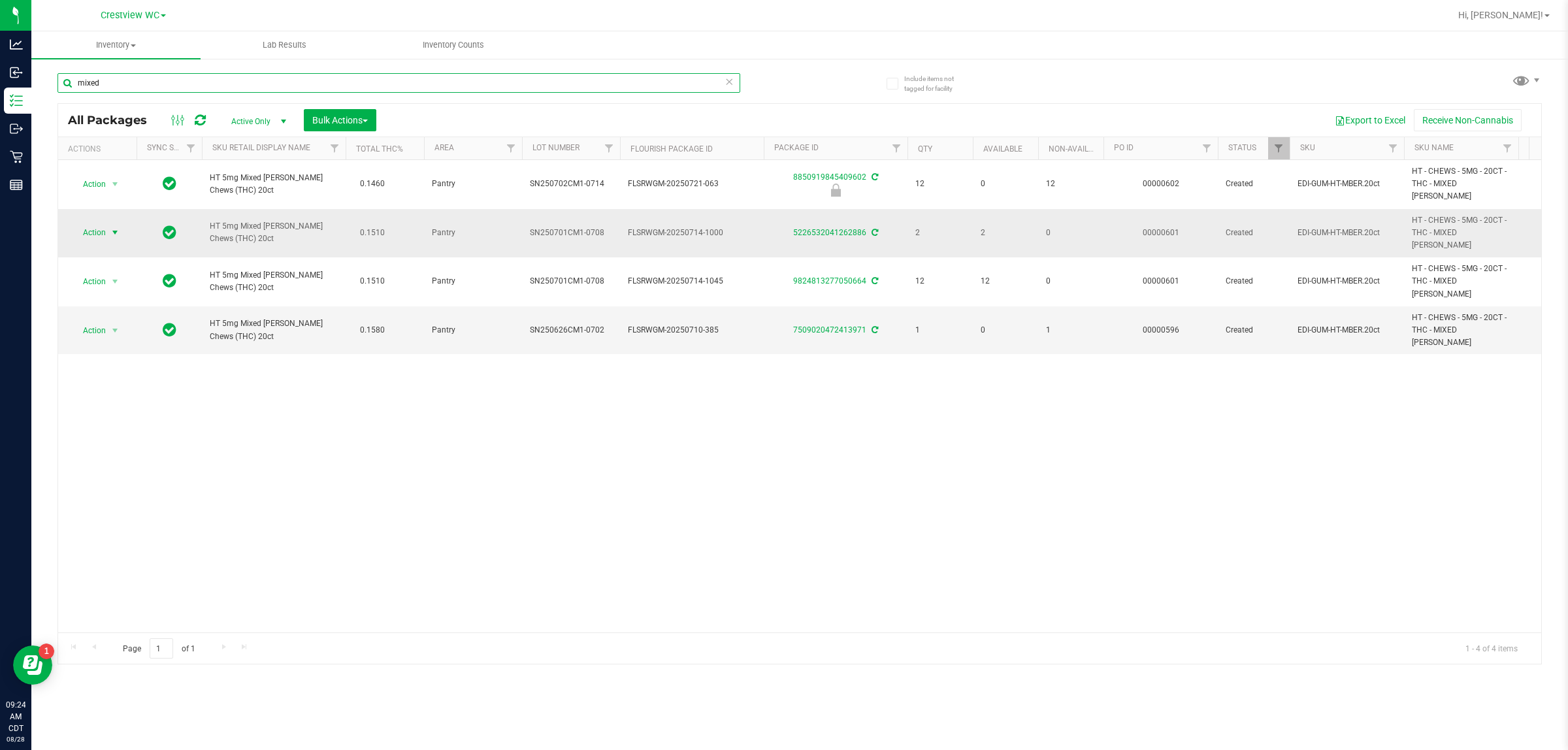
type input "mixed"
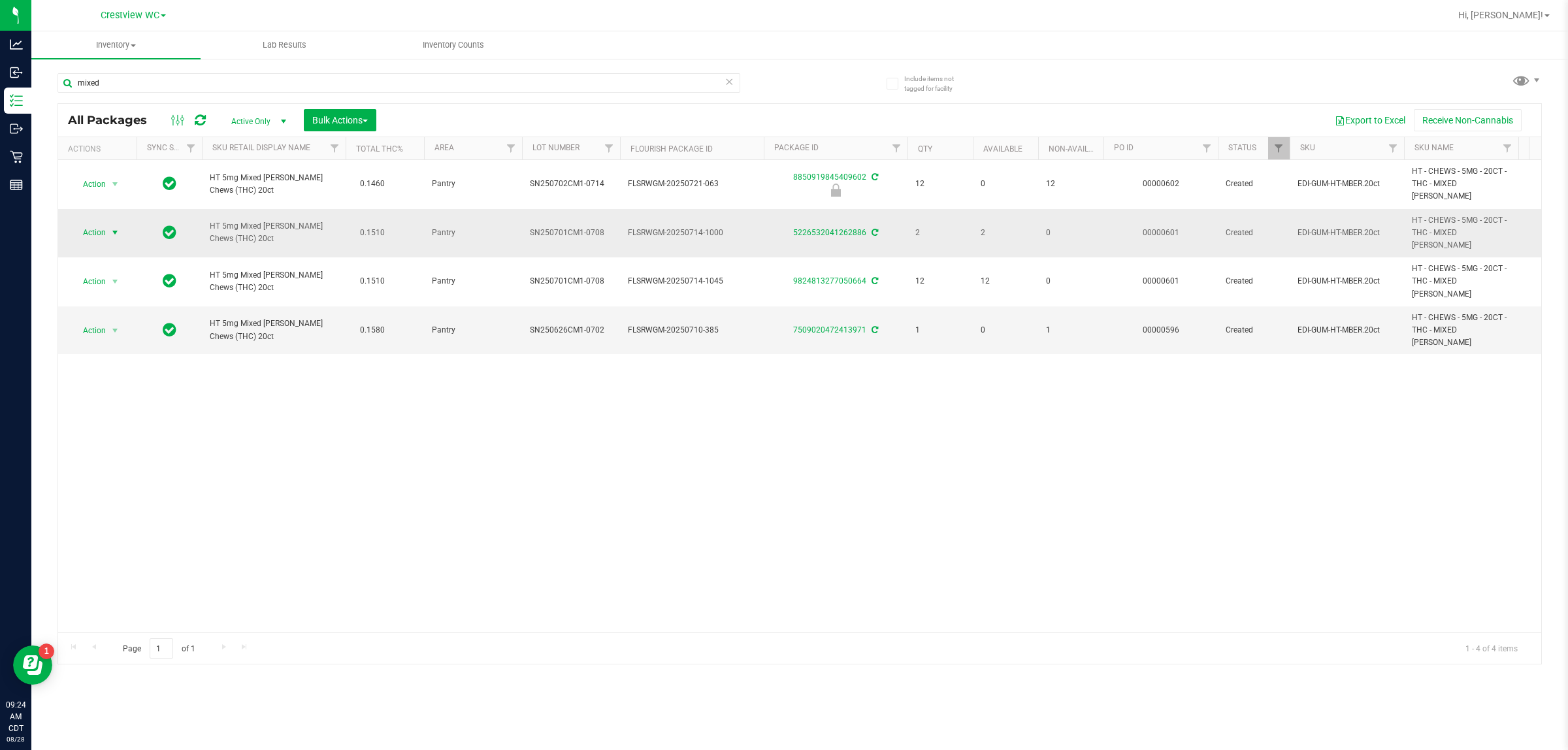
click at [99, 223] on span "Action" at bounding box center [89, 232] width 35 height 18
click at [123, 370] on li "Print package label" at bounding box center [122, 373] width 102 height 20
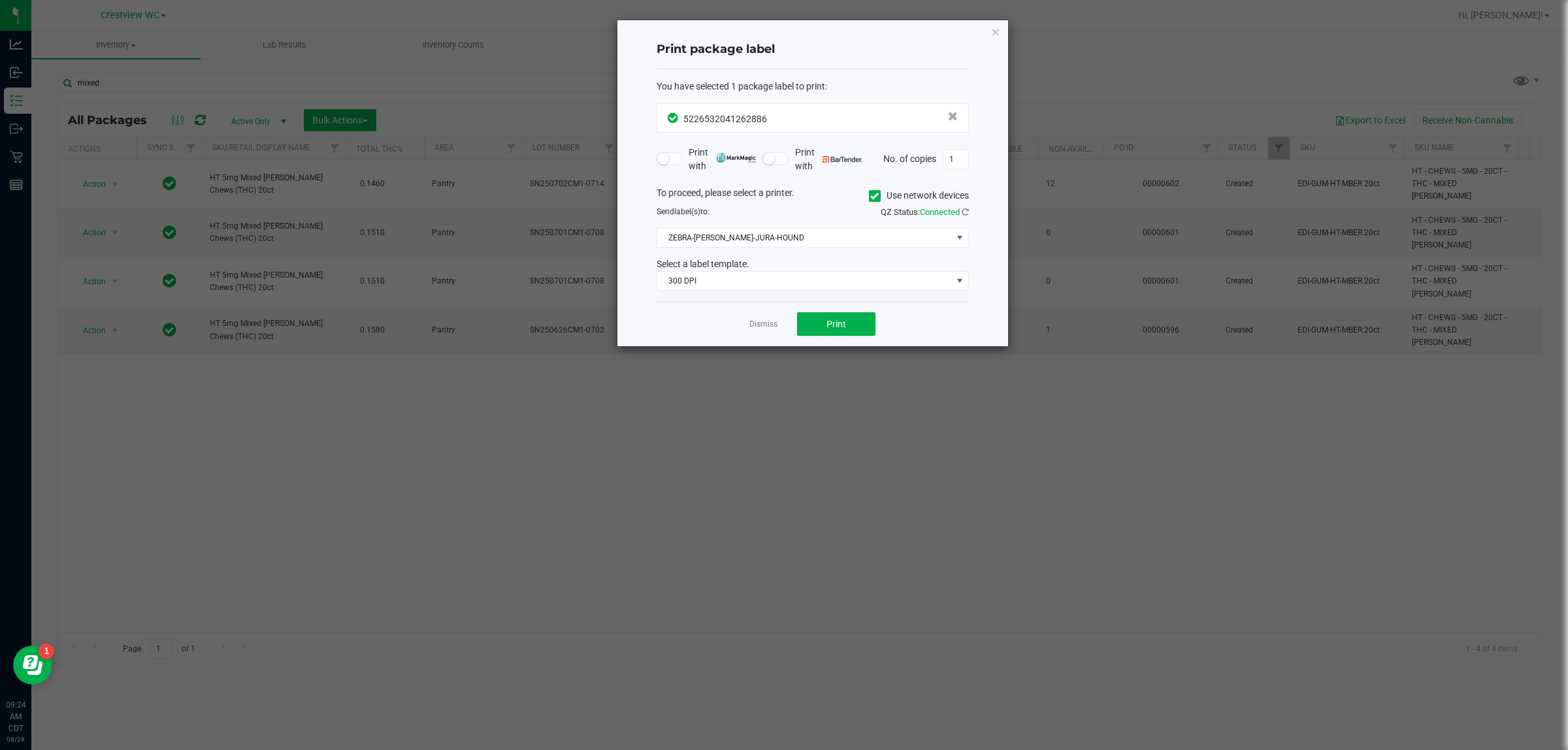
click at [782, 251] on div "To proceed, please select a printer. Use network devices Send label(s) to: QZ S…" at bounding box center [813, 239] width 312 height 106
click at [758, 252] on div "To proceed, please select a printer. Use network devices Send label(s) to: QZ S…" at bounding box center [813, 239] width 312 height 106
click at [762, 241] on span "ZEBRA-BRUNO-JURA-HOUND" at bounding box center [805, 237] width 294 height 18
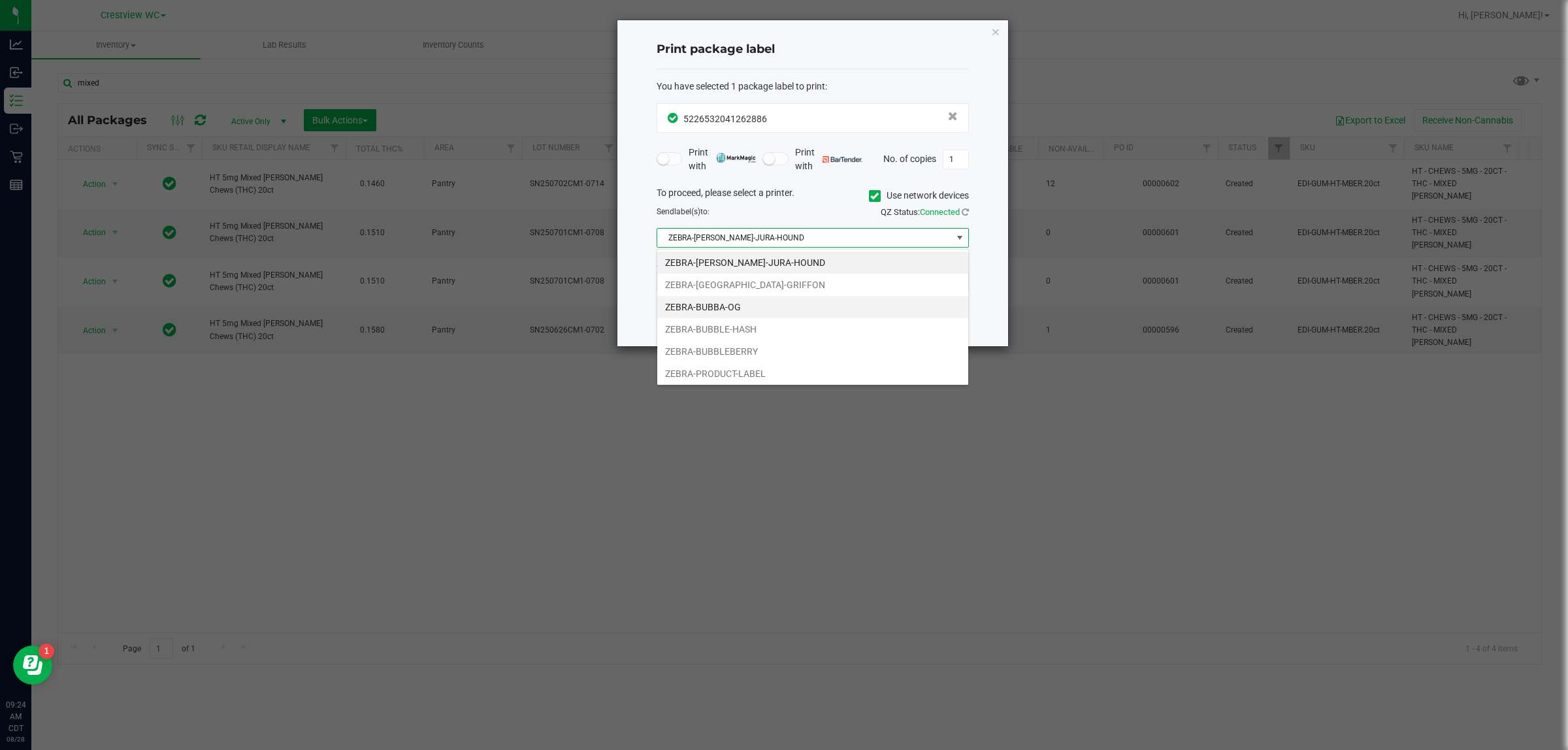
scroll to position [20, 312]
click at [737, 344] on li "ZEBRA-BUBBLEBERRY" at bounding box center [813, 352] width 311 height 22
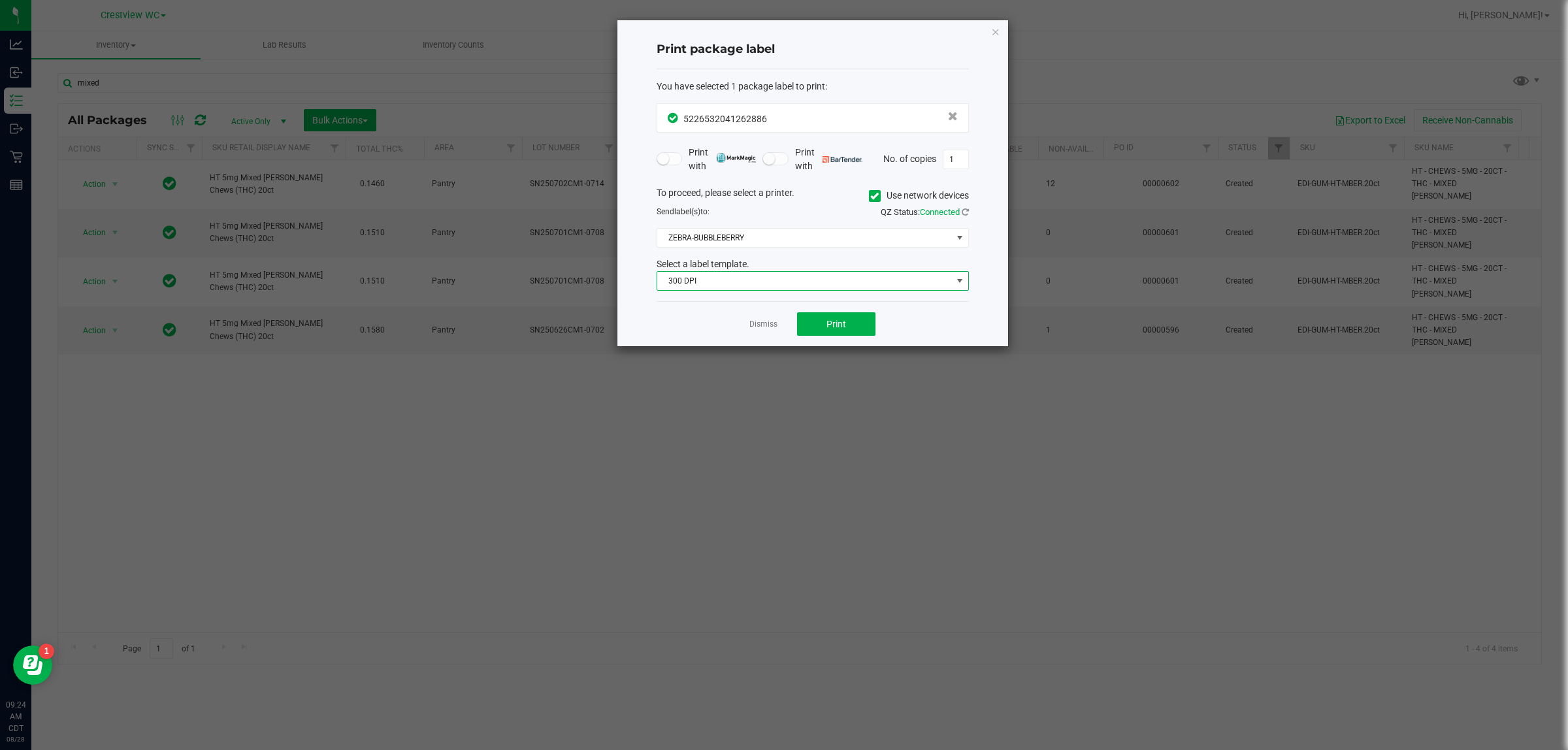
click at [736, 280] on span "300 DPI" at bounding box center [805, 281] width 294 height 18
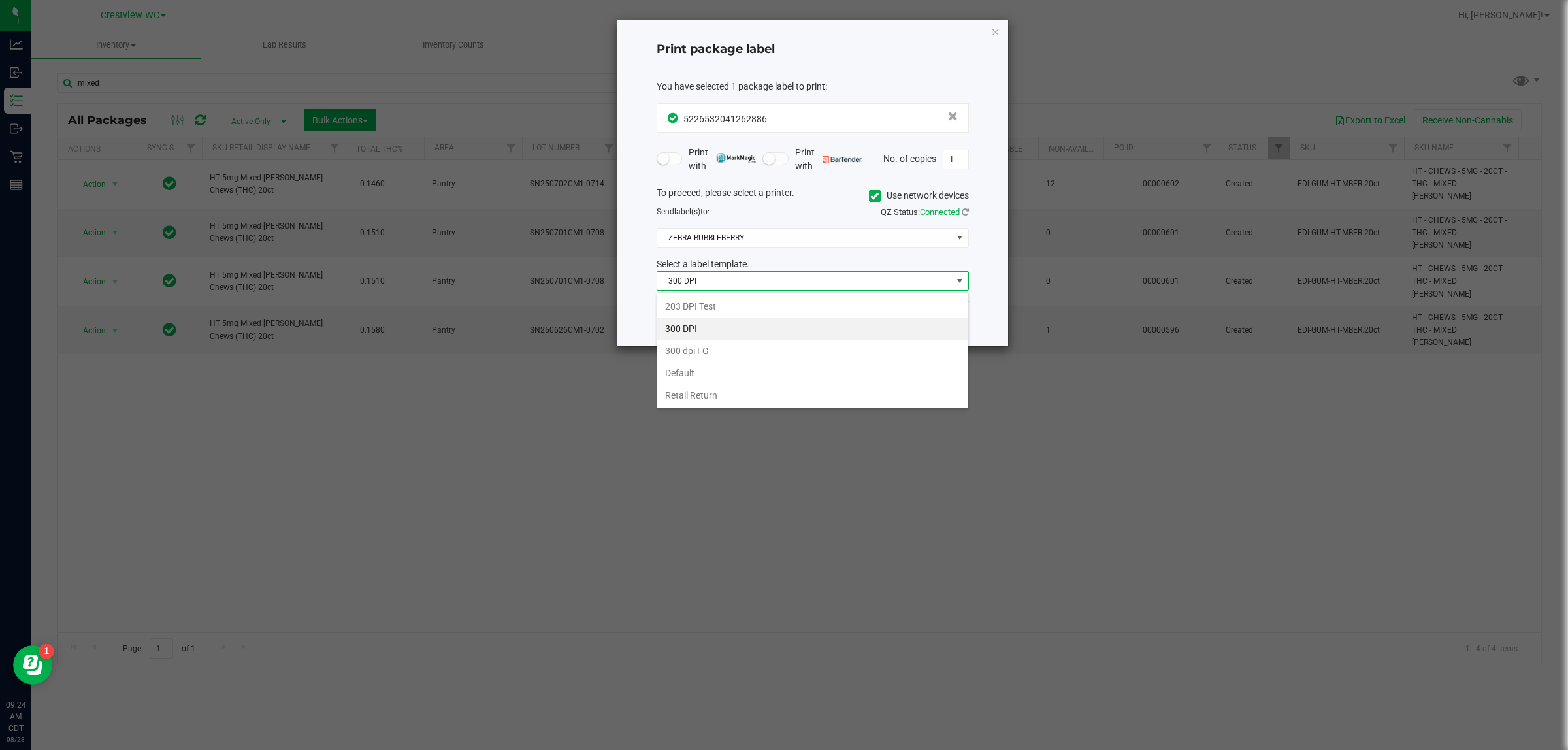
click at [726, 297] on li "203 DPI Test" at bounding box center [813, 306] width 311 height 22
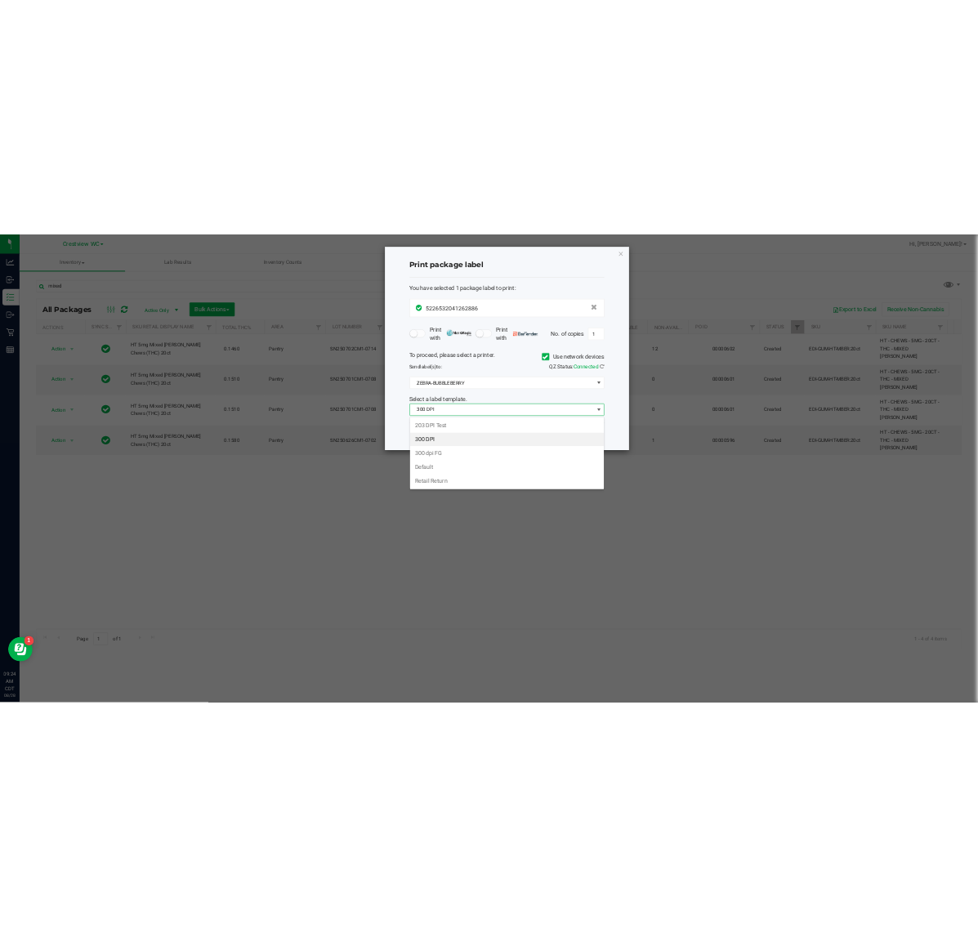
scroll to position [0, 0]
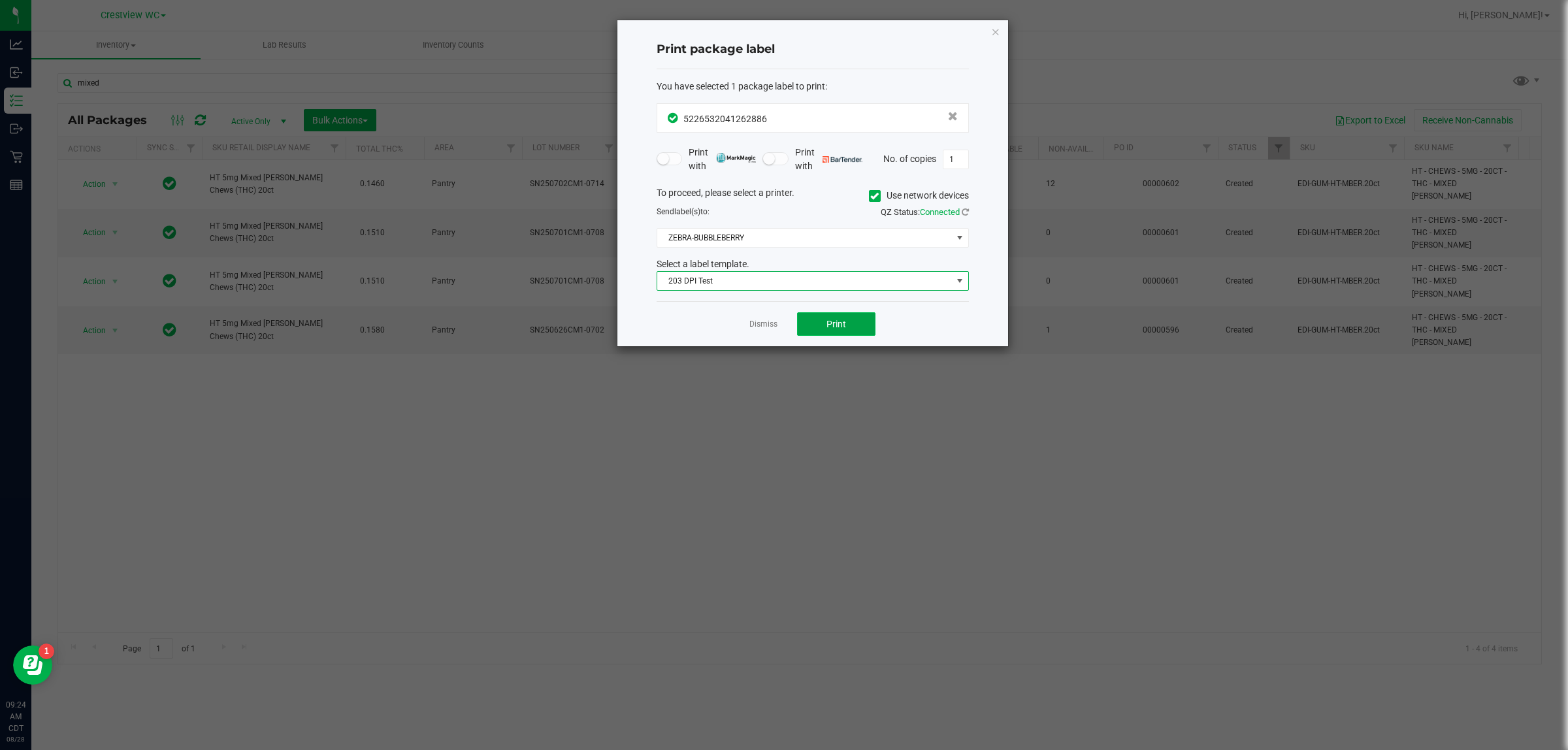
click at [782, 325] on button "Print" at bounding box center [837, 323] width 78 height 23
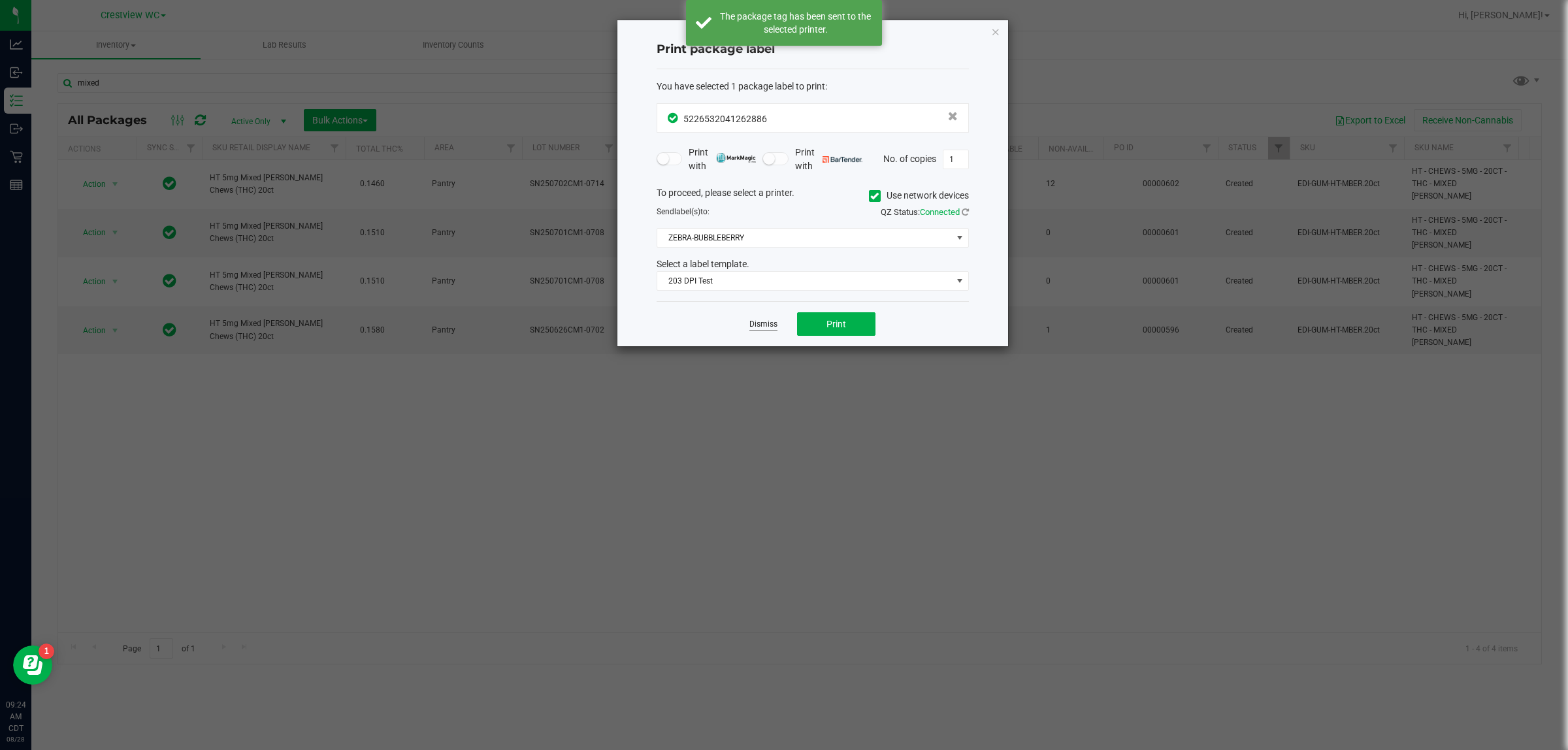
click at [766, 328] on link "Dismiss" at bounding box center [763, 325] width 28 height 11
